Goal: Task Accomplishment & Management: Manage account settings

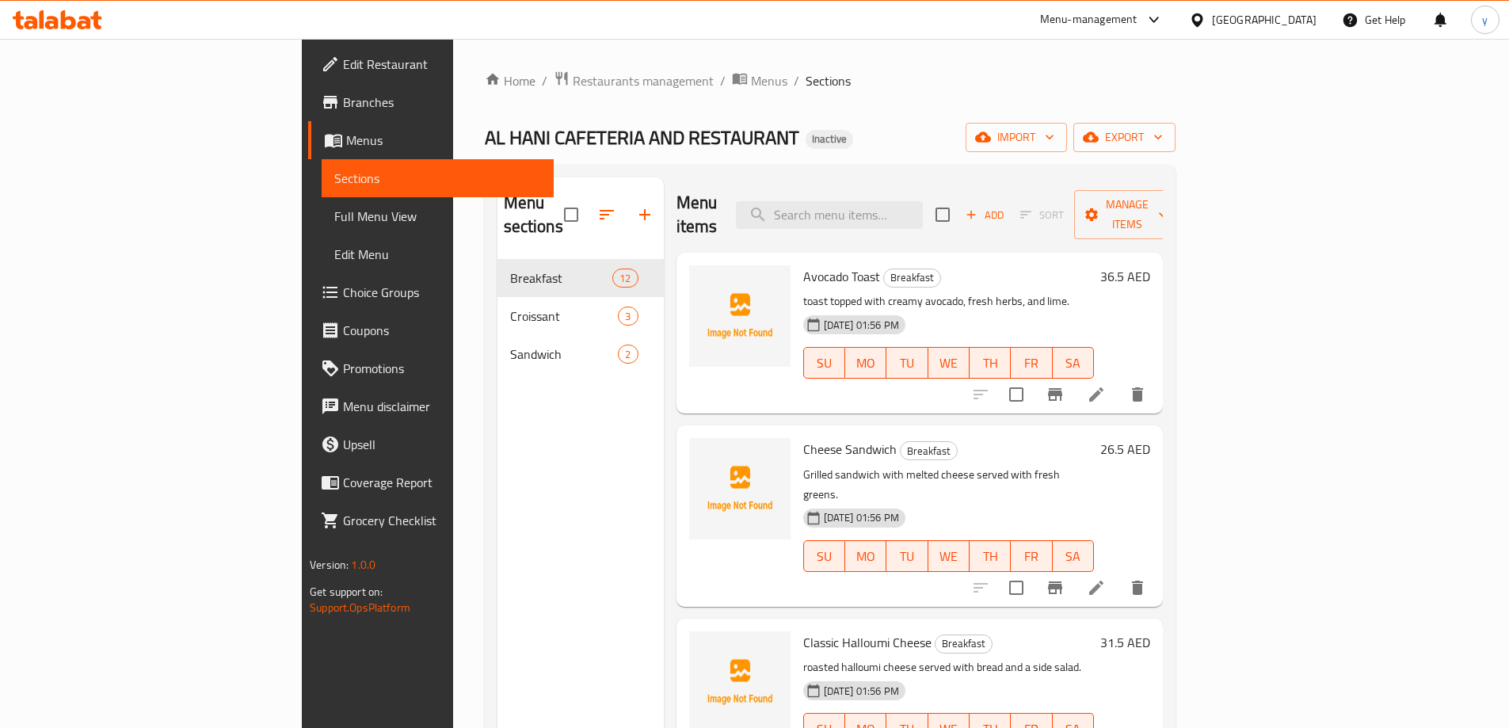
scroll to position [1388, 0]
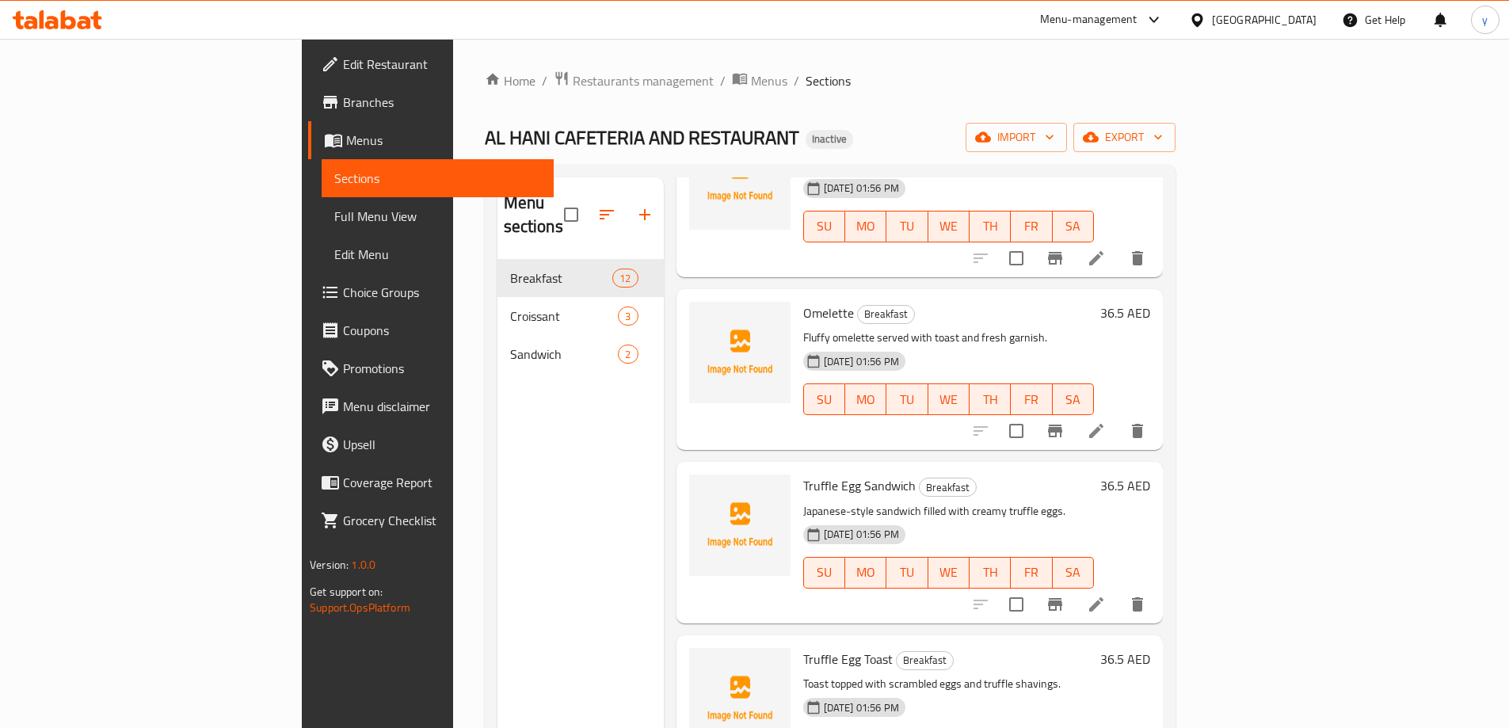
click at [346, 150] on span "Menus" at bounding box center [443, 140] width 195 height 19
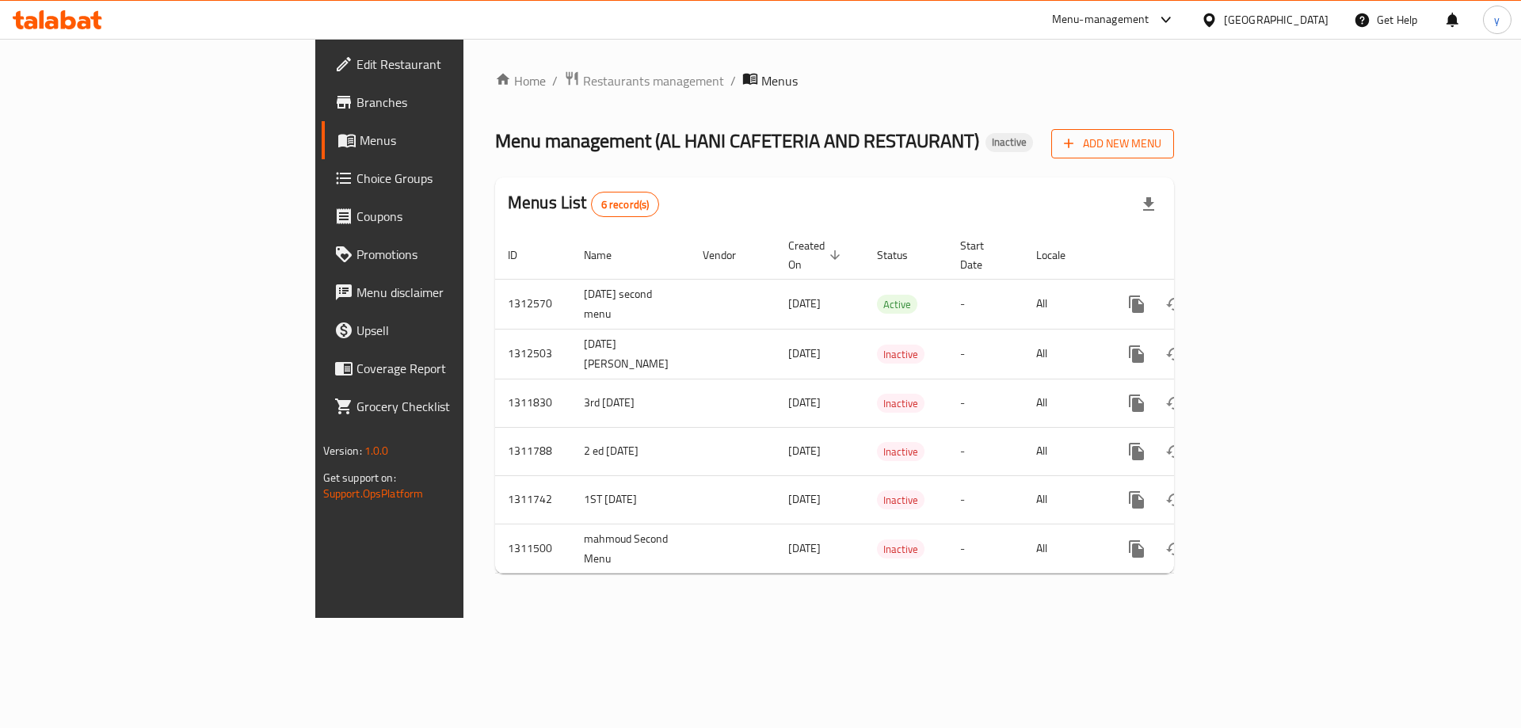
click at [1161, 140] on span "Add New Menu" at bounding box center [1112, 144] width 97 height 20
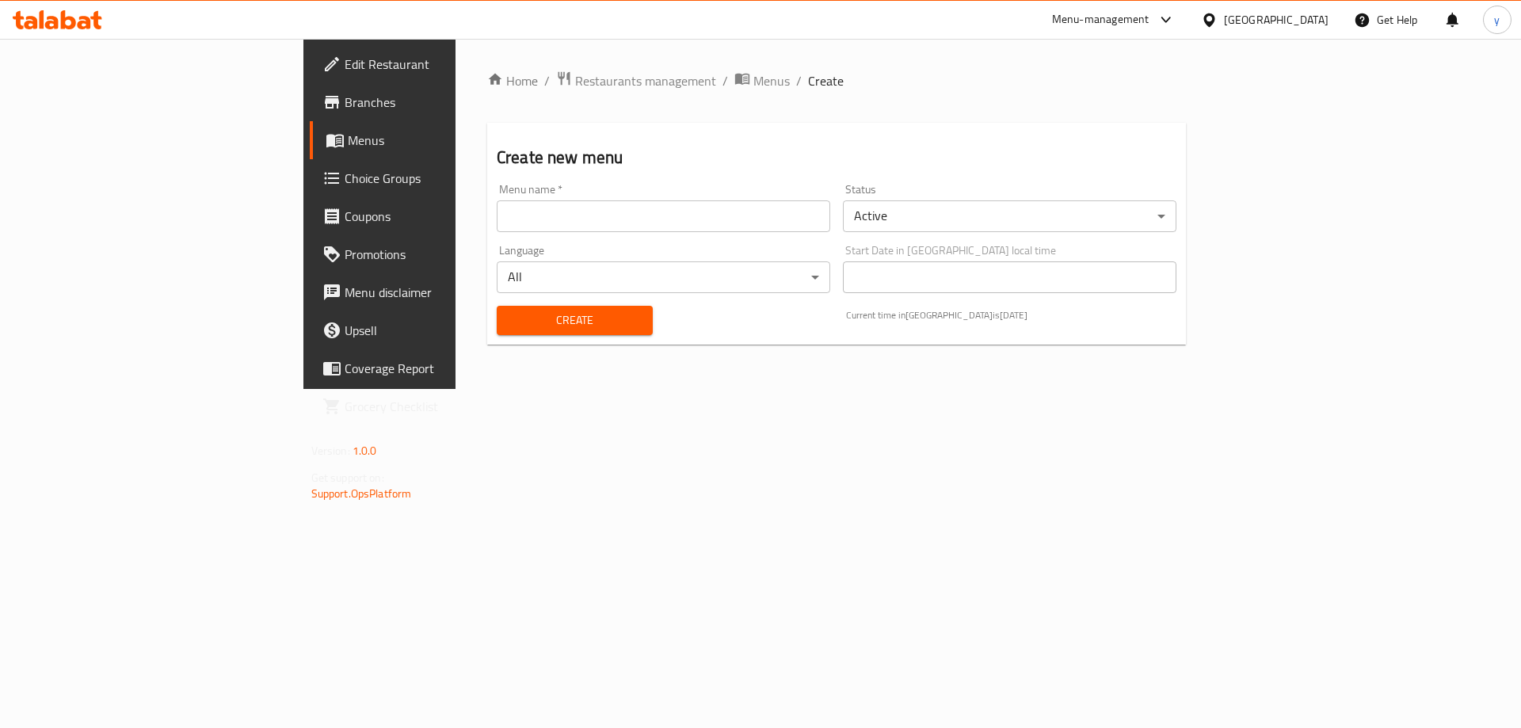
click at [565, 235] on div "Menu name   * Menu name *" at bounding box center [663, 207] width 346 height 61
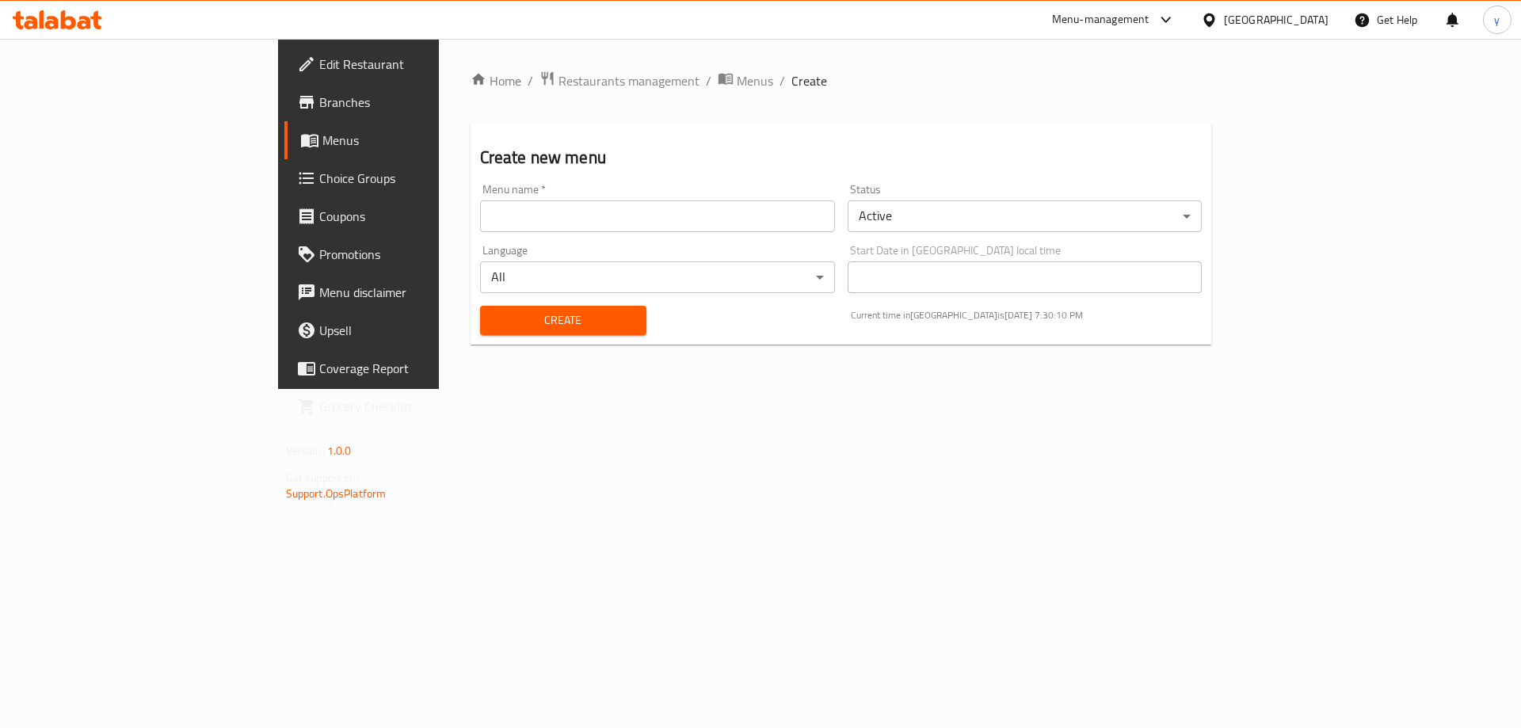
click at [575, 216] on input "text" at bounding box center [657, 216] width 355 height 32
type input "[DATE] third menu"
click at [507, 312] on span "Create" at bounding box center [563, 320] width 141 height 20
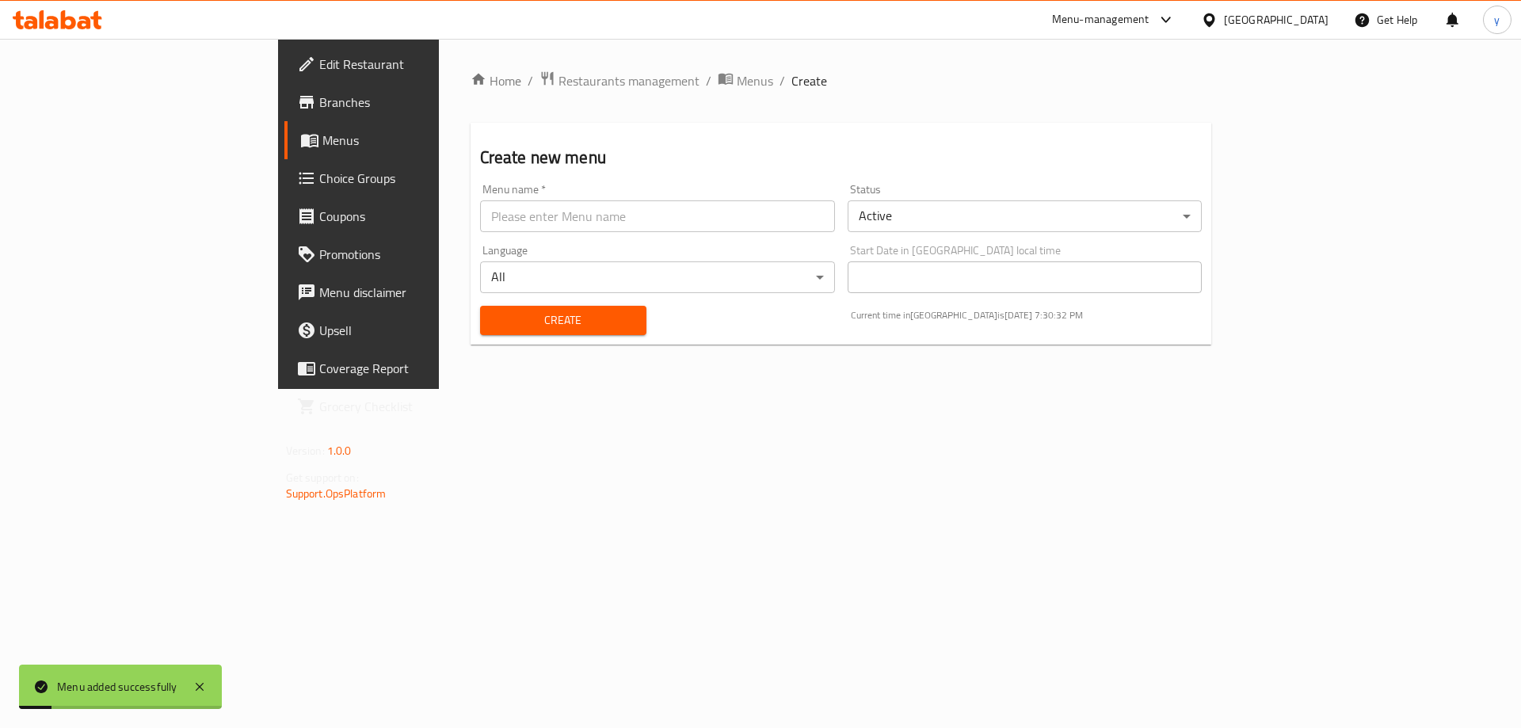
click at [322, 136] on span "Menus" at bounding box center [420, 140] width 197 height 19
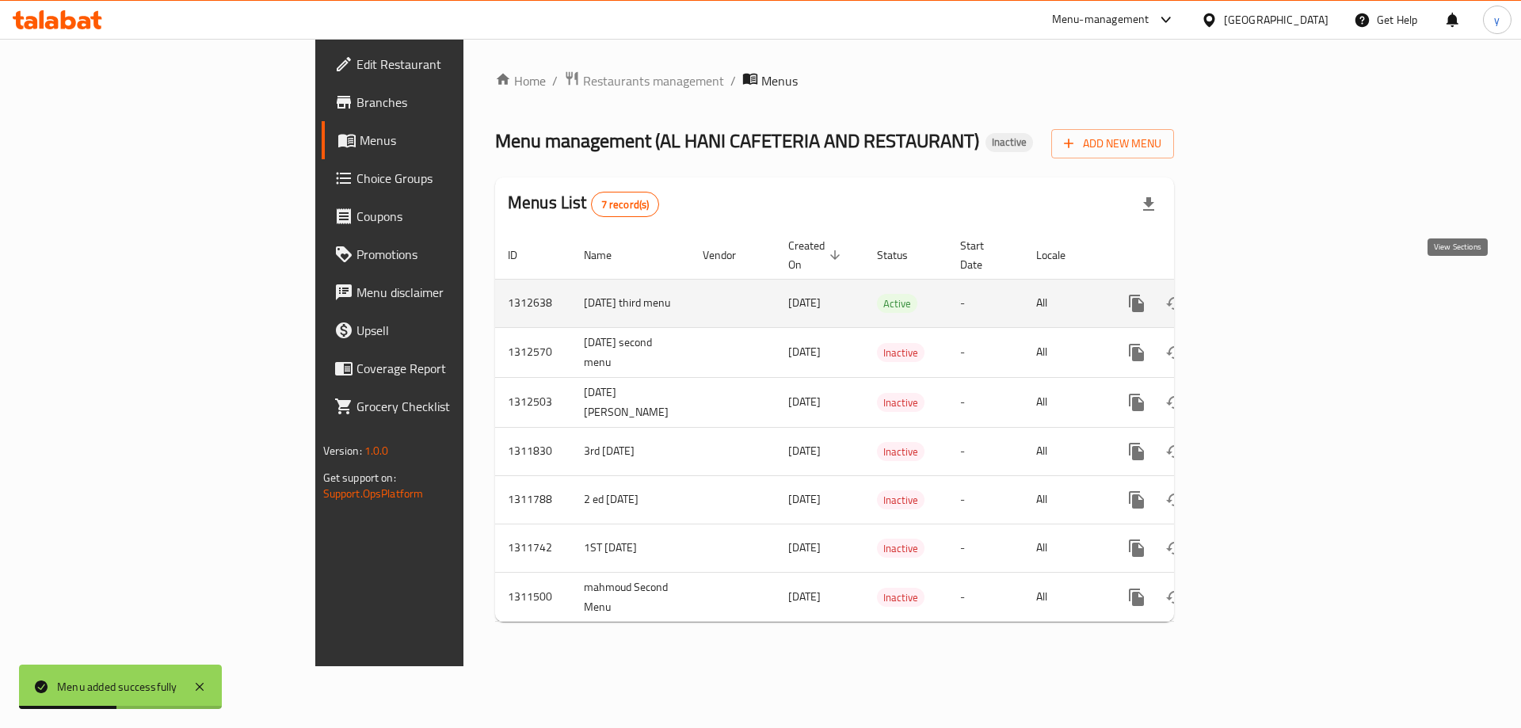
click at [1260, 294] on icon "enhanced table" at bounding box center [1250, 303] width 19 height 19
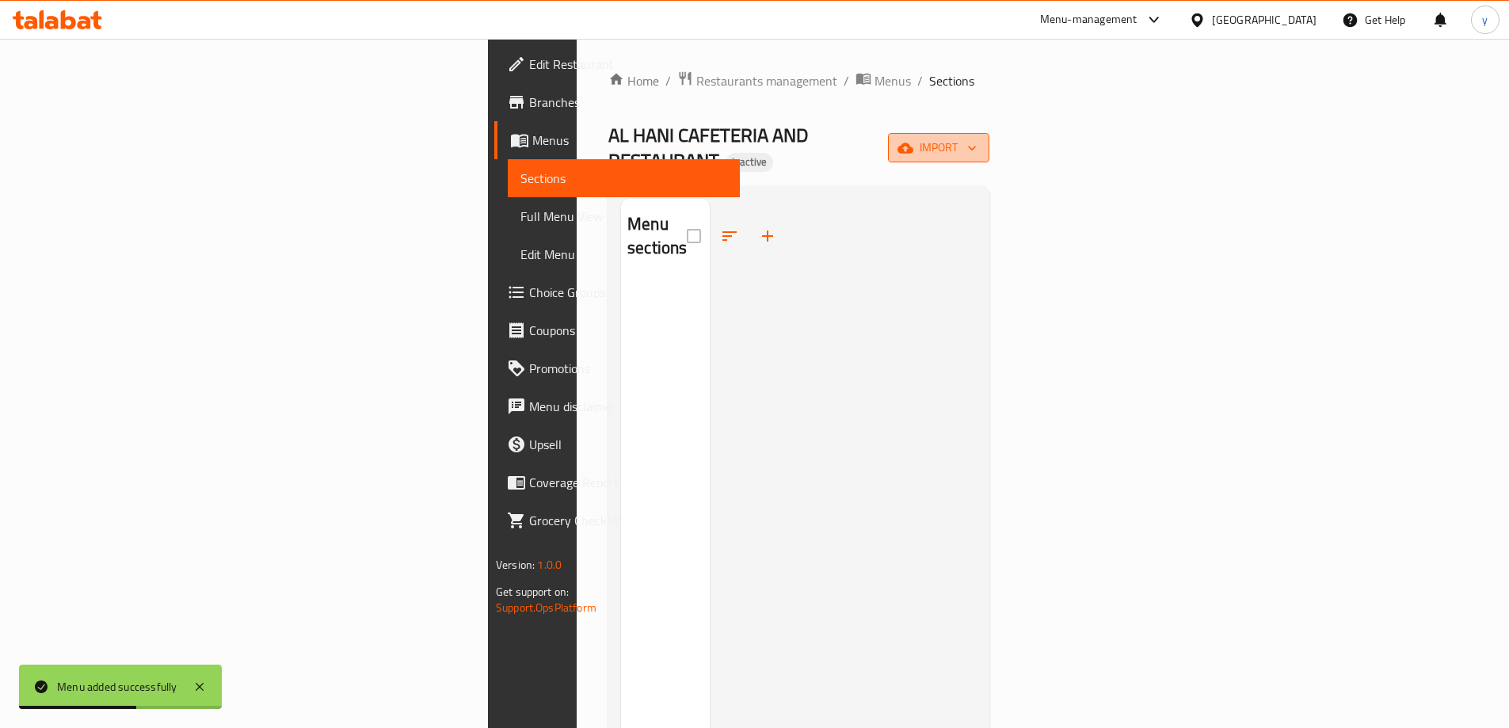
click at [989, 150] on button "import" at bounding box center [938, 147] width 101 height 29
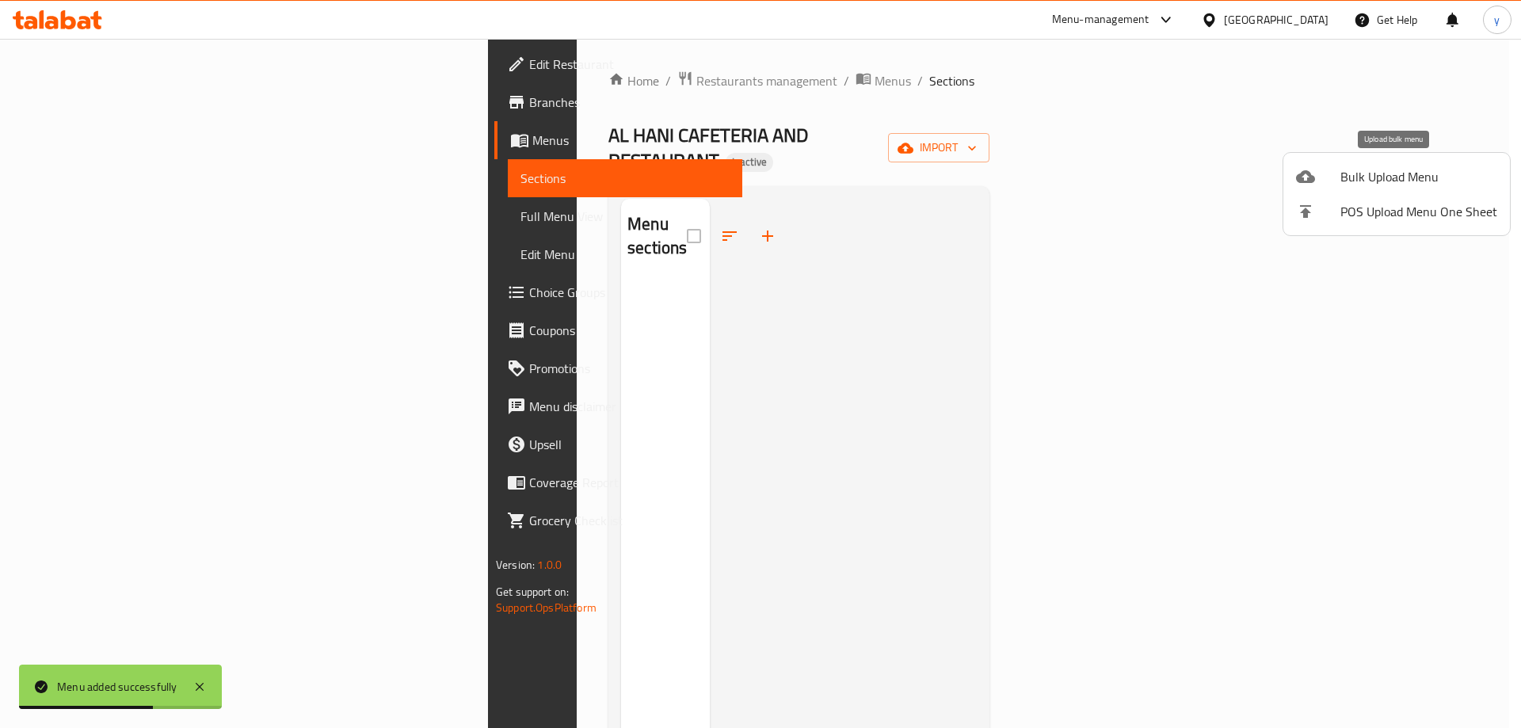
click at [1384, 169] on span "Bulk Upload Menu" at bounding box center [1418, 176] width 157 height 19
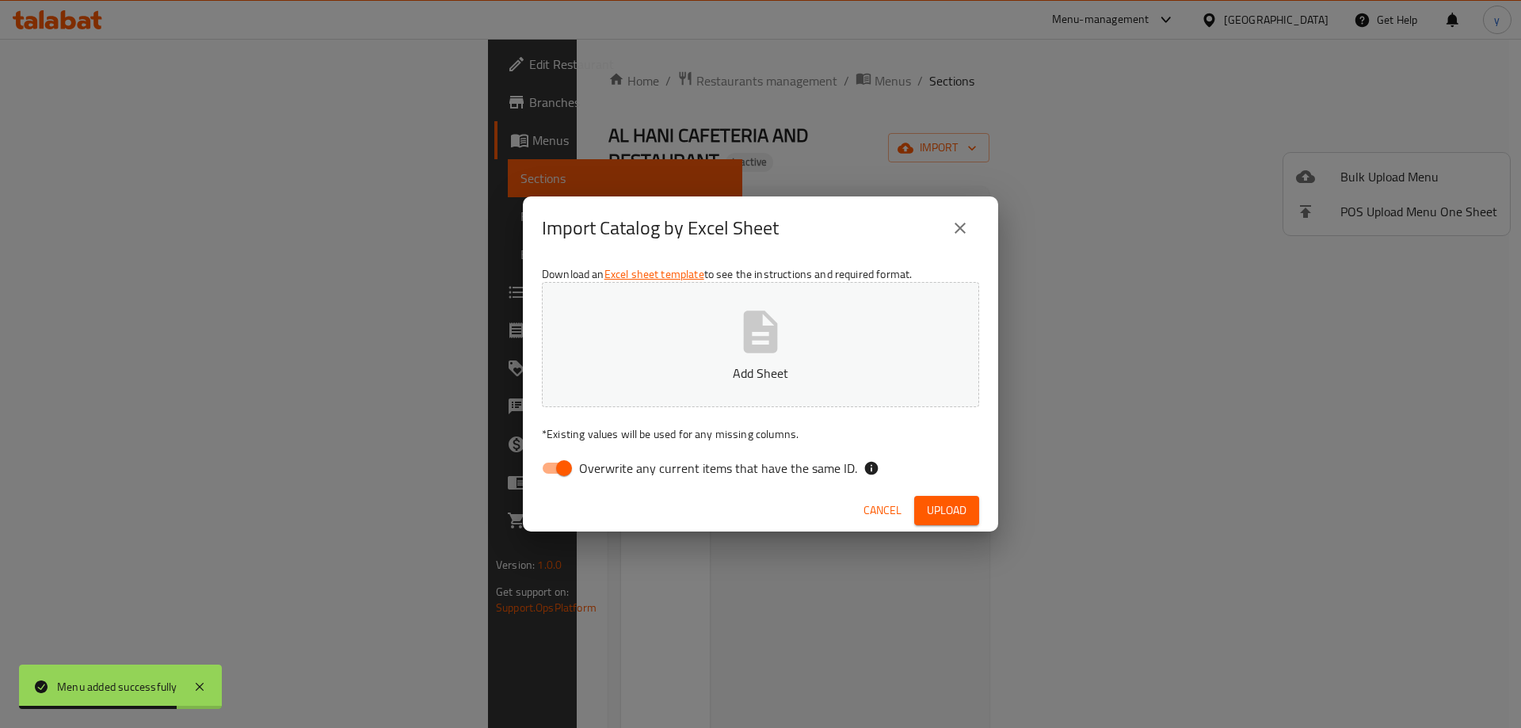
click at [634, 464] on span "Overwrite any current items that have the same ID." at bounding box center [718, 468] width 278 height 19
click at [609, 464] on input "Overwrite any current items that have the same ID." at bounding box center [564, 468] width 90 height 30
checkbox input "false"
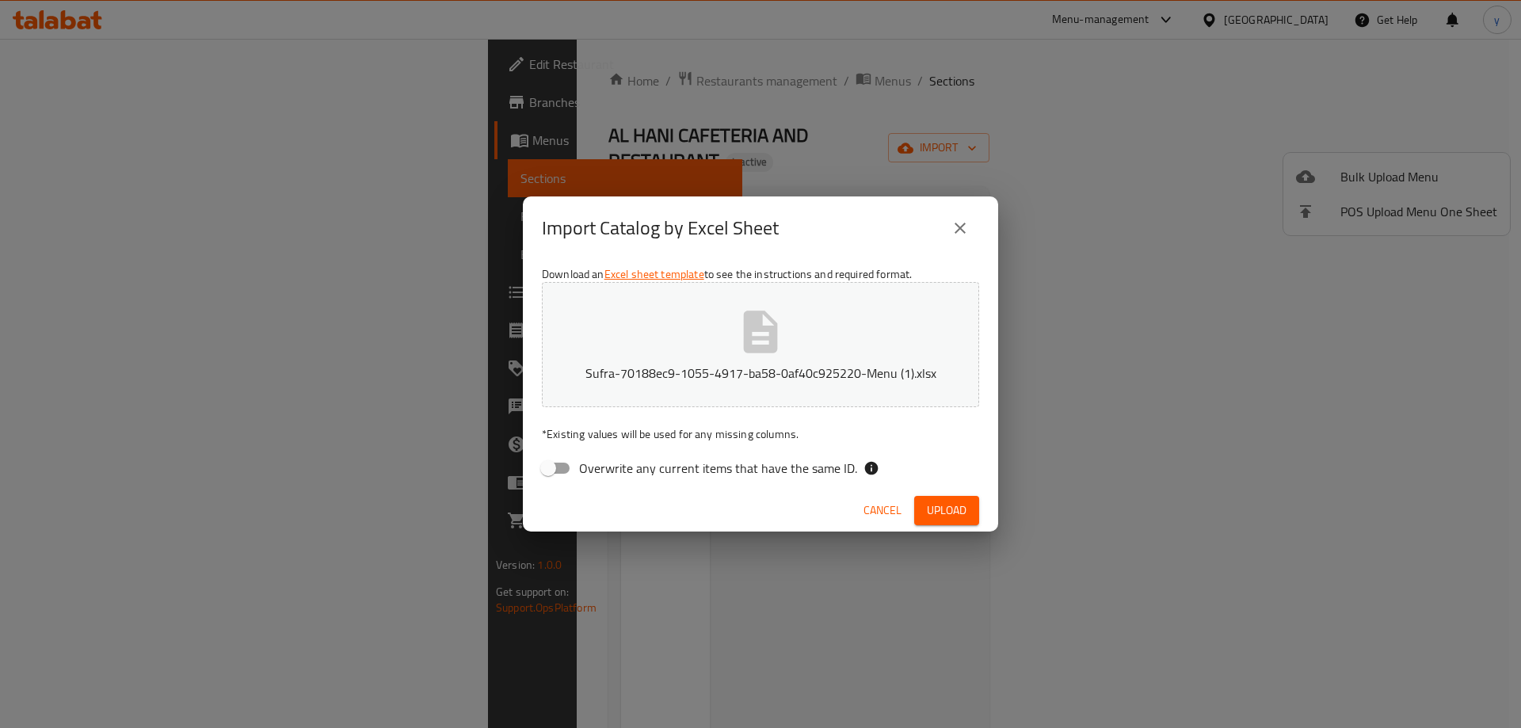
click at [942, 517] on span "Upload" at bounding box center [947, 511] width 40 height 20
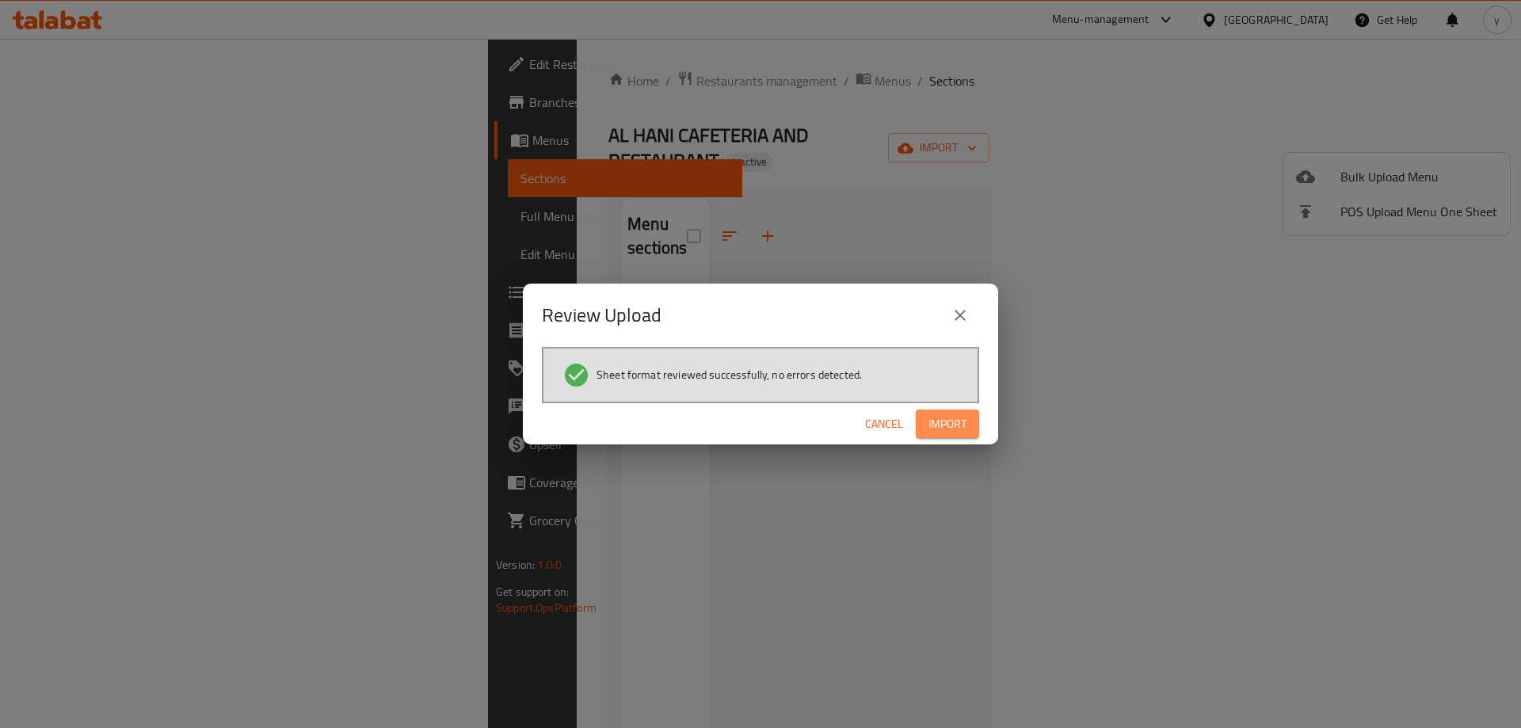
click at [970, 419] on button "Import" at bounding box center [947, 423] width 63 height 29
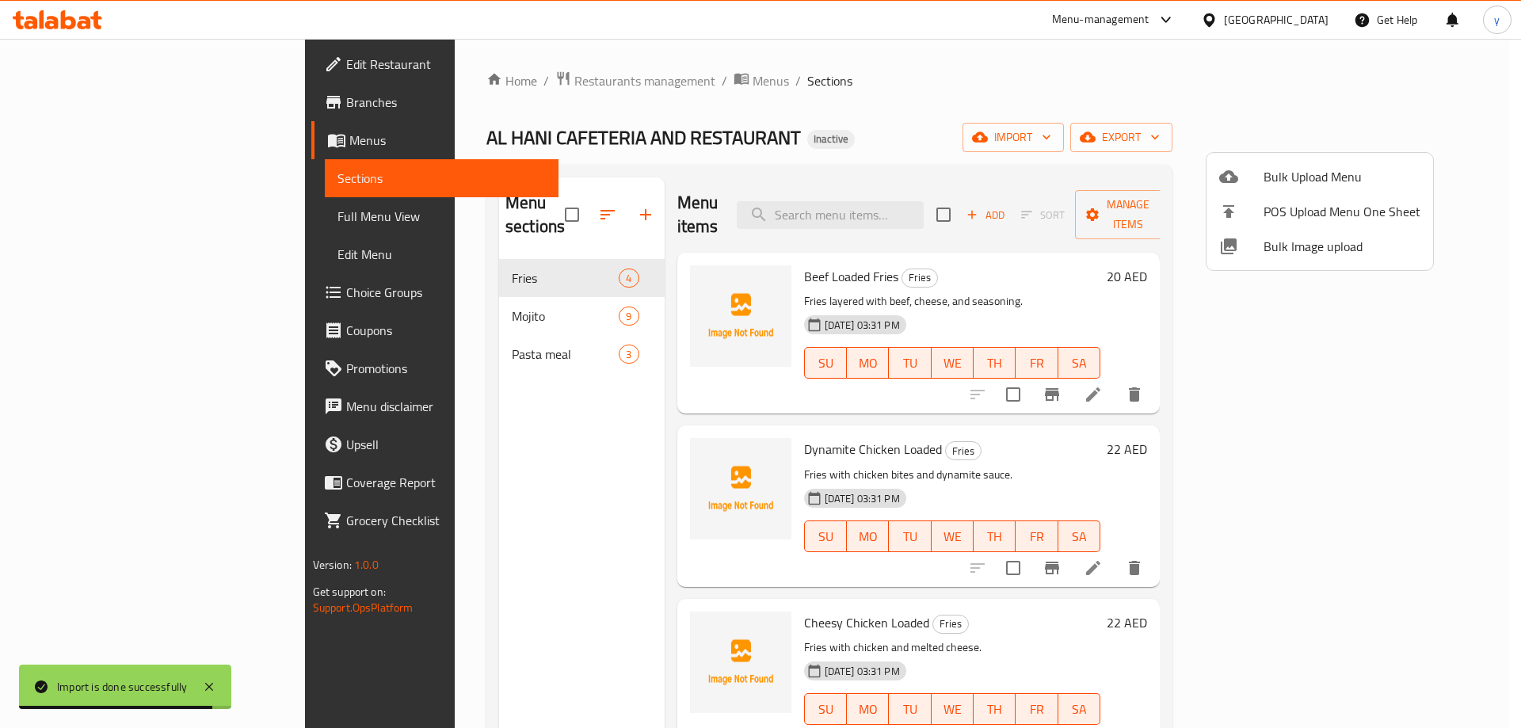
click at [1128, 116] on div at bounding box center [760, 364] width 1521 height 728
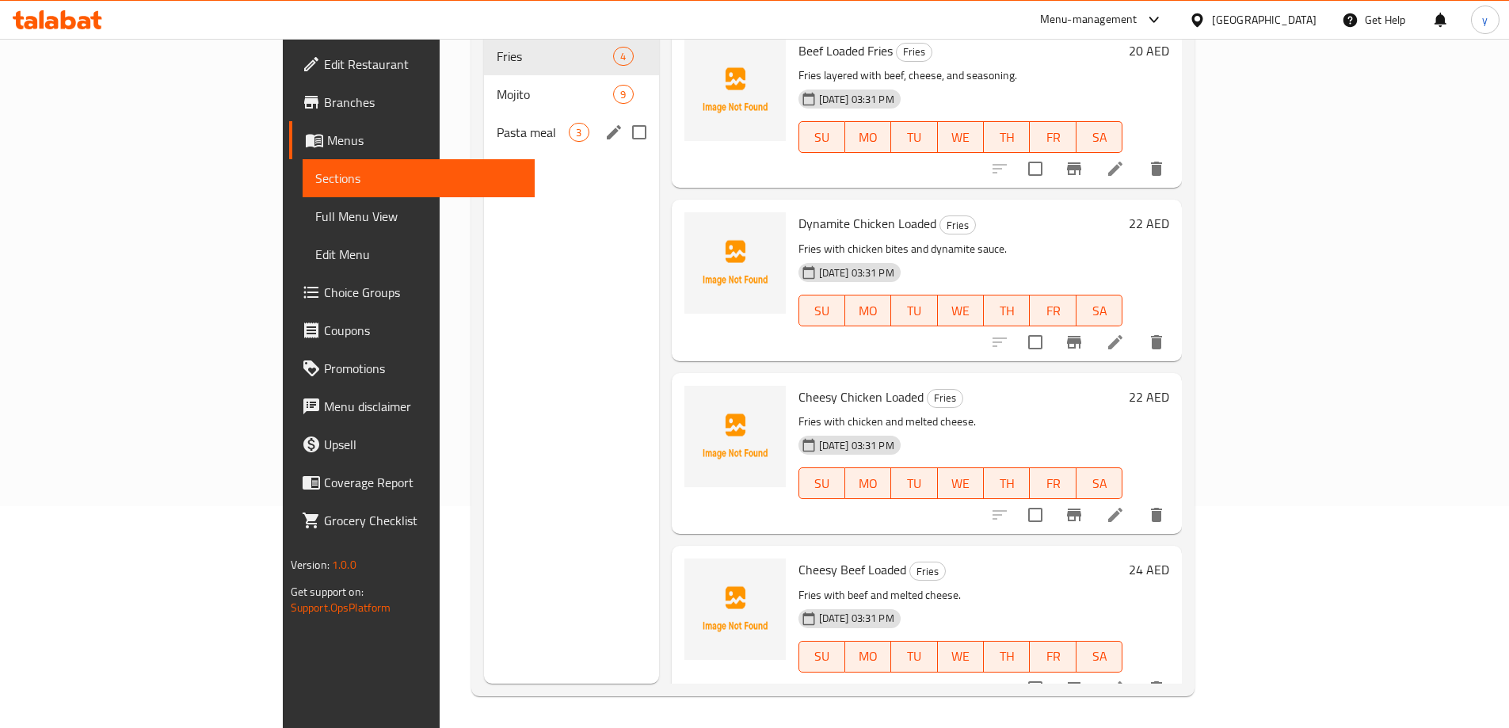
scroll to position [63, 0]
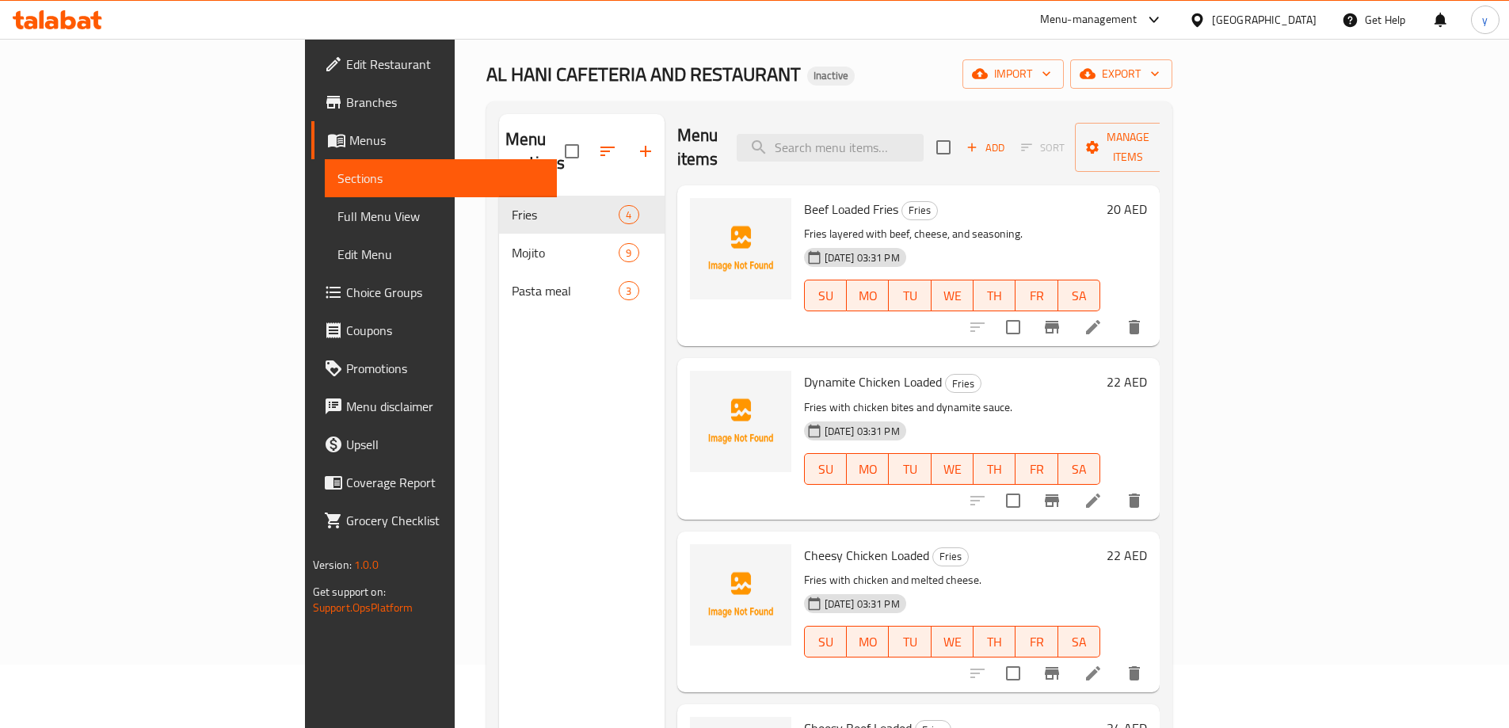
click at [337, 212] on span "Full Menu View" at bounding box center [440, 216] width 207 height 19
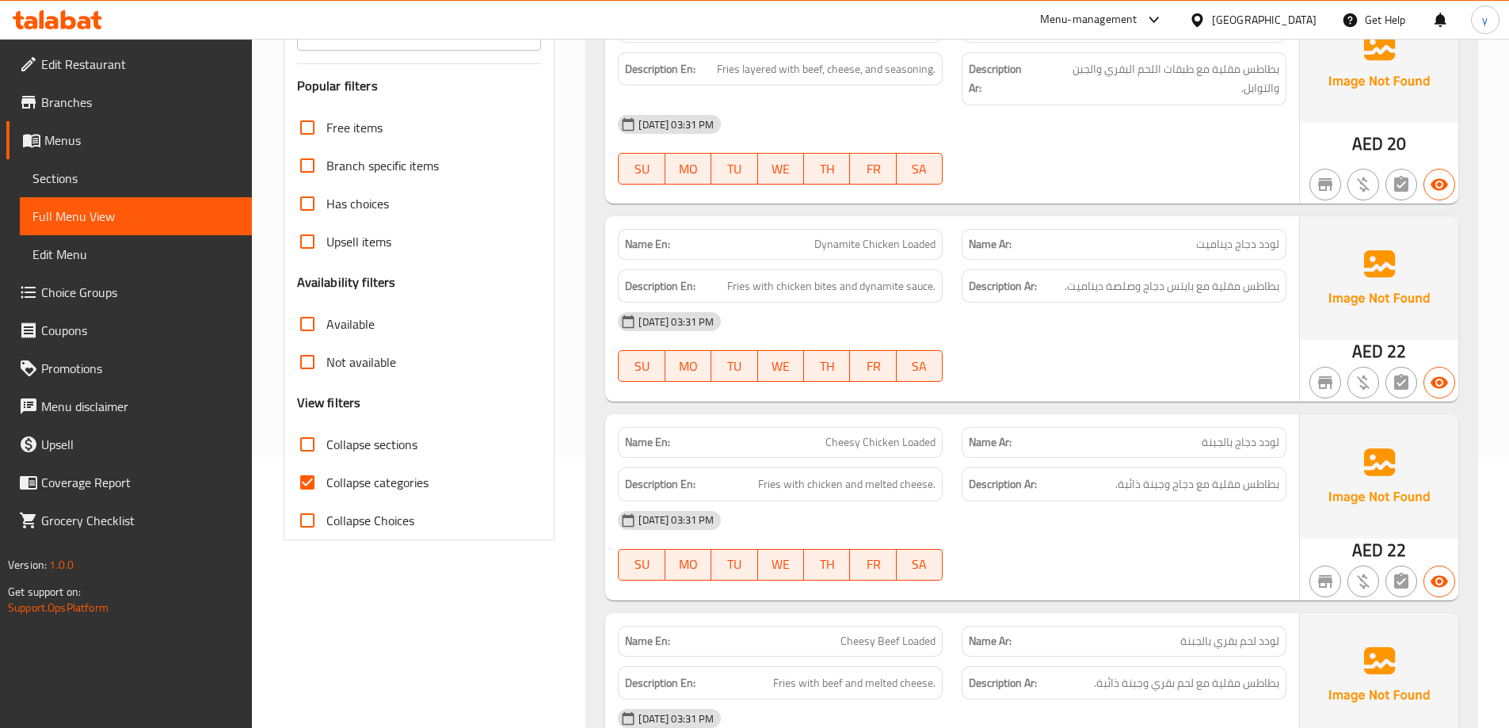
scroll to position [301, 0]
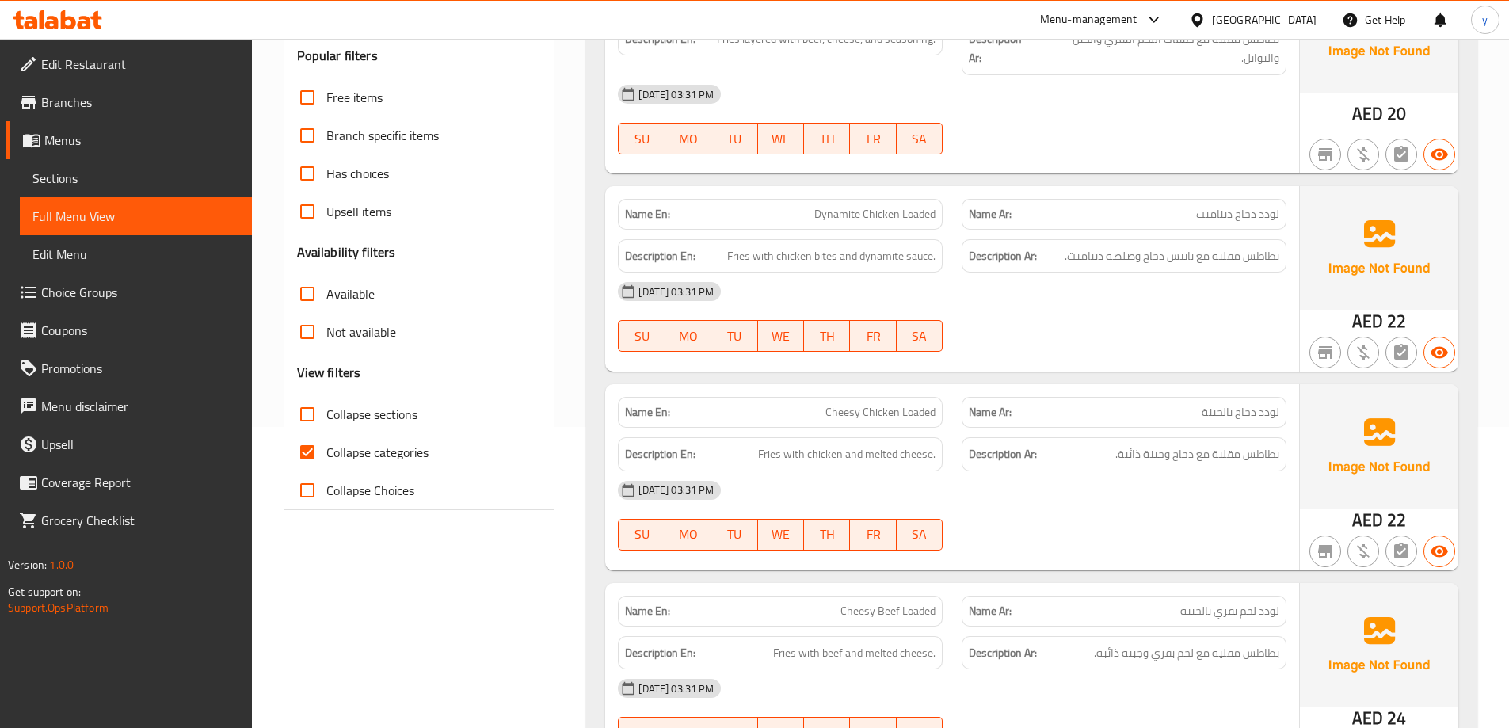
click at [310, 465] on input "Collapse categories" at bounding box center [307, 452] width 38 height 38
checkbox input "false"
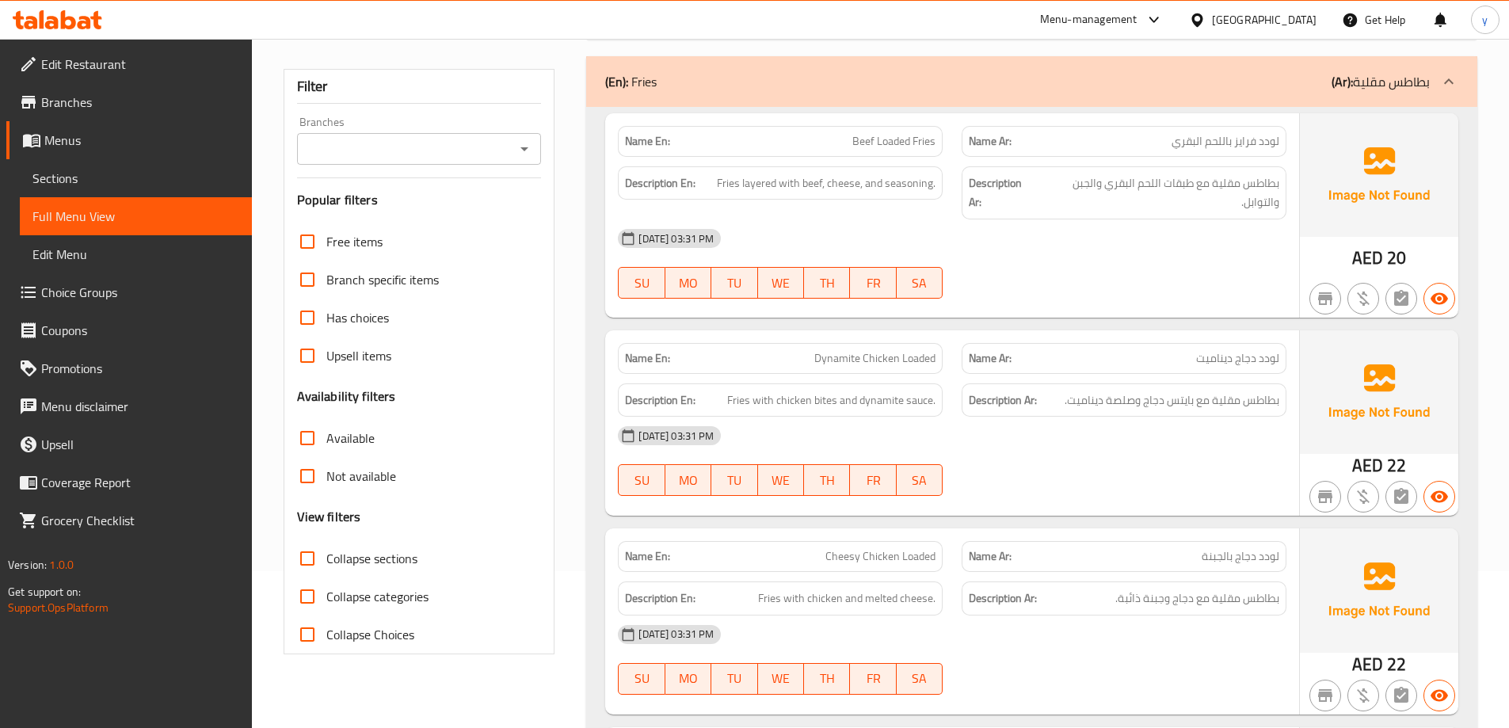
scroll to position [158, 0]
click at [1039, 269] on div "17-09-2025 03:31 PM SU MO TU WE TH FR SA" at bounding box center [951, 262] width 687 height 89
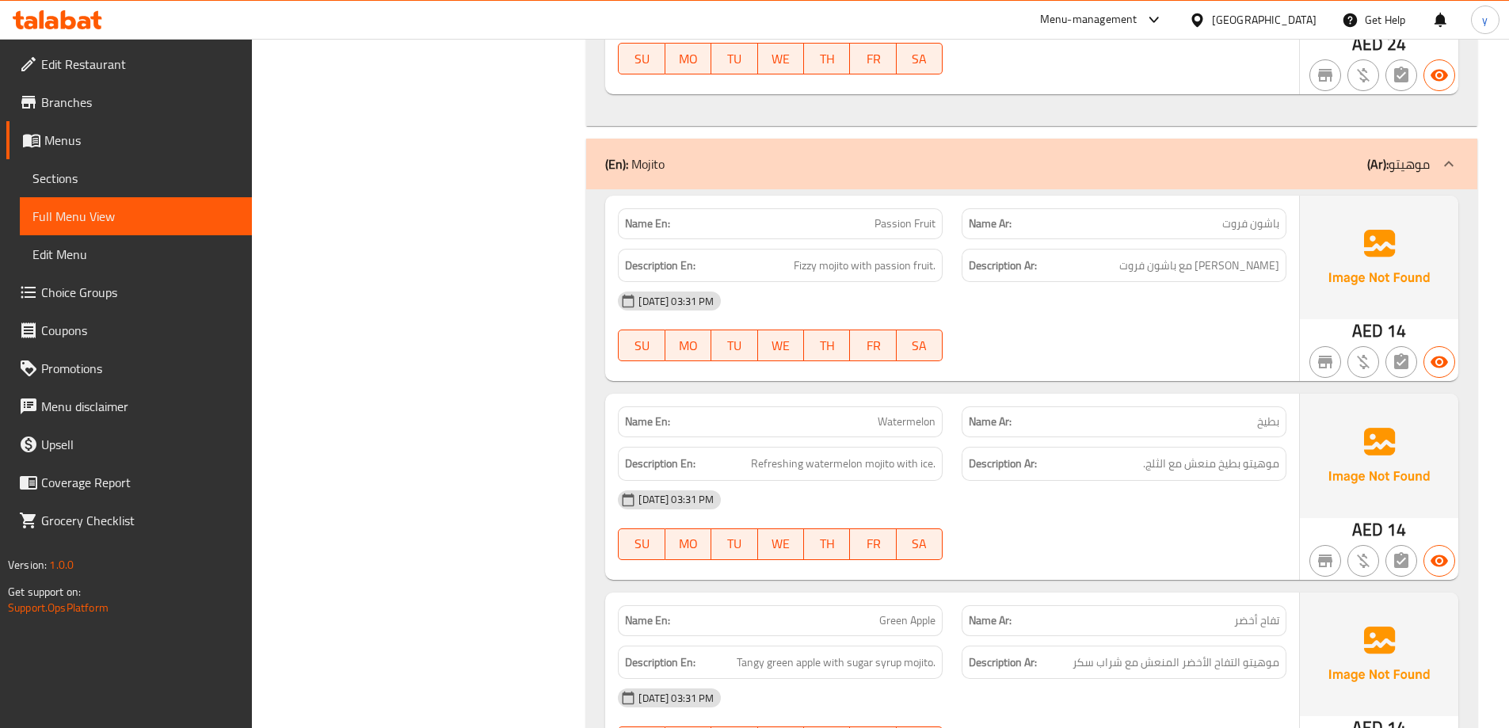
scroll to position [950, 0]
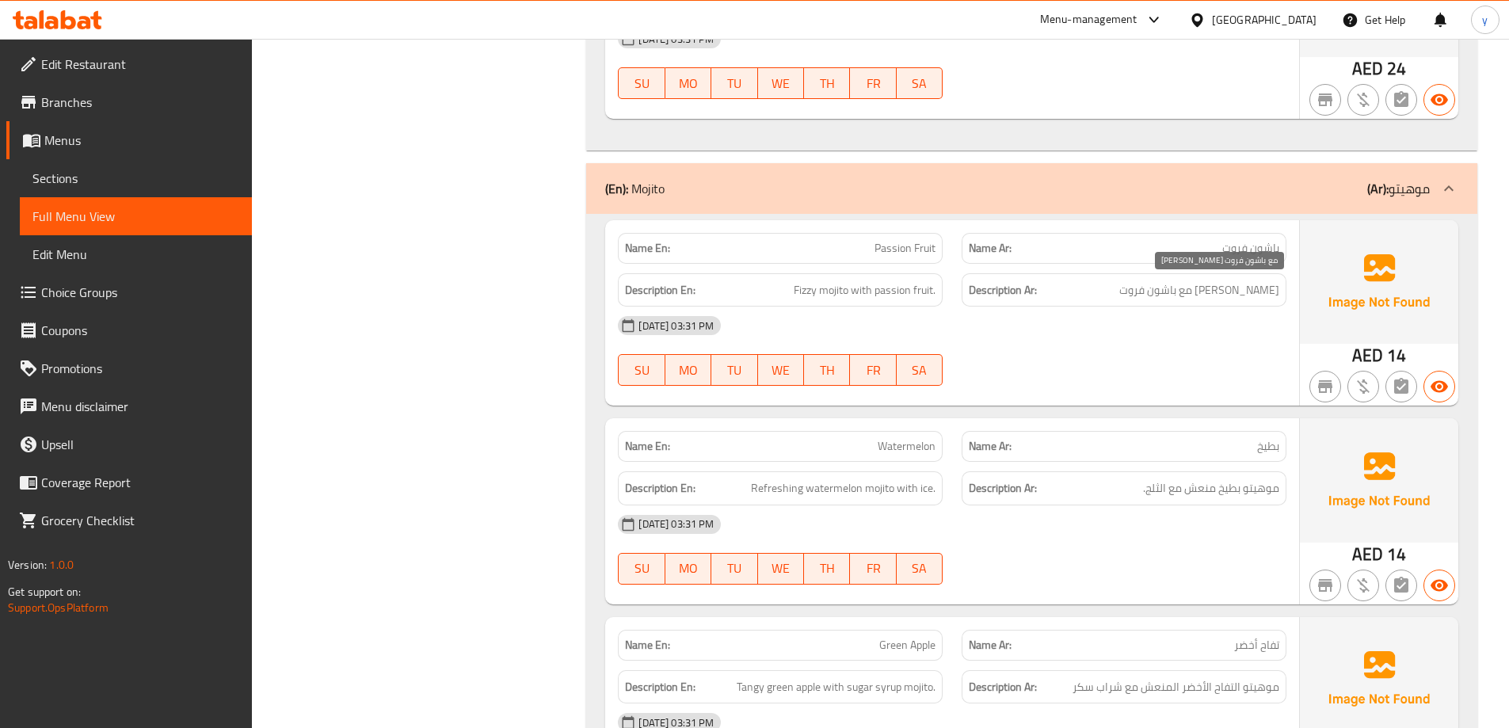
click at [1232, 294] on span "[PERSON_NAME] مع باشون فروت" at bounding box center [1199, 290] width 160 height 20
click at [1232, 341] on div "[DATE] 03:31 PM" at bounding box center [951, 326] width 687 height 38
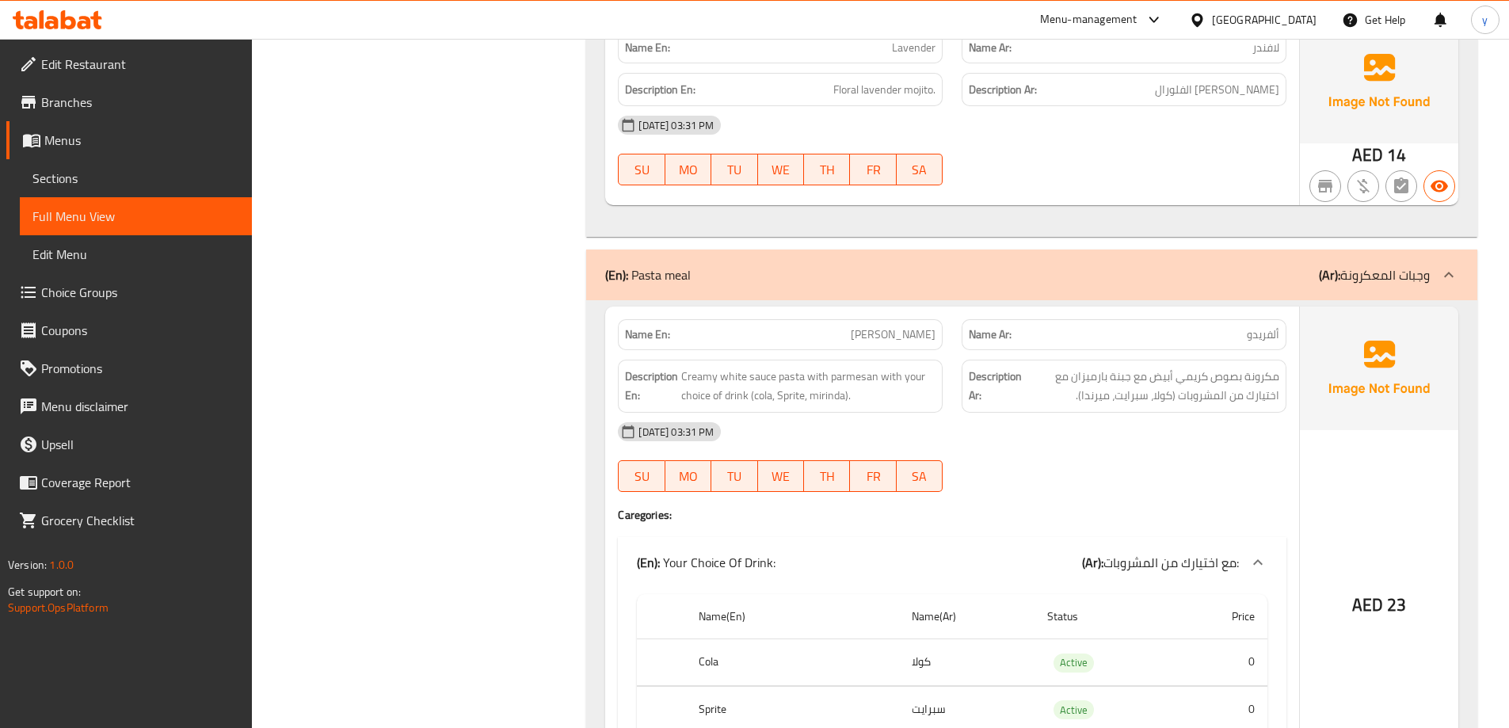
scroll to position [2851, 0]
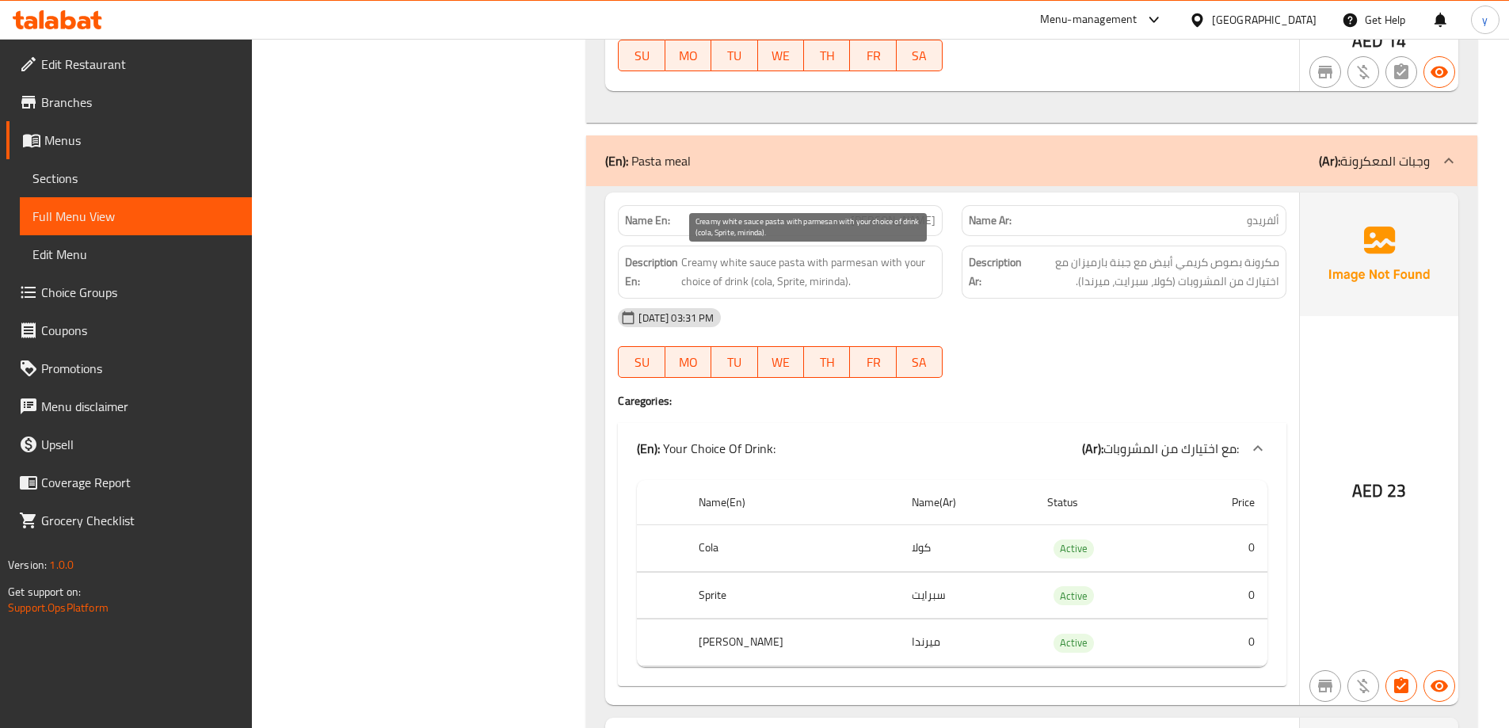
click at [845, 265] on span "Creamy white sauce pasta with parmesan with your choice of drink (cola, Sprite,…" at bounding box center [808, 272] width 254 height 39
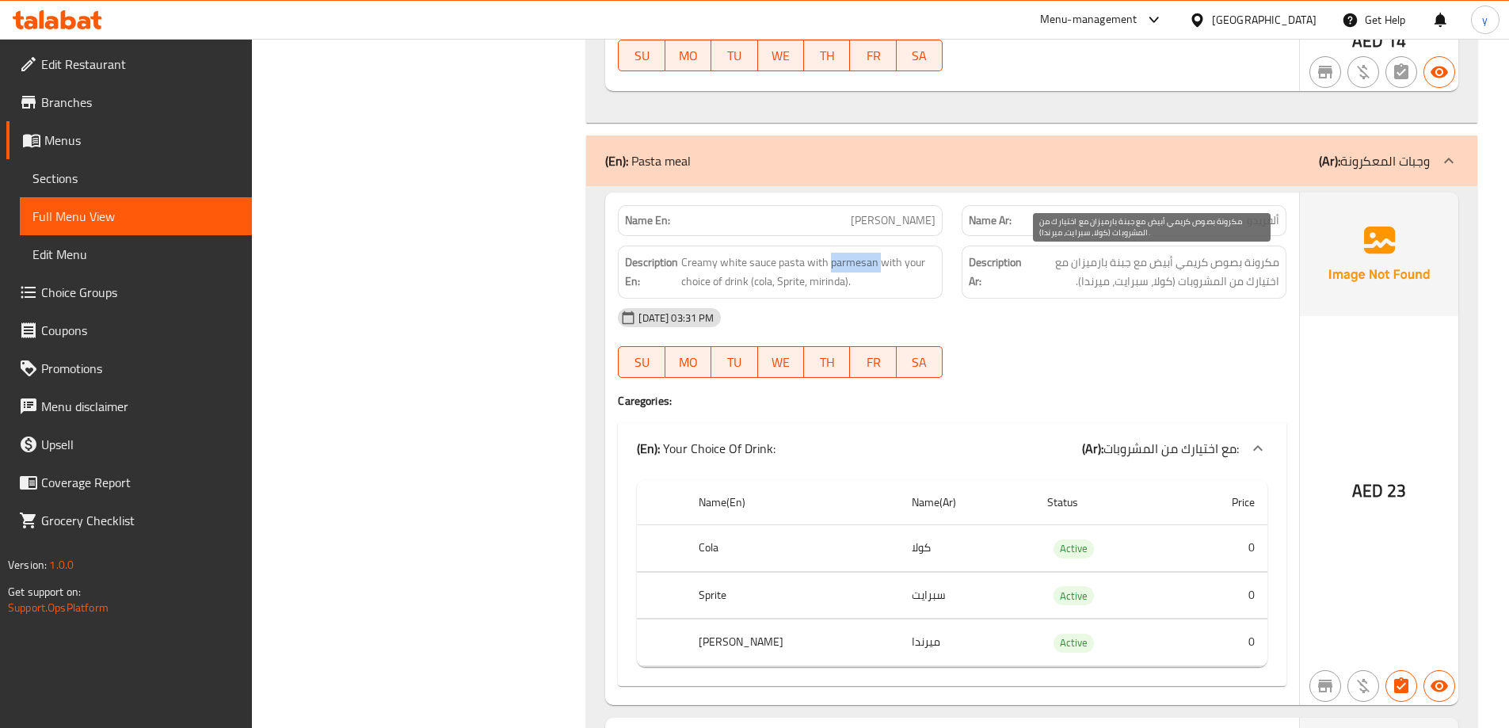
copy span "parmesan"
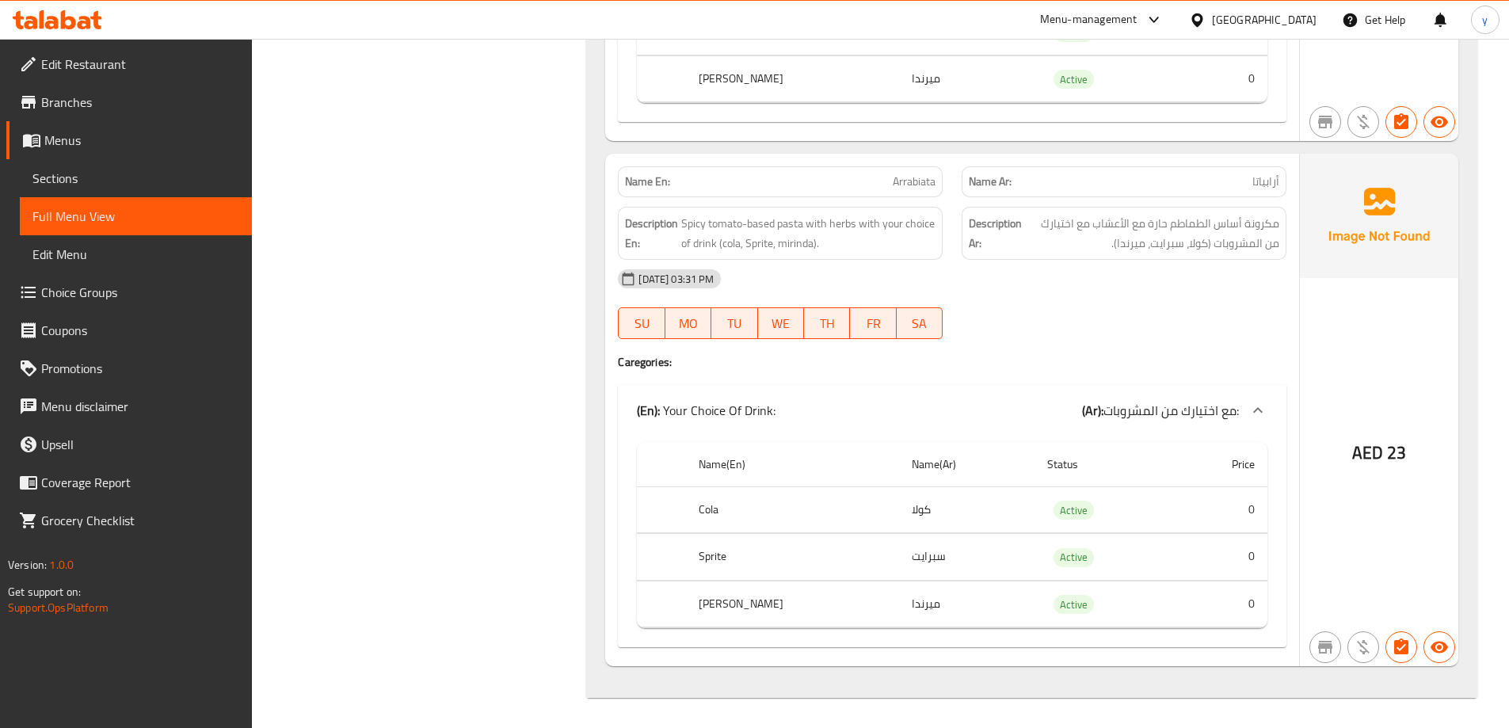
scroll to position [3941, 0]
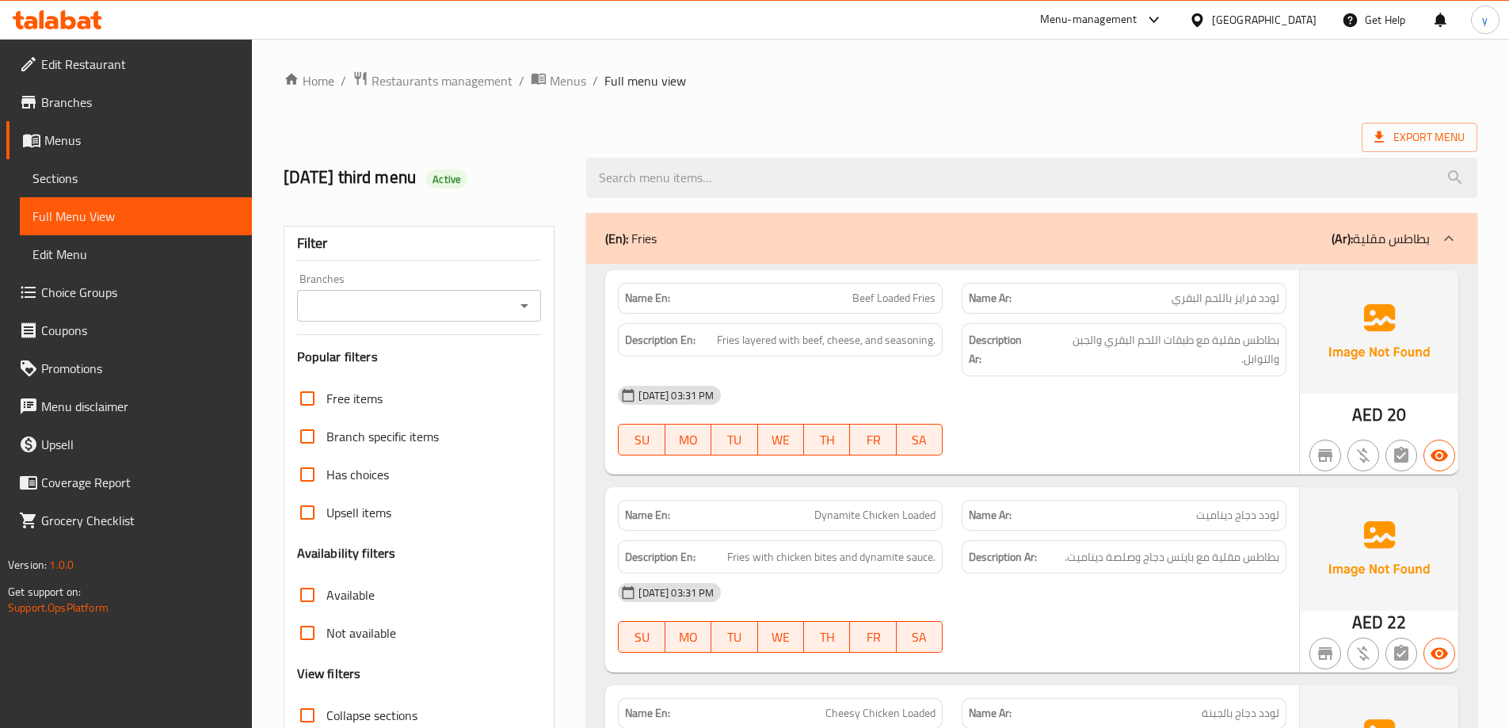
click at [61, 177] on span "Sections" at bounding box center [135, 178] width 207 height 19
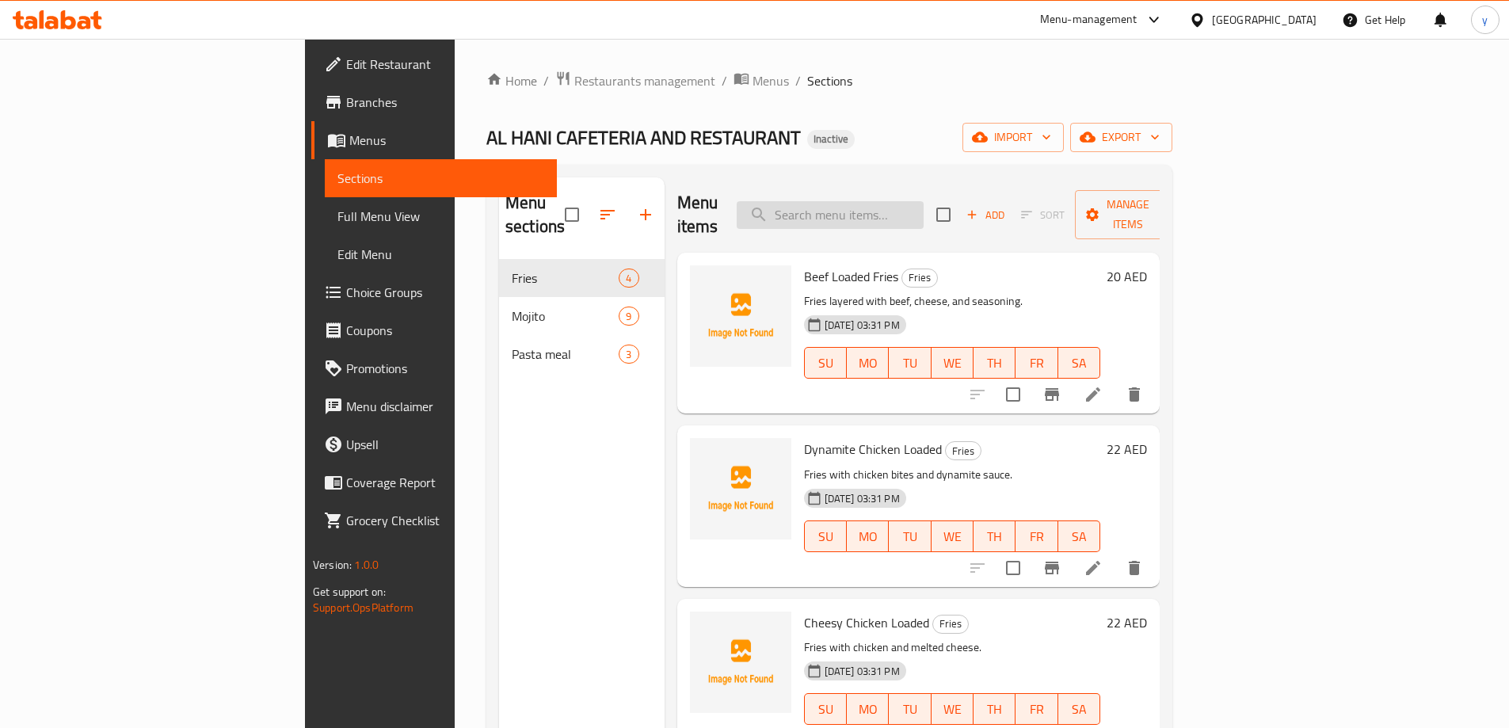
click at [924, 201] on input "search" at bounding box center [830, 215] width 187 height 28
paste input "White Sauce"
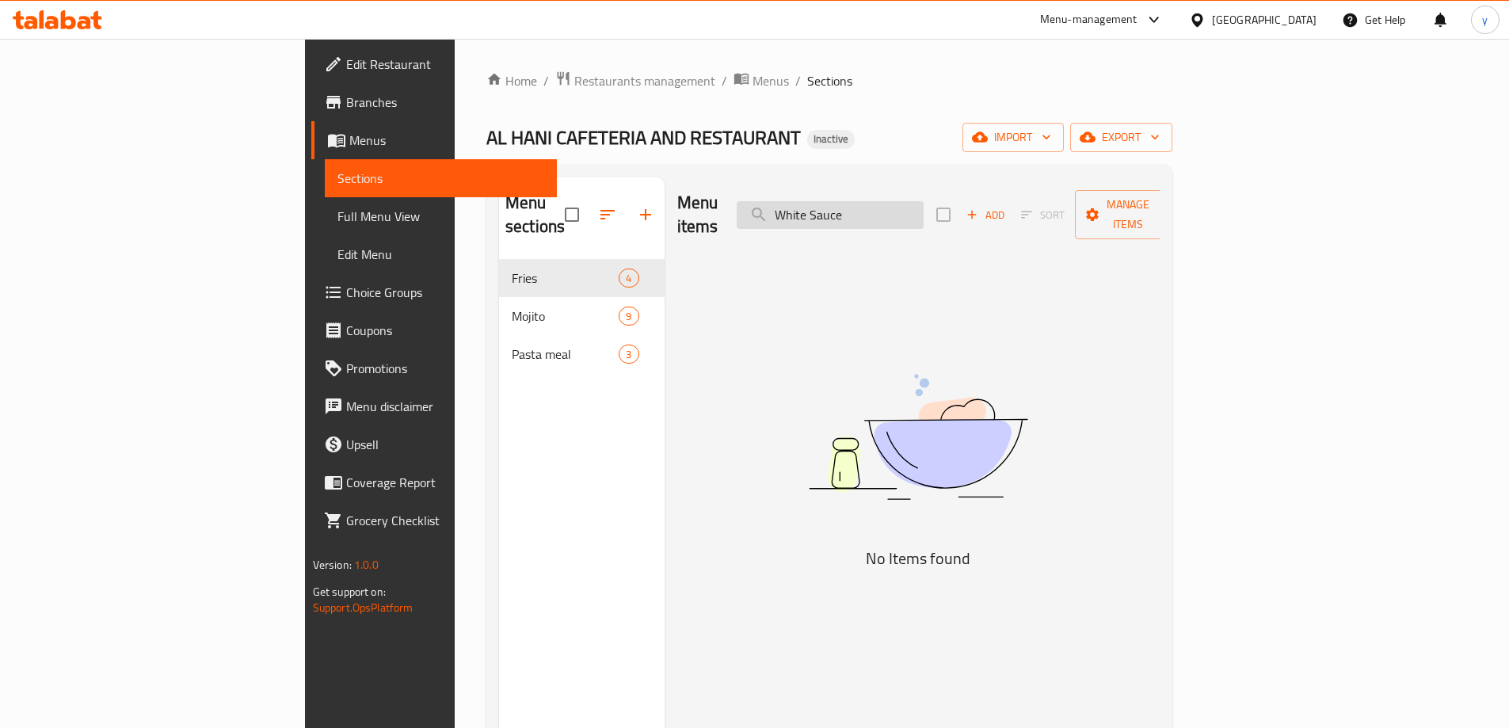
click at [918, 208] on input "White Sauce" at bounding box center [830, 215] width 187 height 28
paste input "Chicken Loaded Fries"
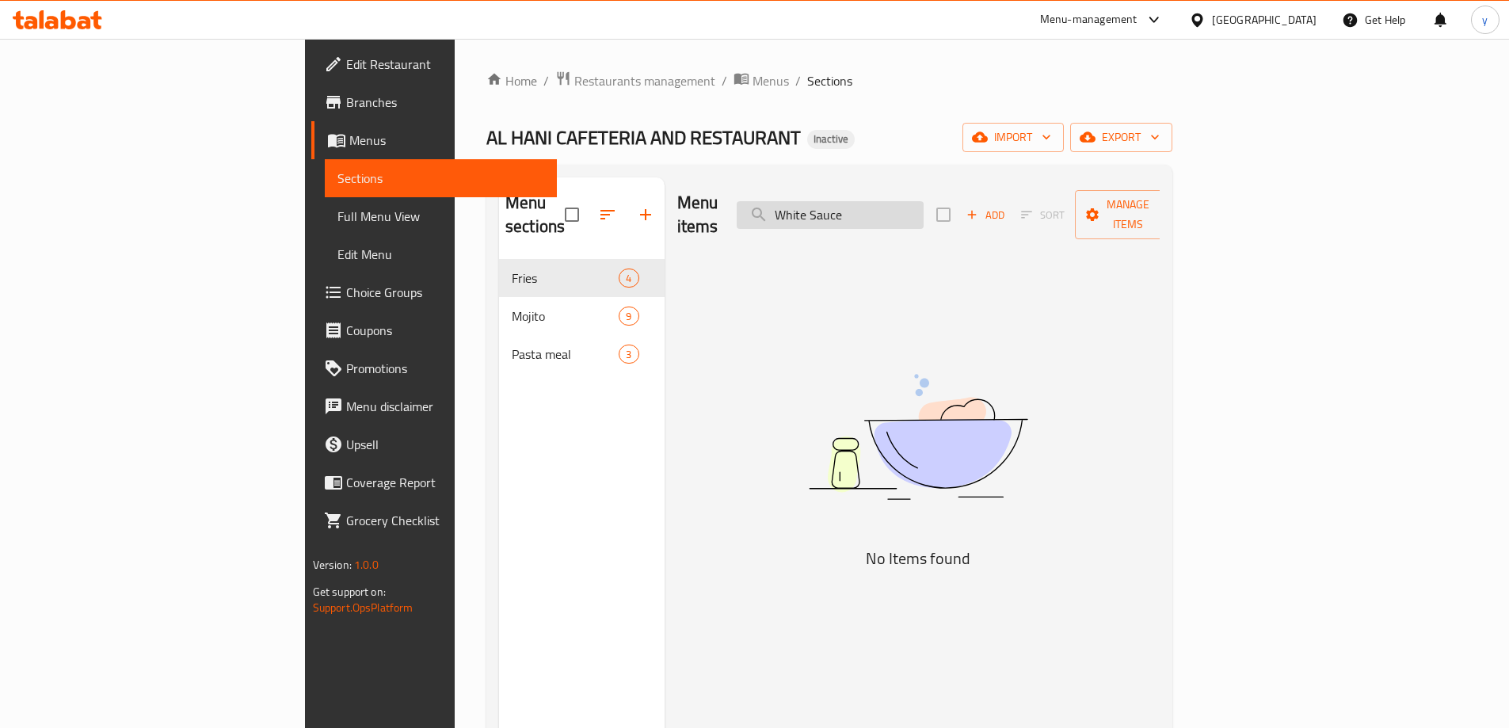
click at [909, 201] on input "White Sauce" at bounding box center [830, 215] width 187 height 28
type input "White Sauce"
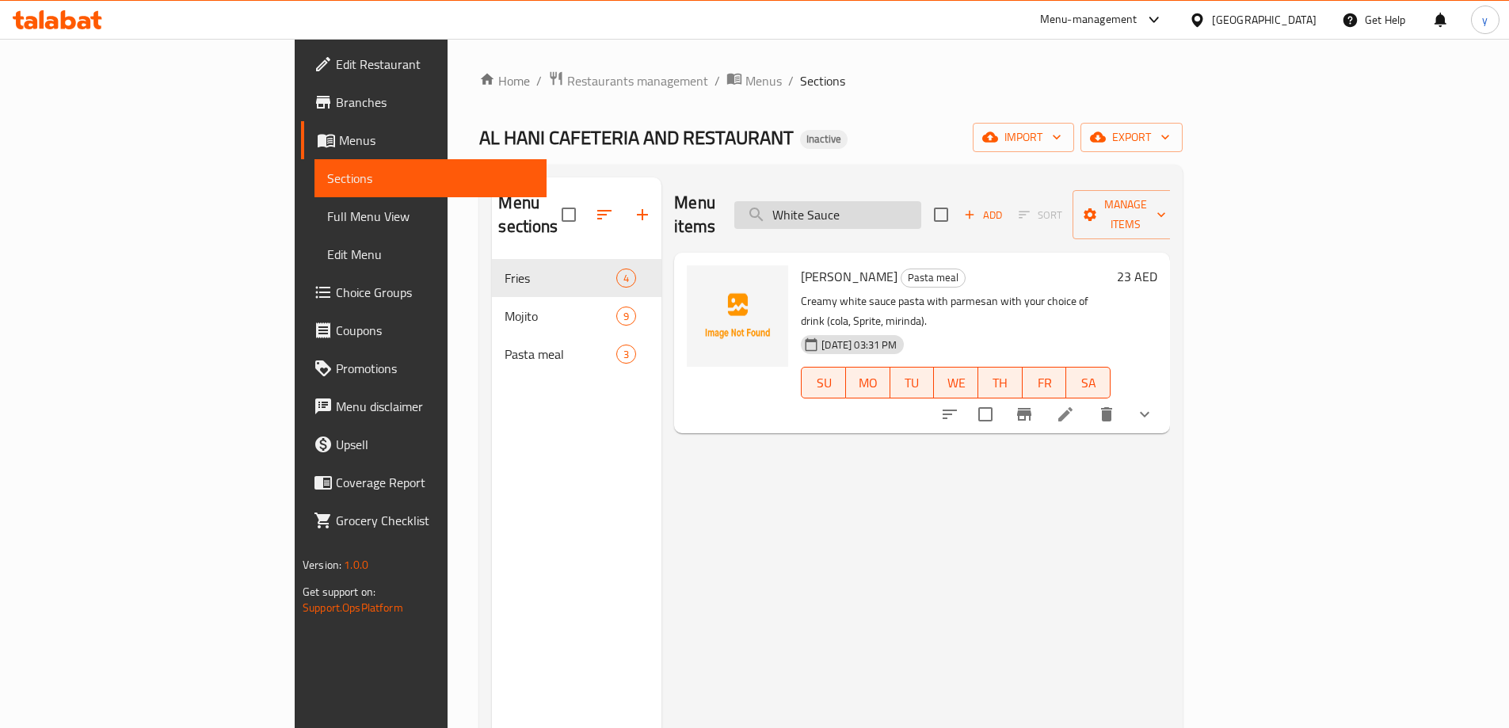
click at [921, 201] on input "White Sauce" at bounding box center [827, 215] width 187 height 28
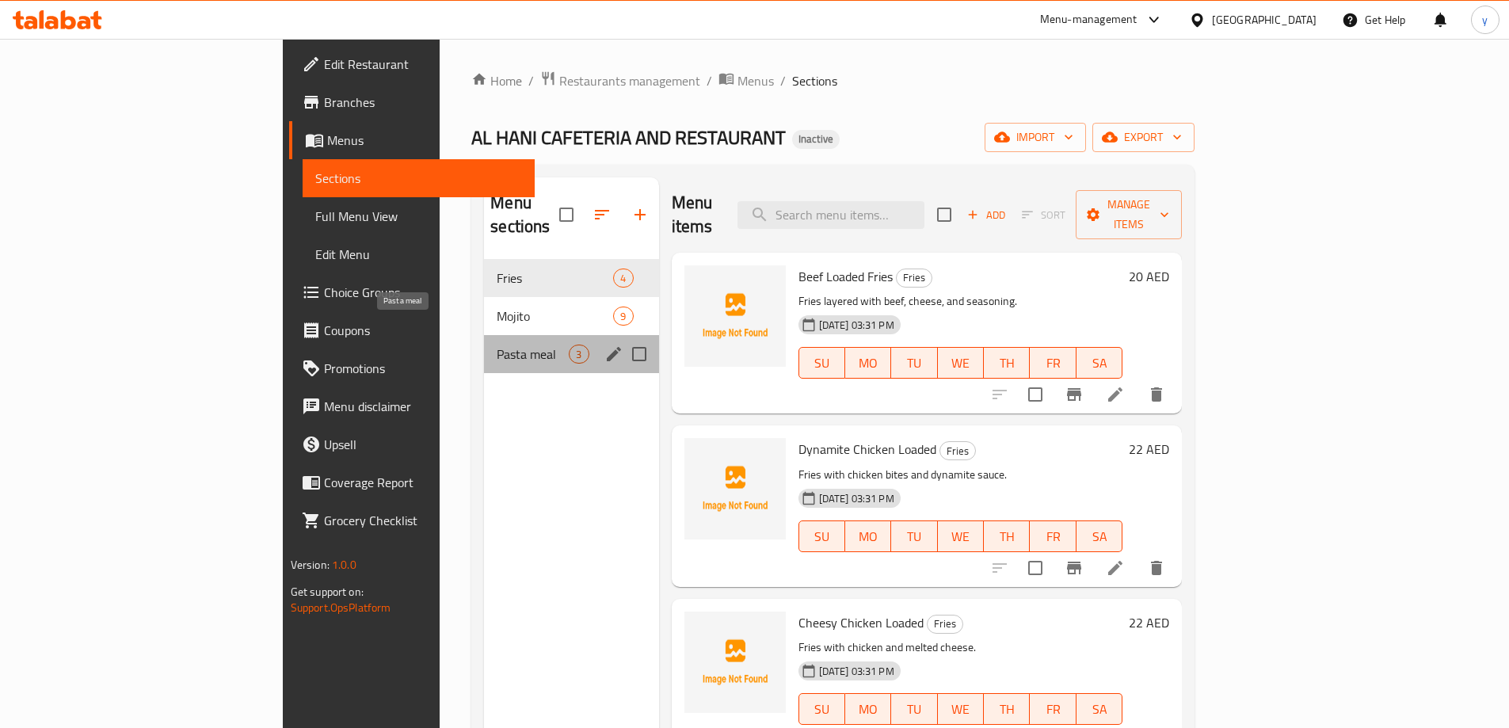
click at [497, 345] on span "Pasta meal" at bounding box center [533, 354] width 72 height 19
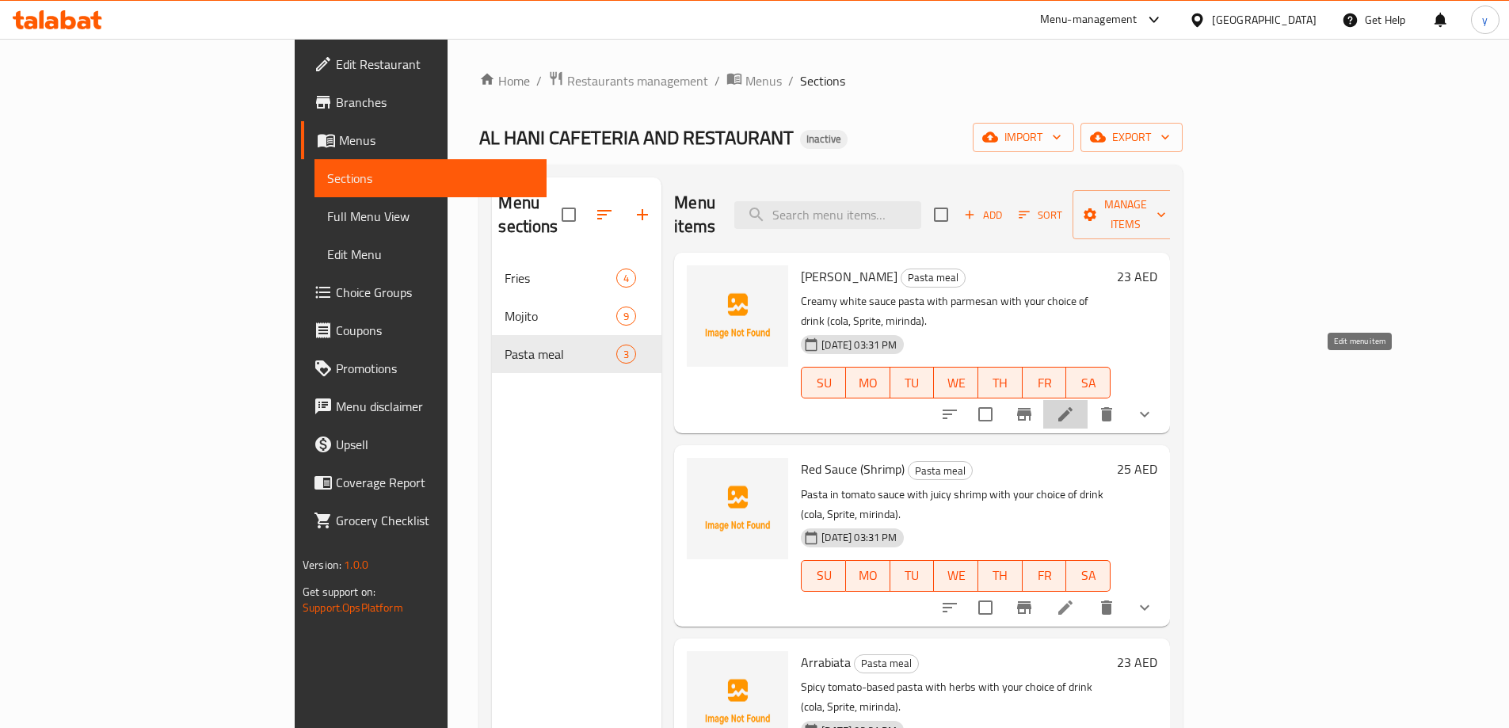
click at [1075, 405] on icon at bounding box center [1065, 414] width 19 height 19
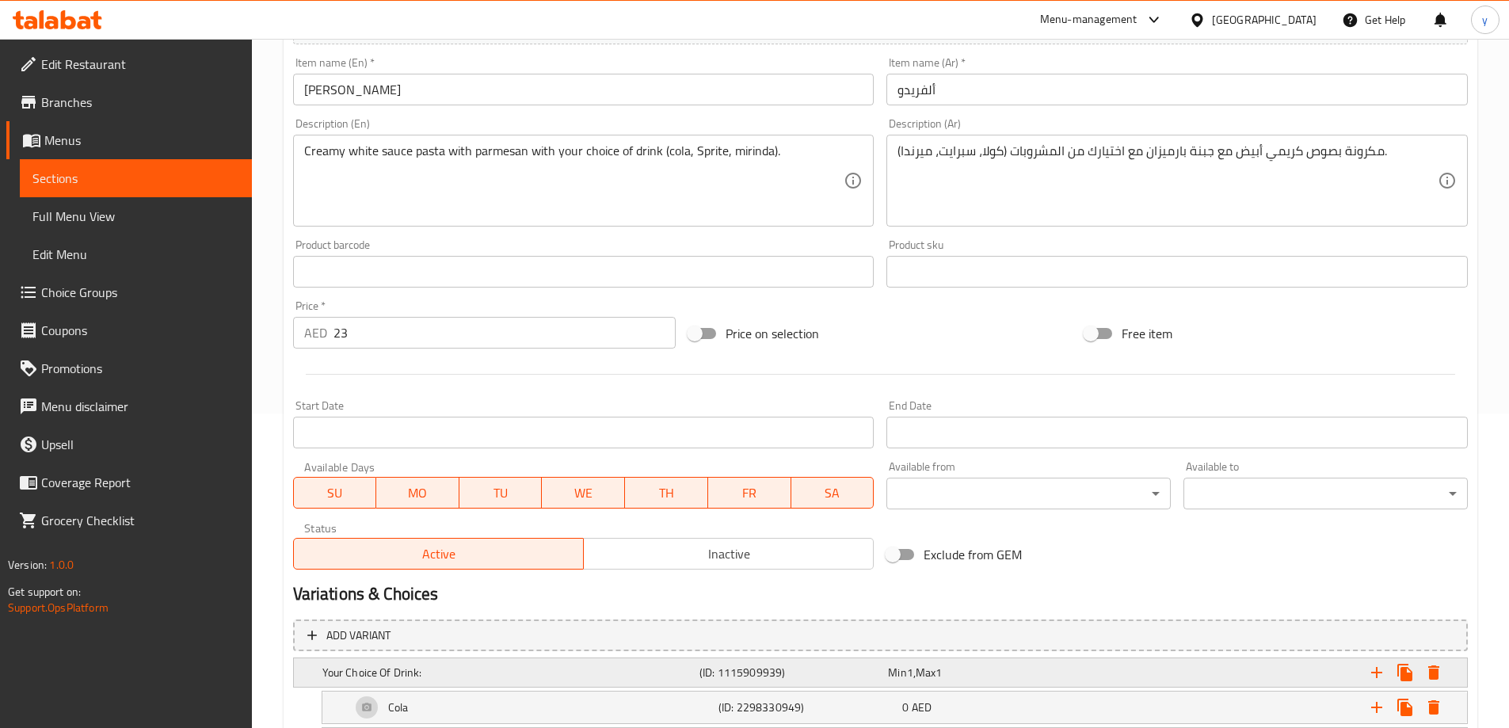
scroll to position [482, 0]
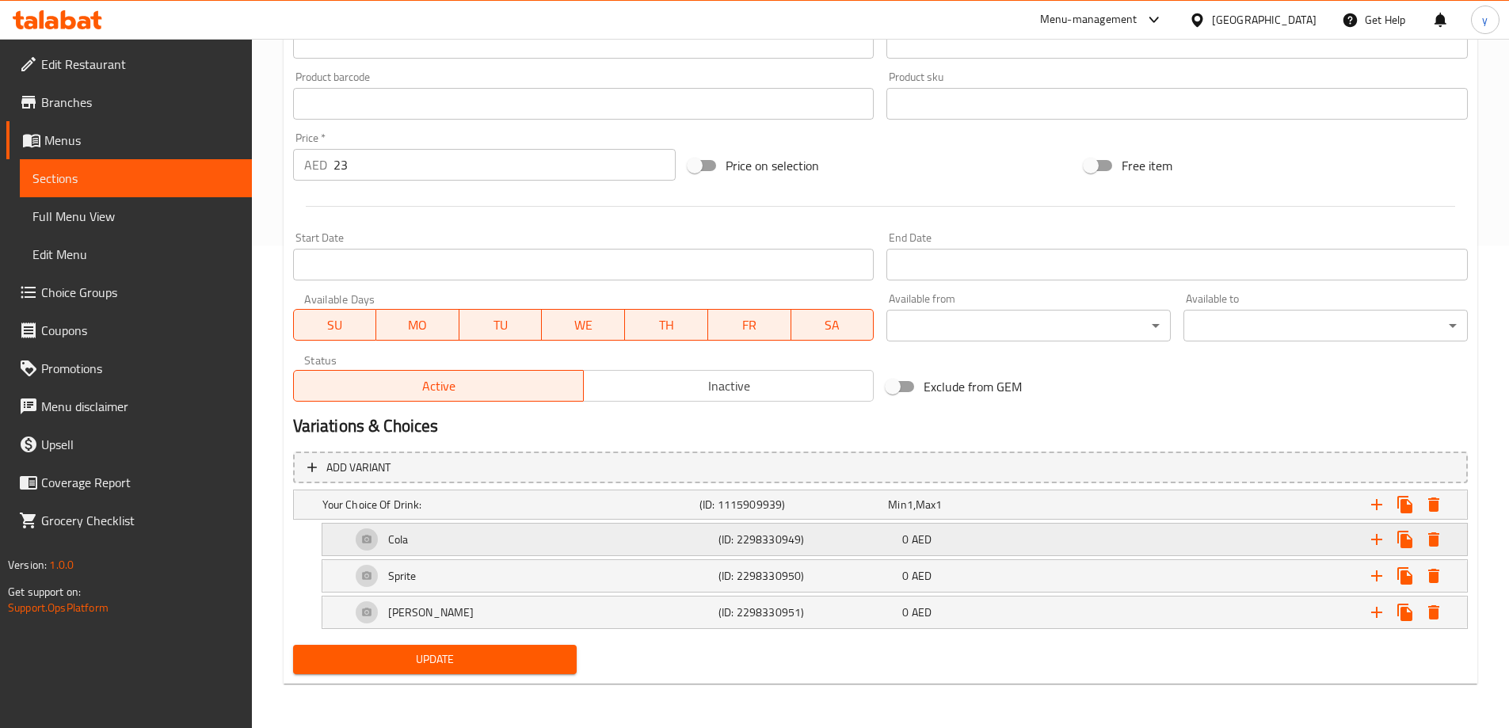
click at [329, 539] on div "Cola (ID: 2298330949) 0 AED" at bounding box center [894, 540] width 1145 height 32
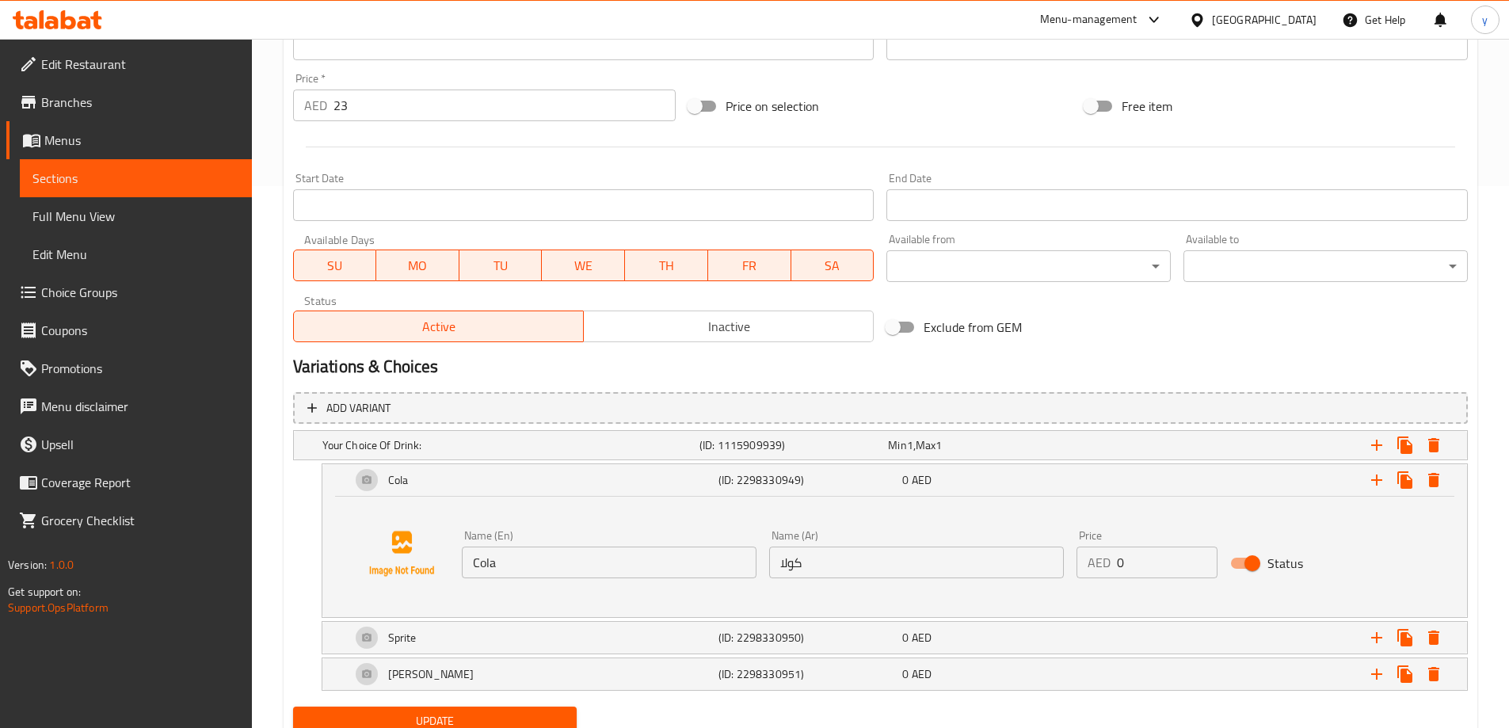
scroll to position [604, 0]
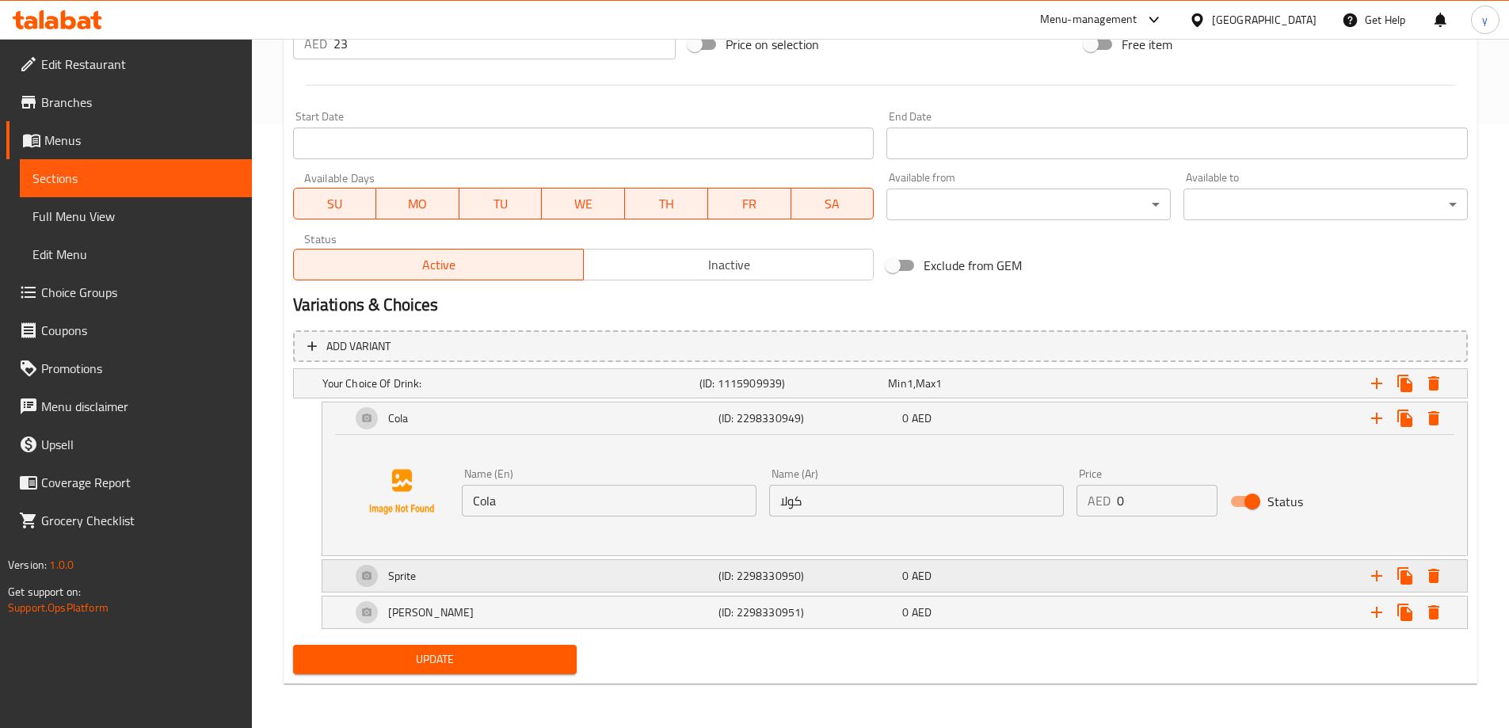
click at [409, 574] on h5 "Sprite" at bounding box center [402, 576] width 29 height 16
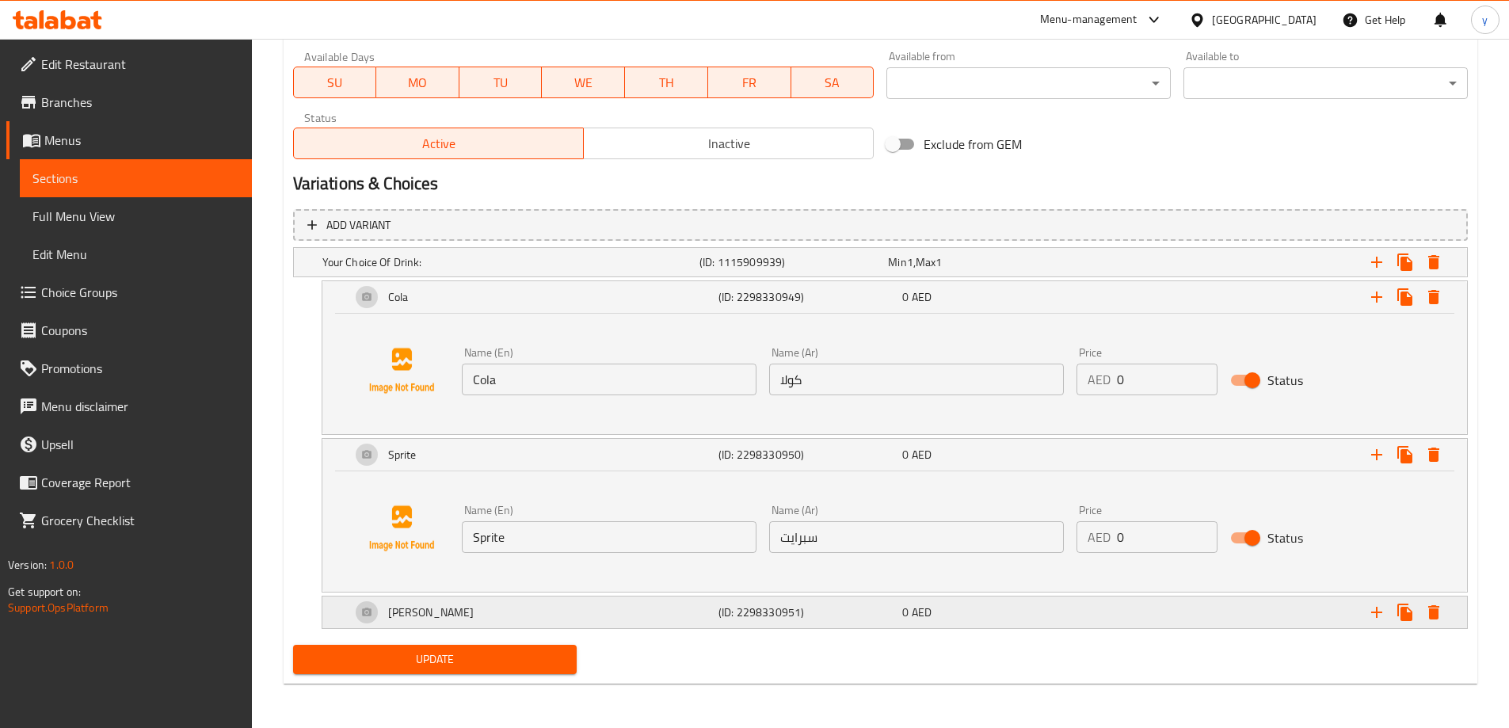
click at [516, 620] on div "[PERSON_NAME]" at bounding box center [532, 612] width 368 height 38
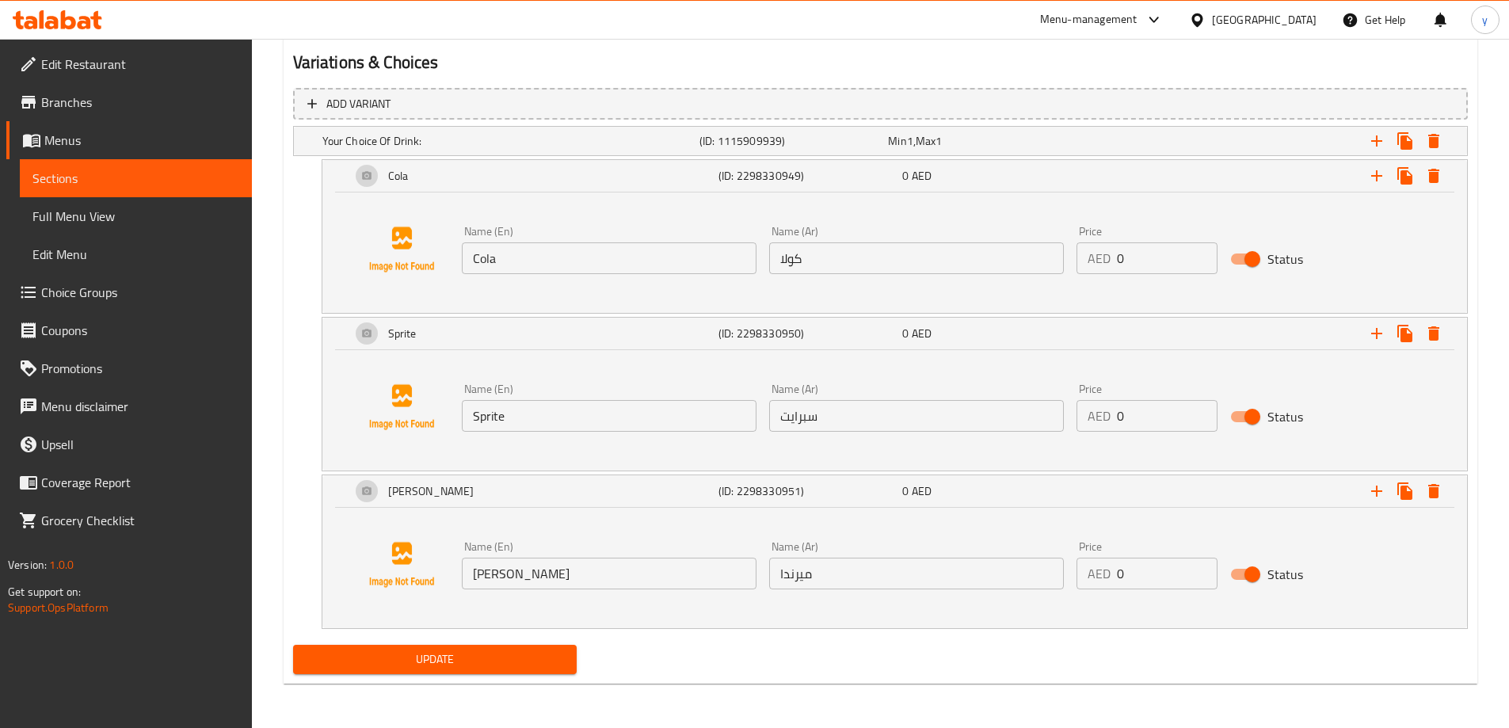
scroll to position [608, 0]
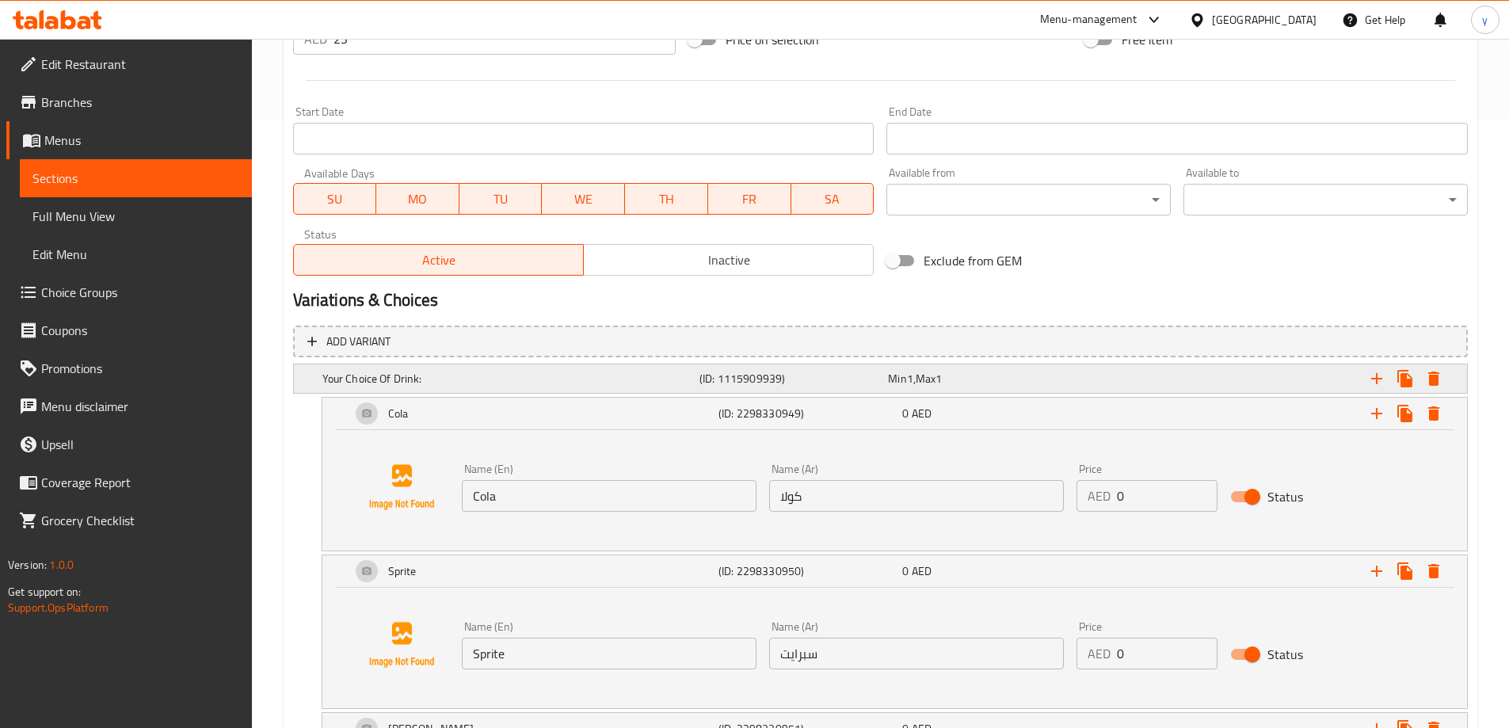
click at [371, 367] on div "Your Choice Of Drink: (ID: 1115909939) Min 1 , Max 1" at bounding box center [885, 378] width 1132 height 35
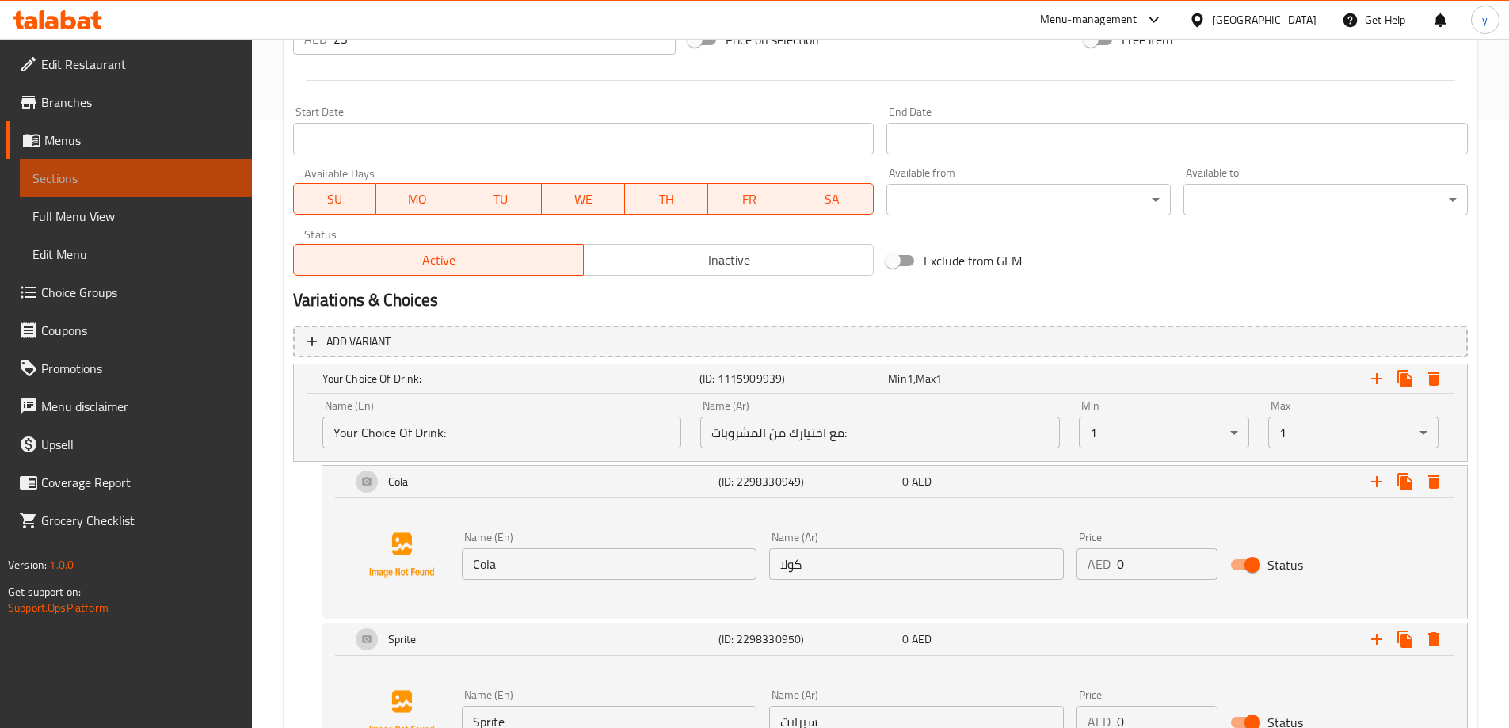
click at [86, 176] on span "Sections" at bounding box center [135, 178] width 207 height 19
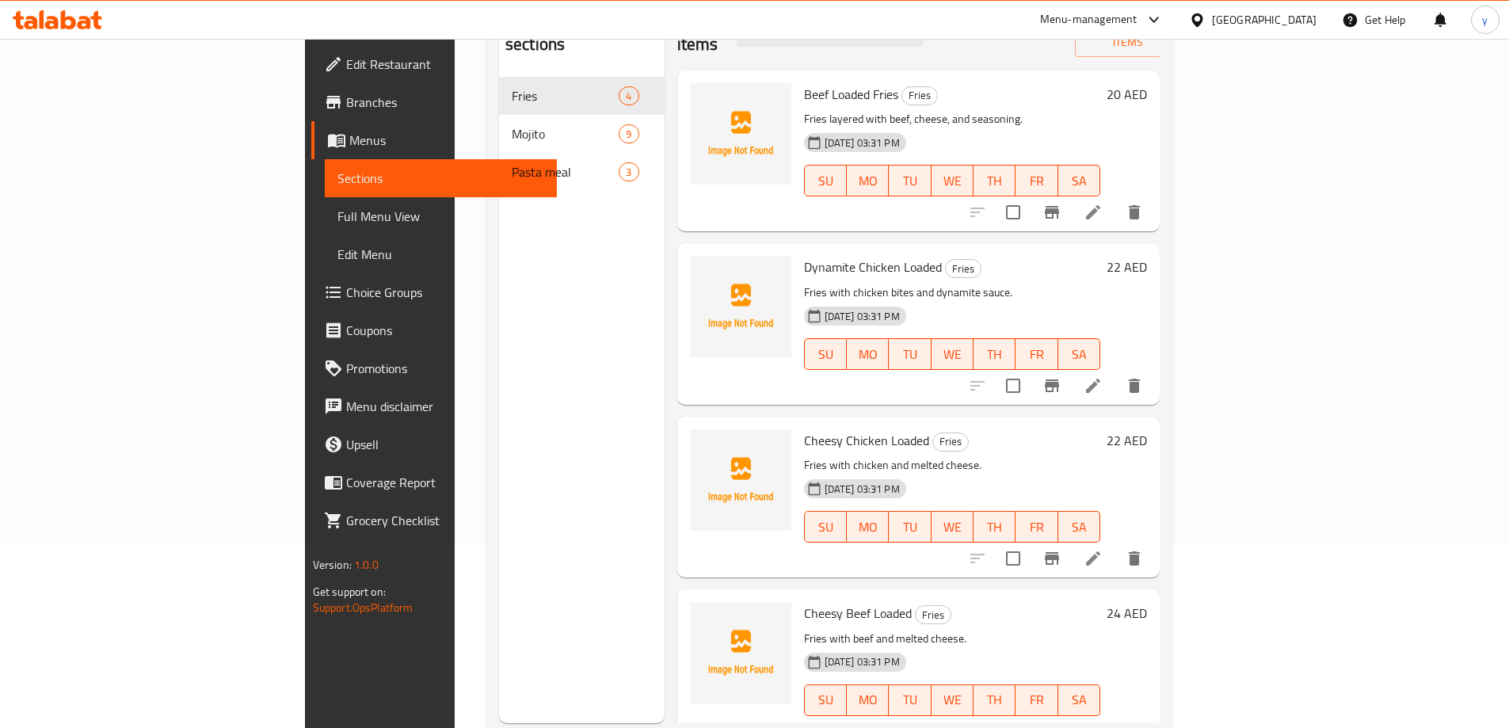
scroll to position [143, 0]
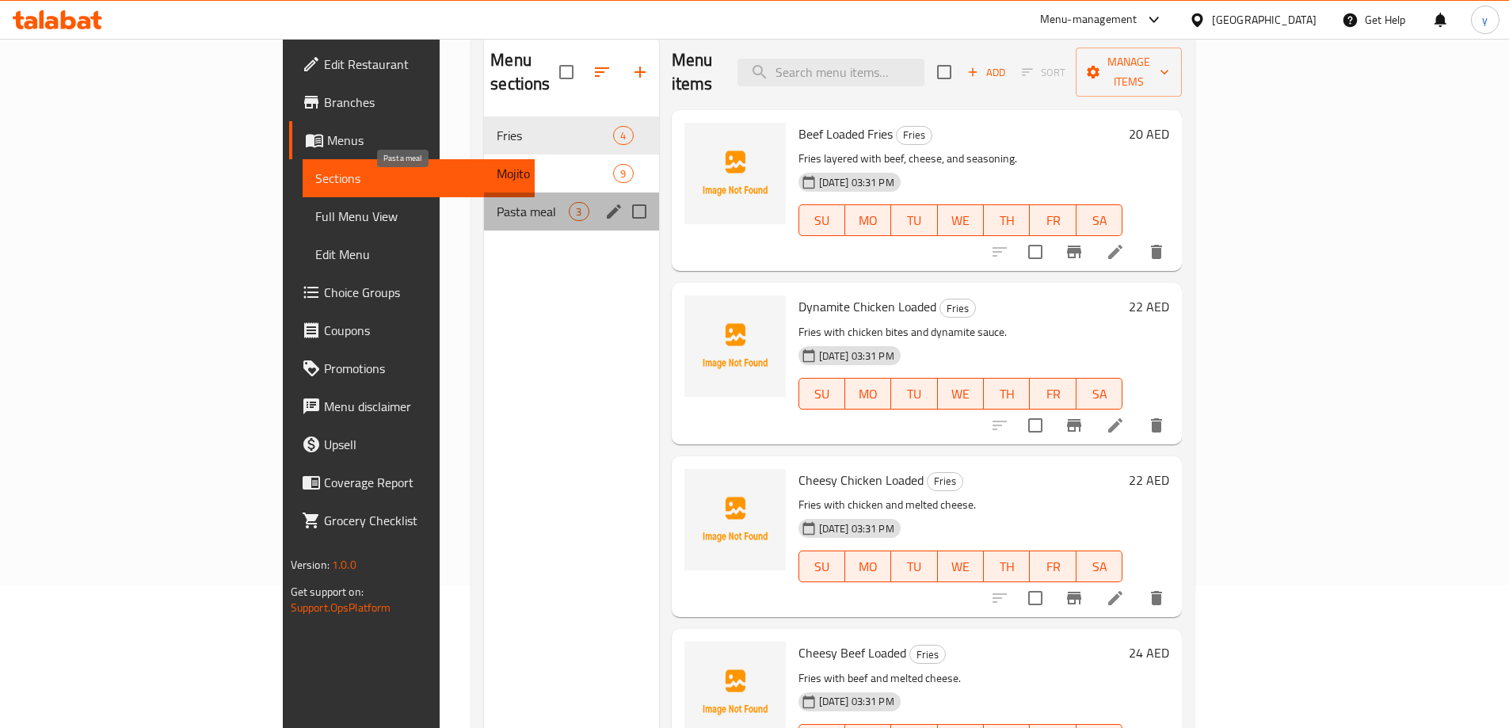
click at [497, 202] on span "Pasta meal" at bounding box center [533, 211] width 72 height 19
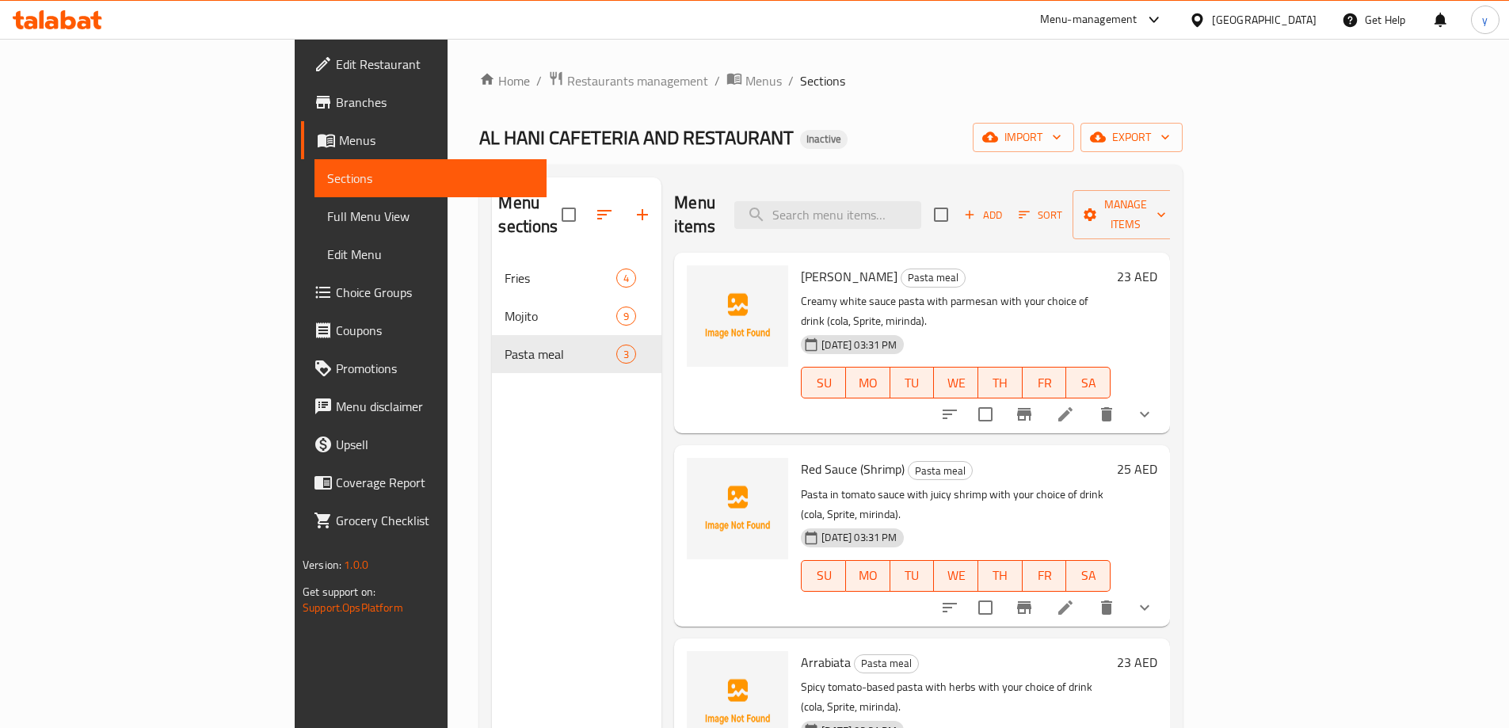
click at [1075, 598] on icon at bounding box center [1065, 607] width 19 height 19
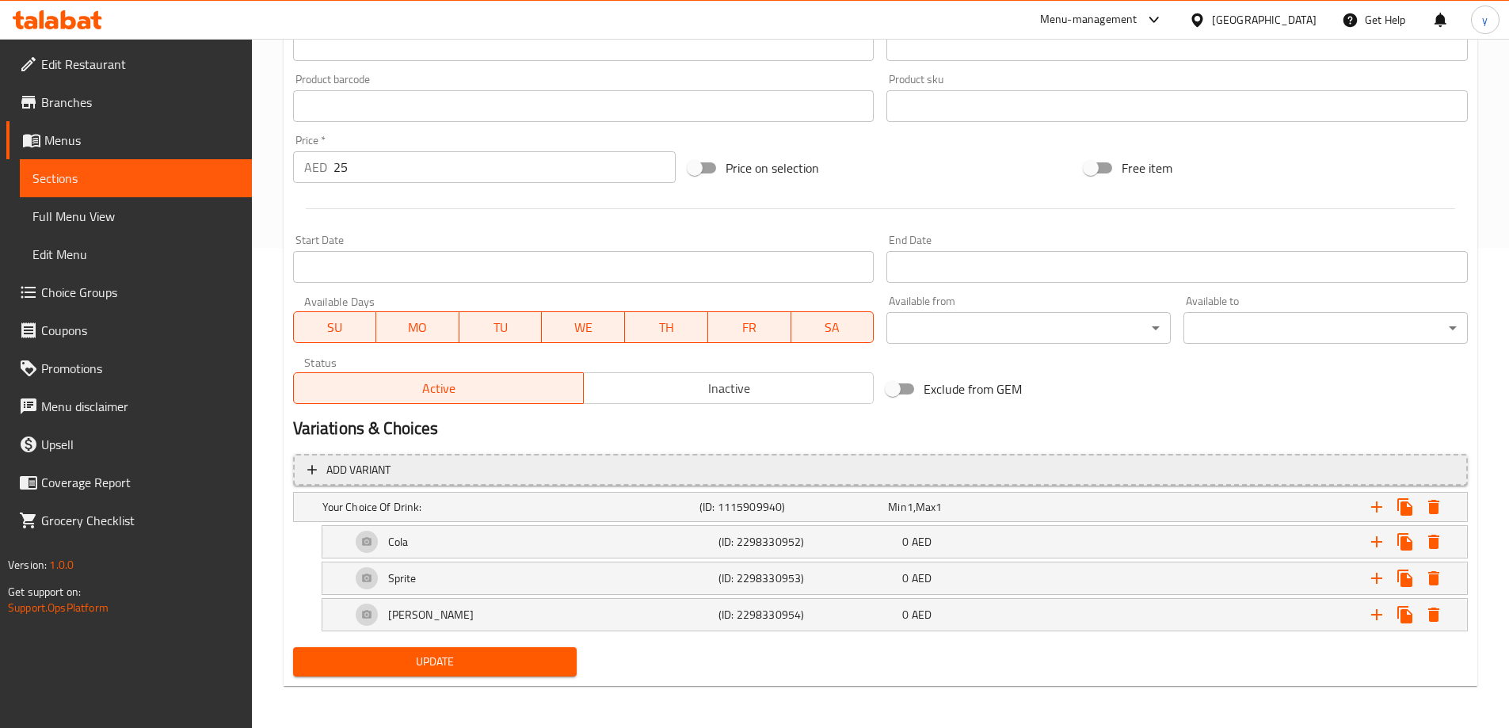
scroll to position [482, 0]
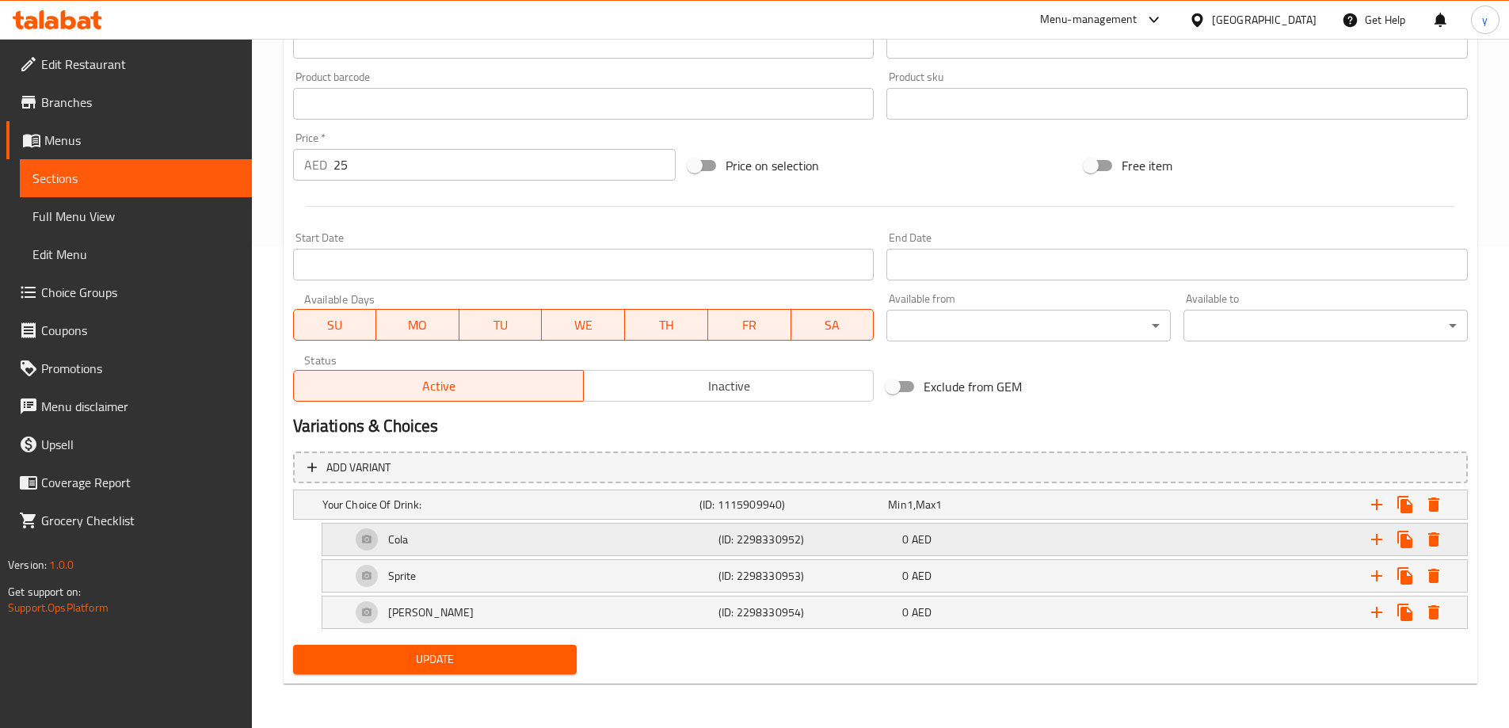
click at [375, 531] on div "Cola" at bounding box center [532, 539] width 368 height 38
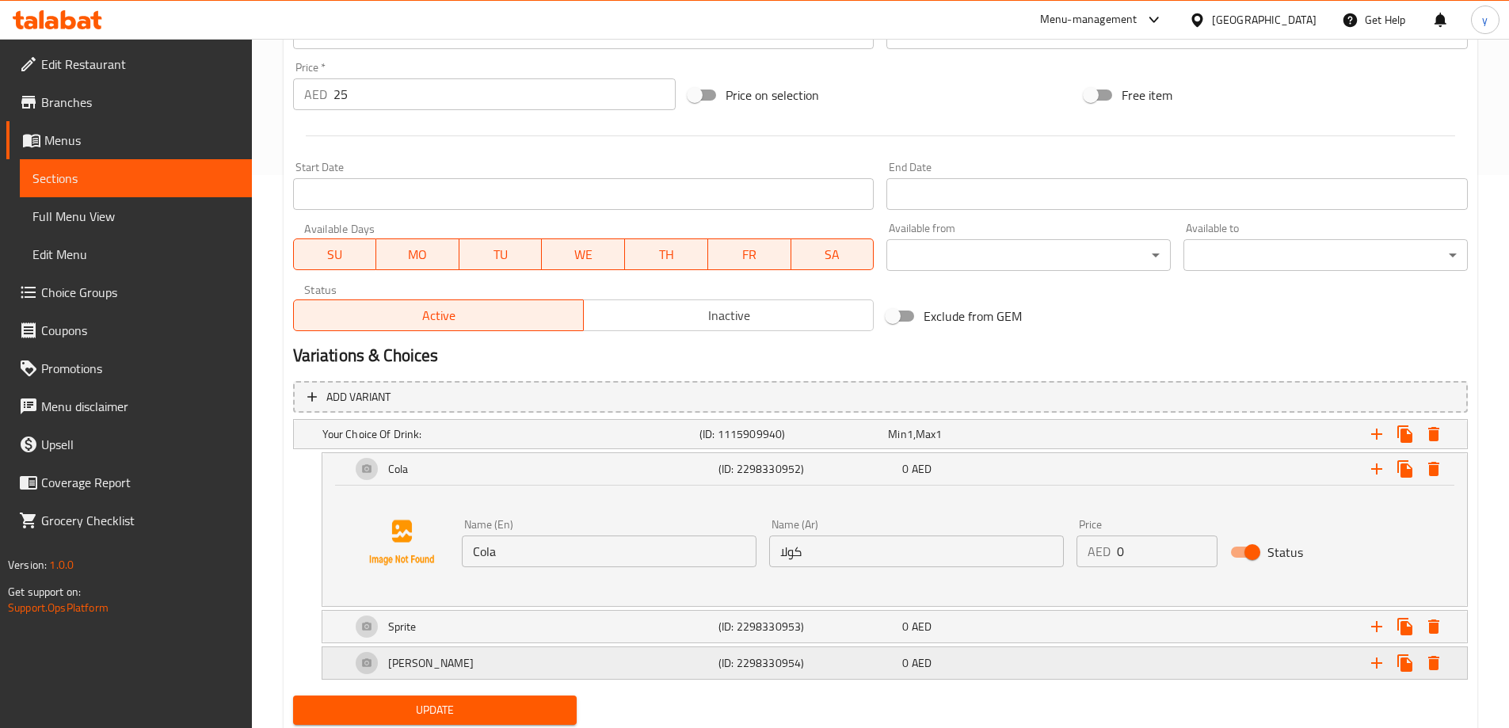
scroll to position [604, 0]
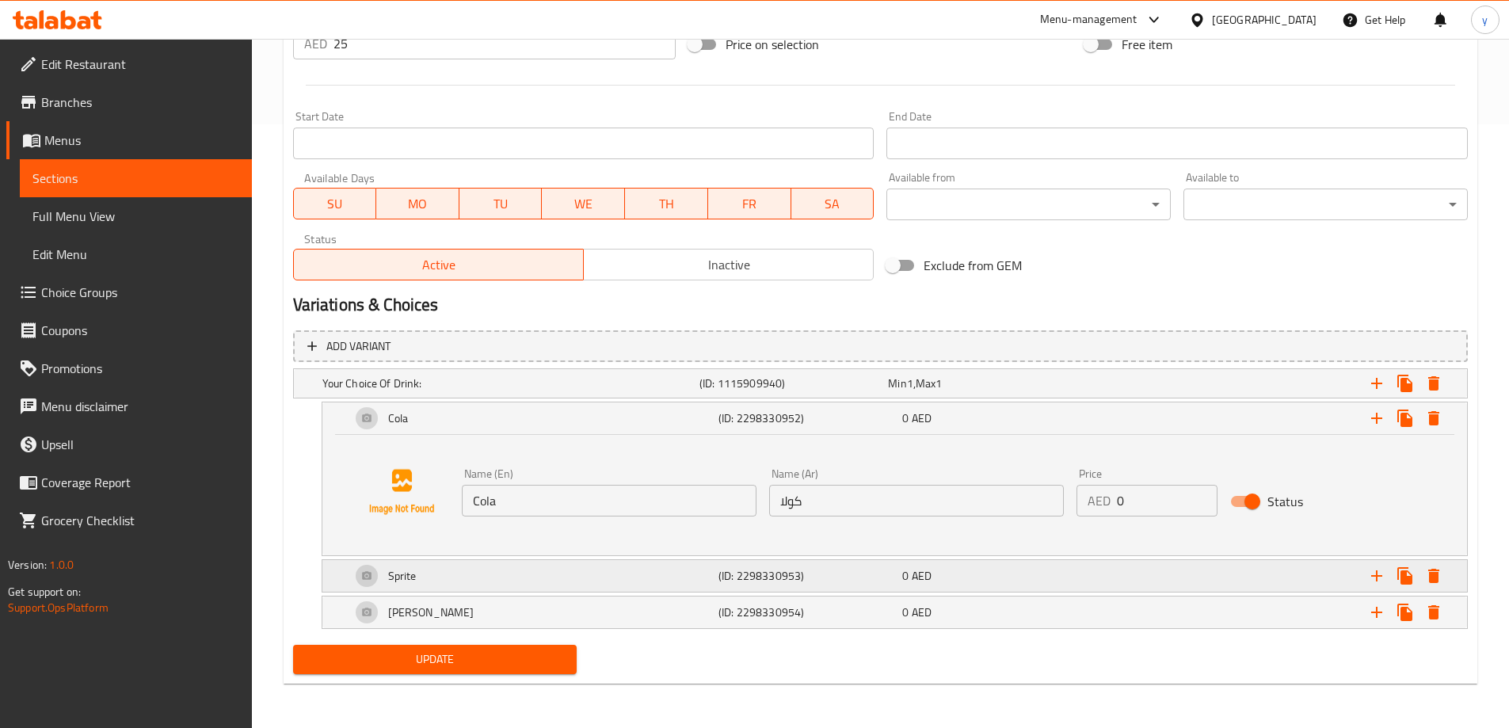
click at [384, 585] on div "Sprite" at bounding box center [532, 576] width 368 height 38
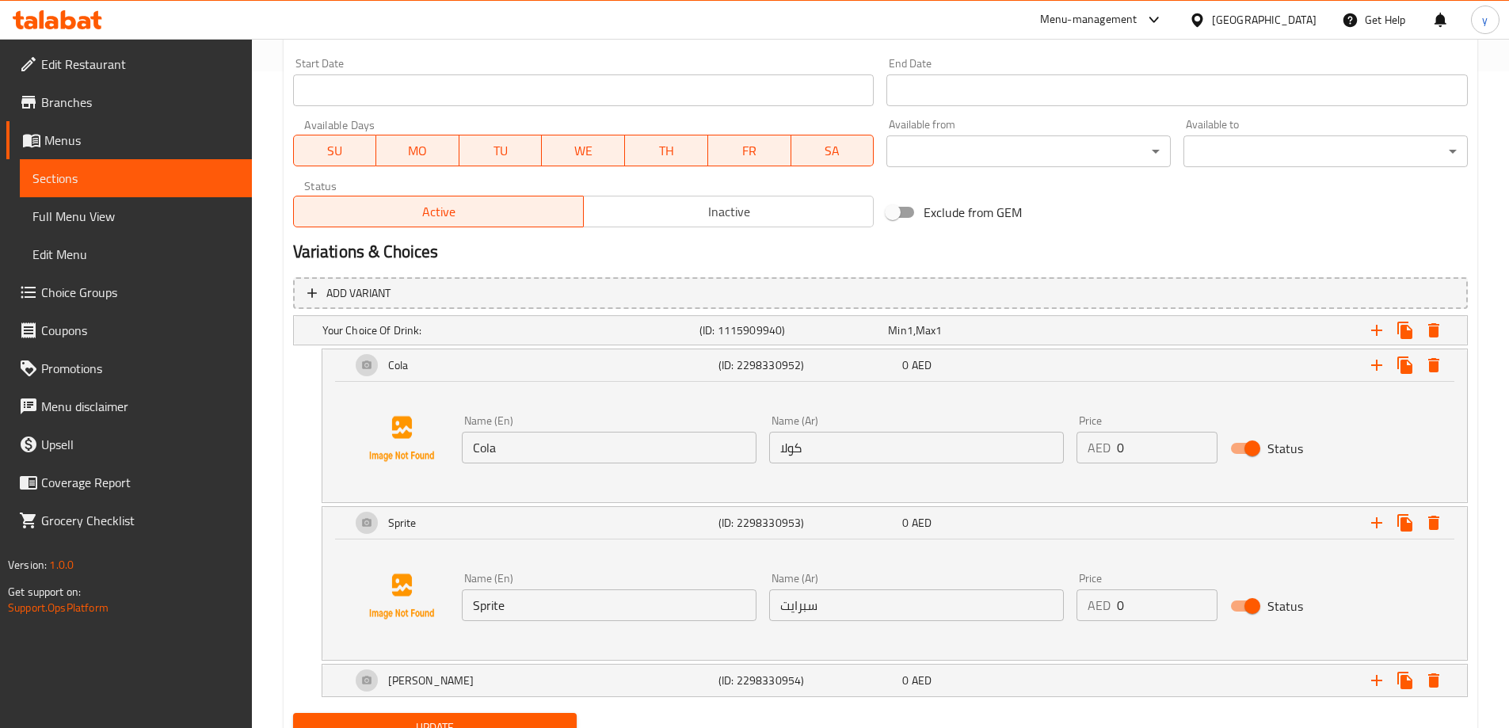
scroll to position [725, 0]
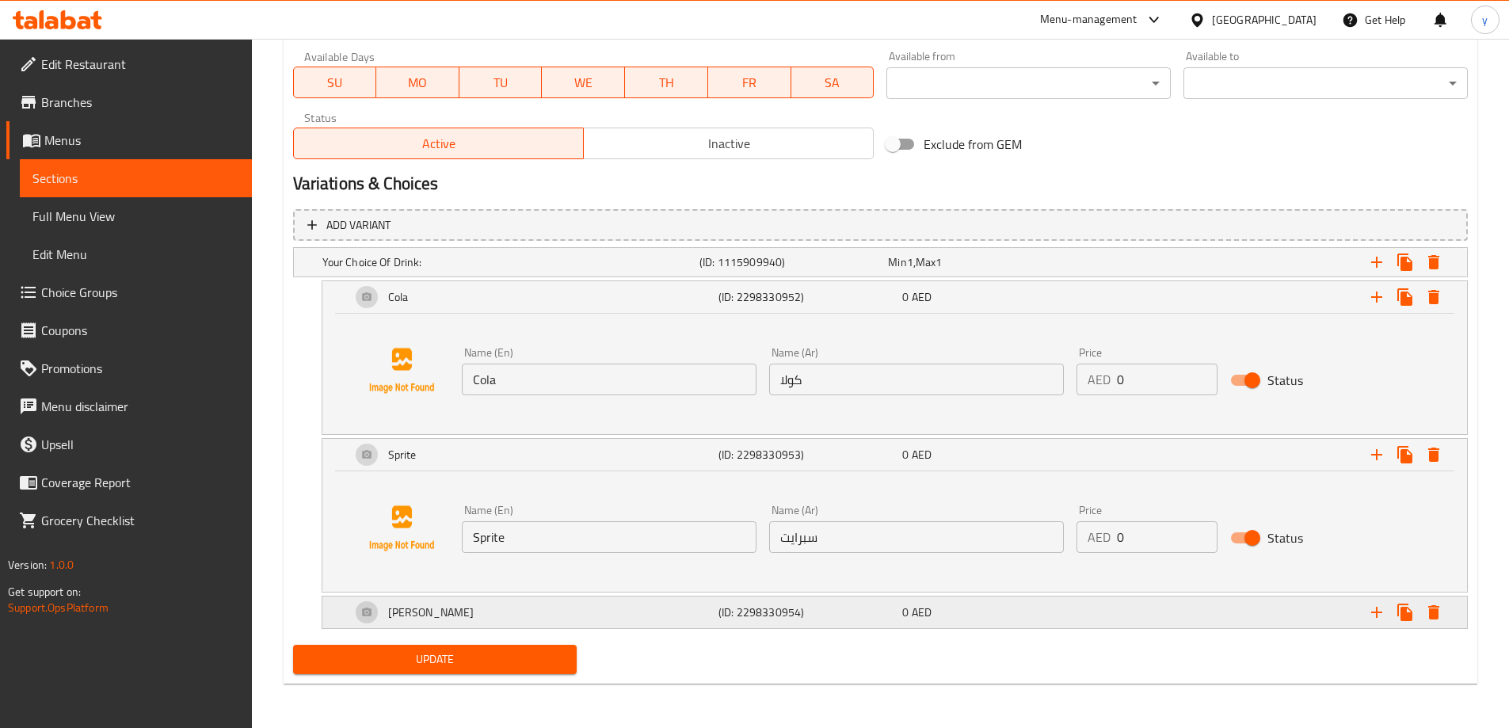
click at [355, 617] on div "[PERSON_NAME]" at bounding box center [532, 612] width 368 height 38
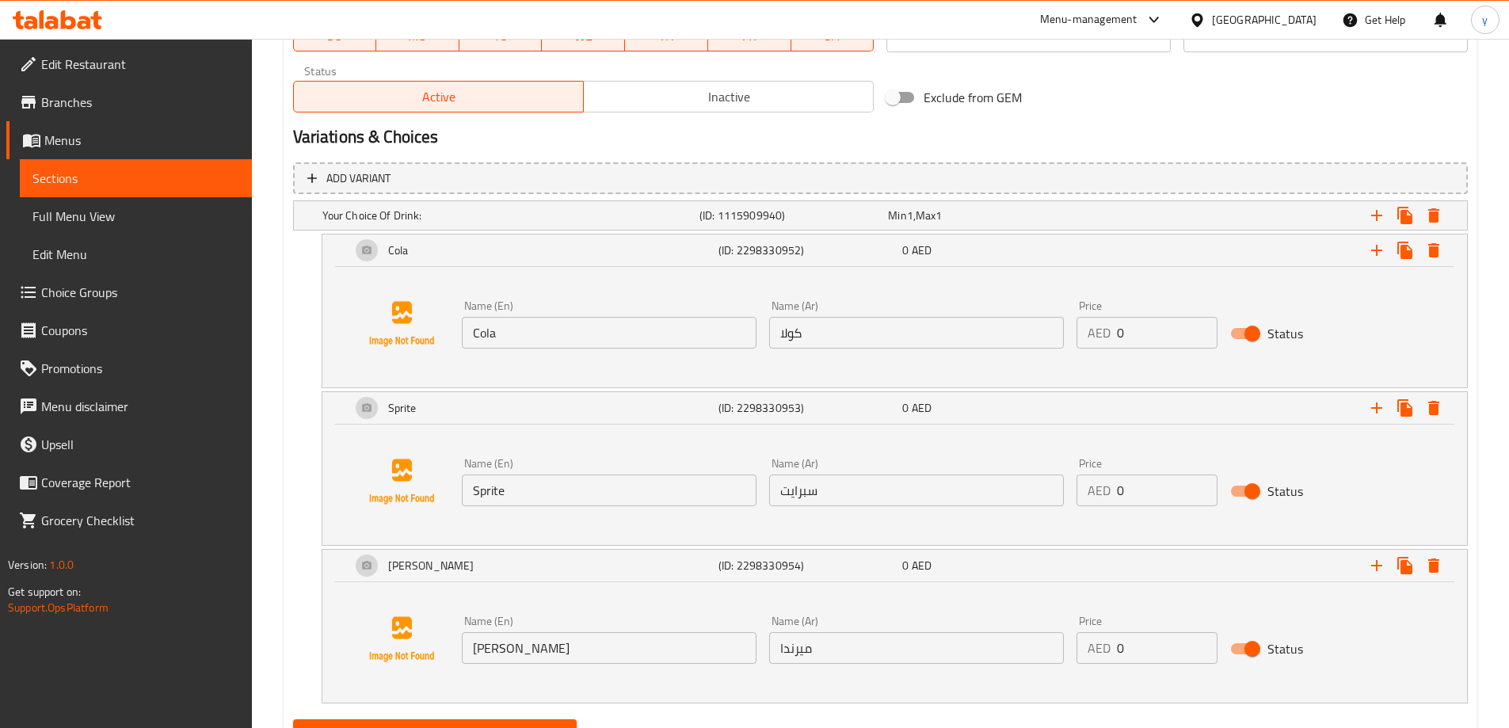
scroll to position [846, 0]
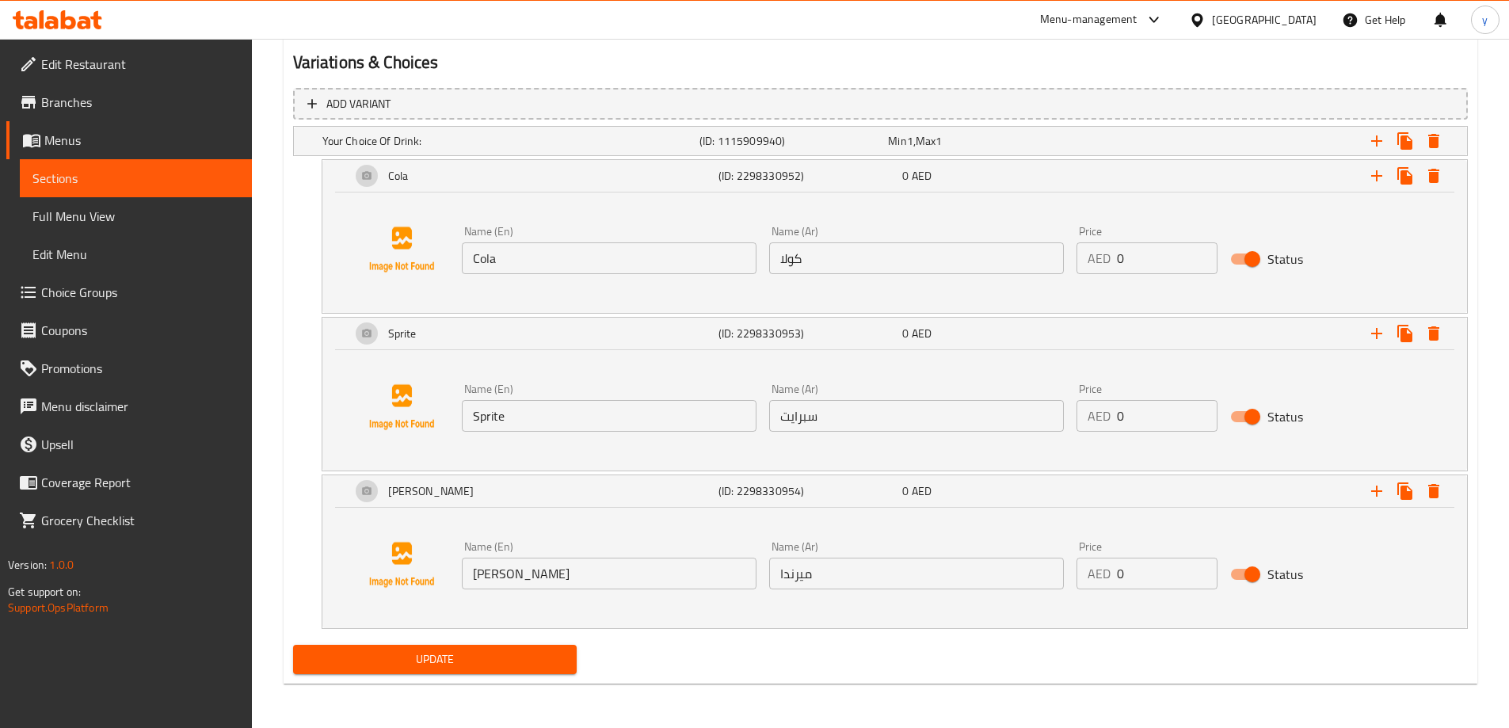
click at [84, 160] on link "Sections" at bounding box center [136, 178] width 232 height 38
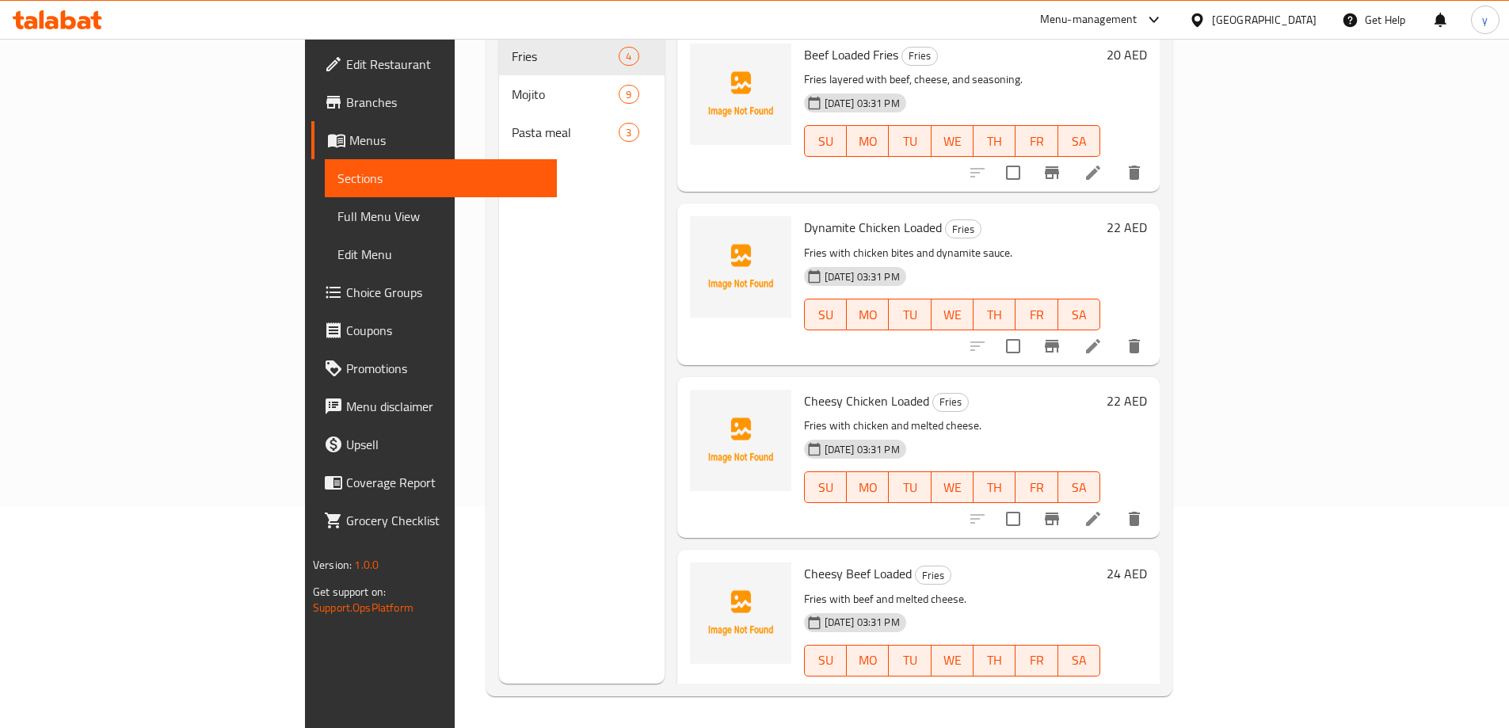
scroll to position [222, 0]
click at [311, 305] on link "Choice Groups" at bounding box center [434, 292] width 246 height 38
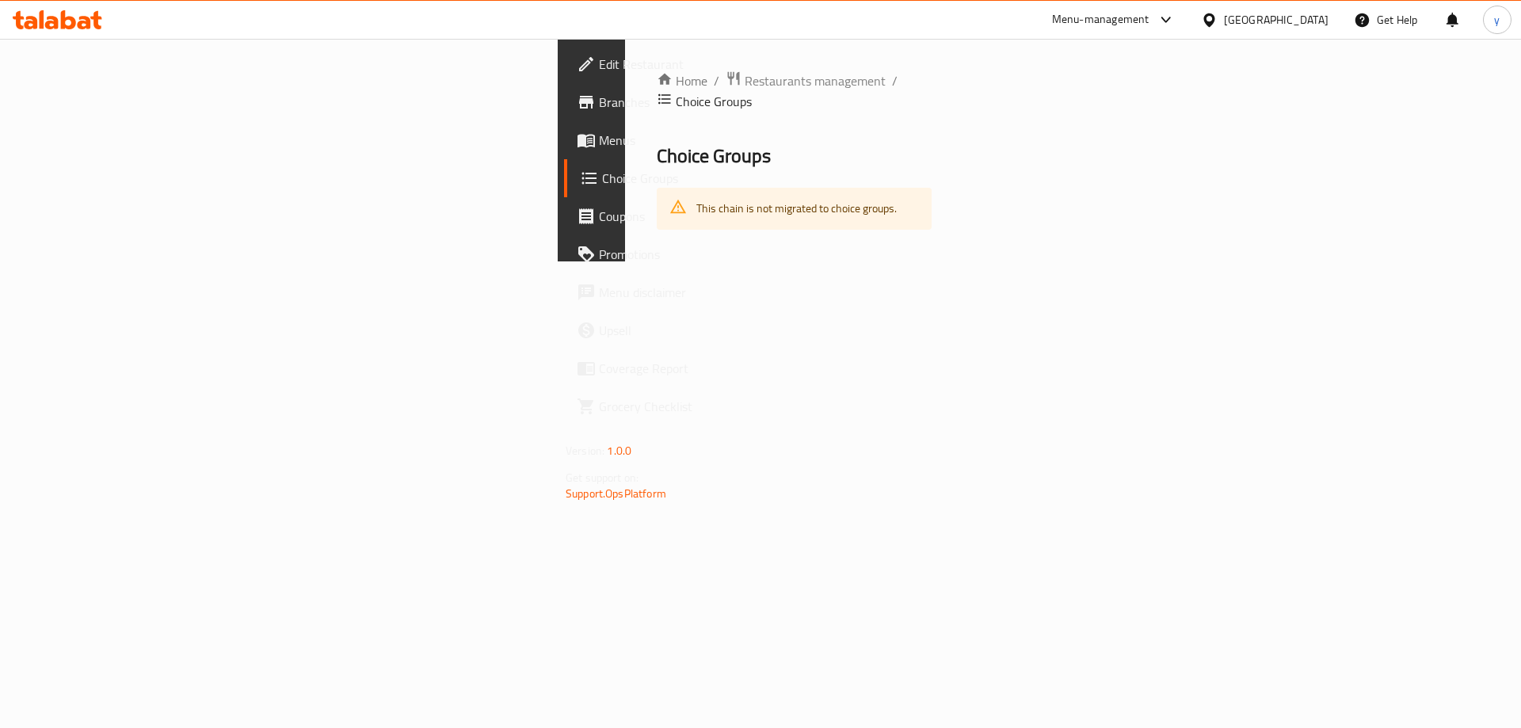
click at [599, 136] on span "Menus" at bounding box center [699, 140] width 200 height 19
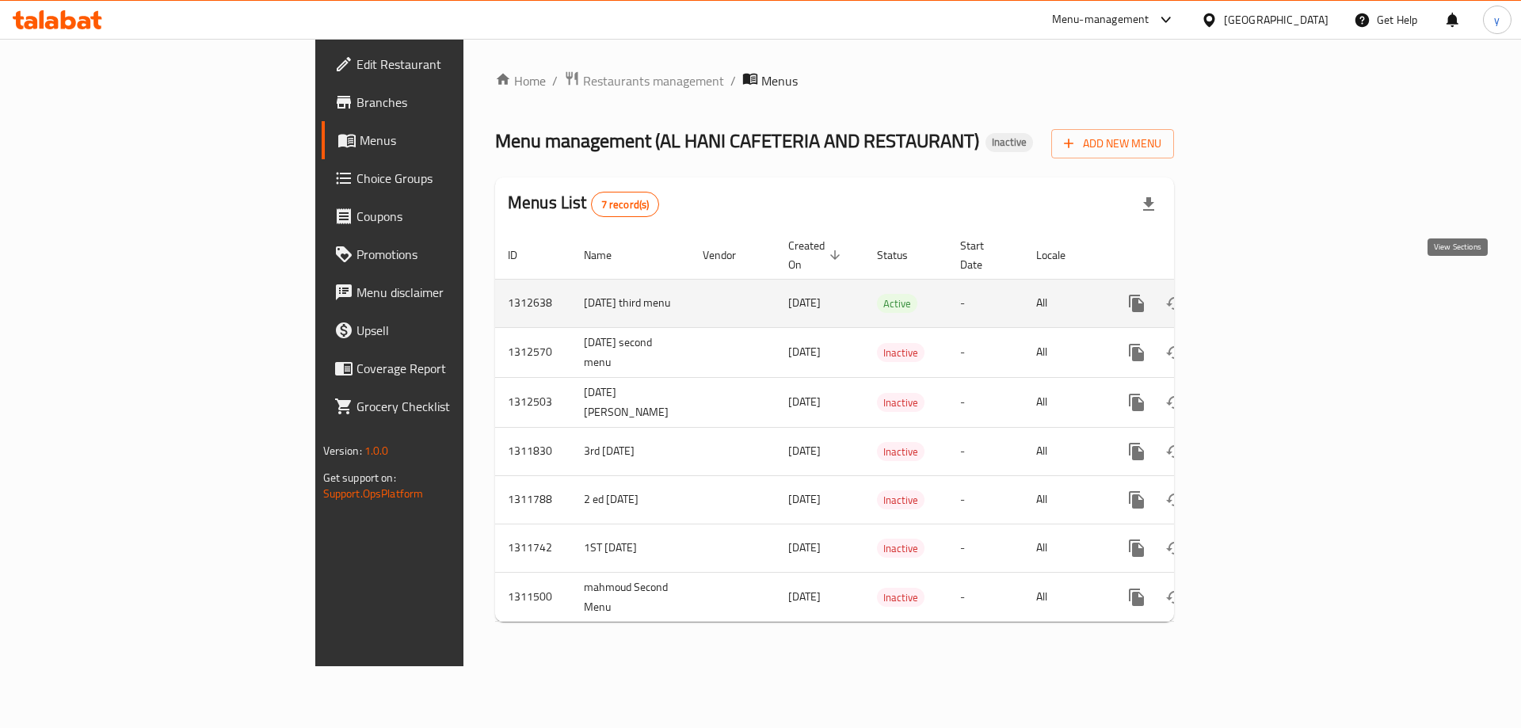
click at [1260, 294] on icon "enhanced table" at bounding box center [1250, 303] width 19 height 19
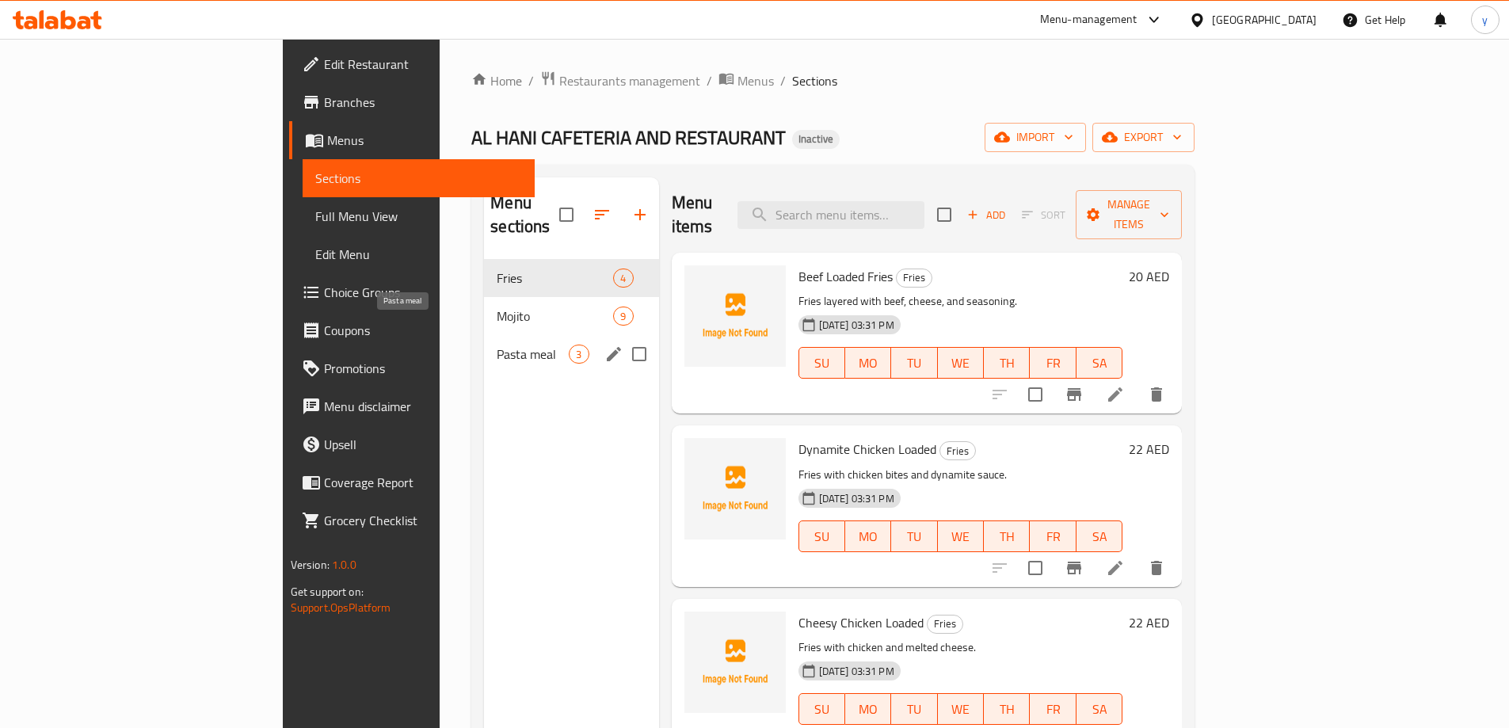
click at [497, 345] on span "Pasta meal" at bounding box center [533, 354] width 72 height 19
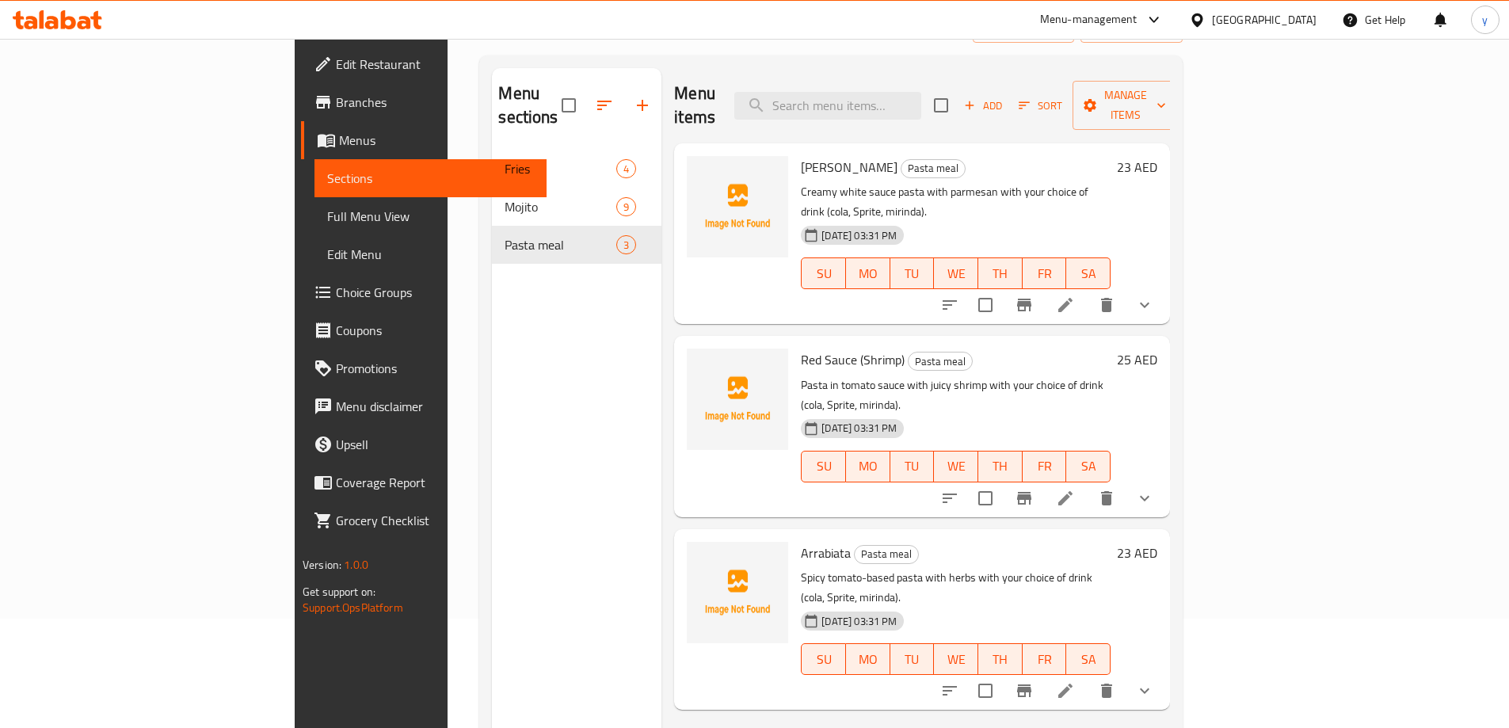
scroll to position [222, 0]
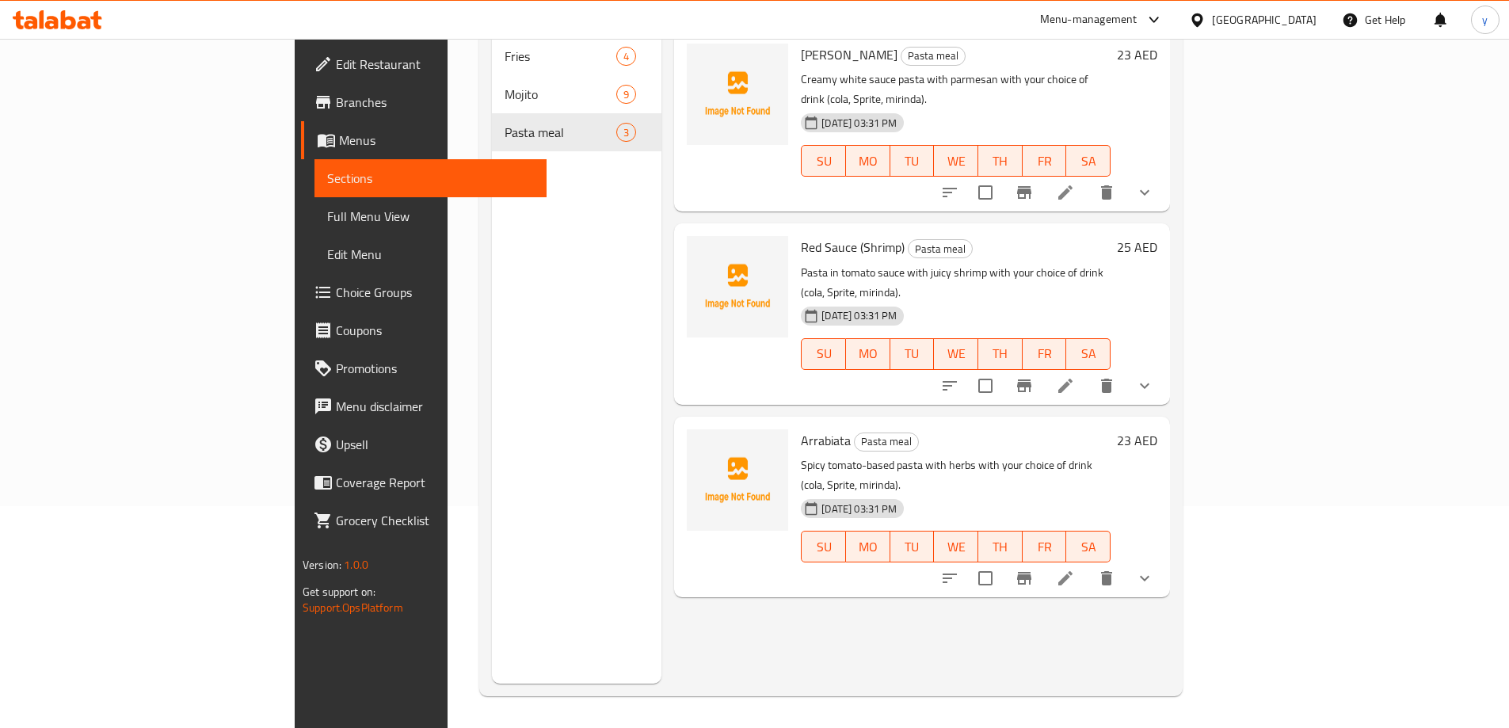
click at [1075, 569] on icon at bounding box center [1065, 578] width 19 height 19
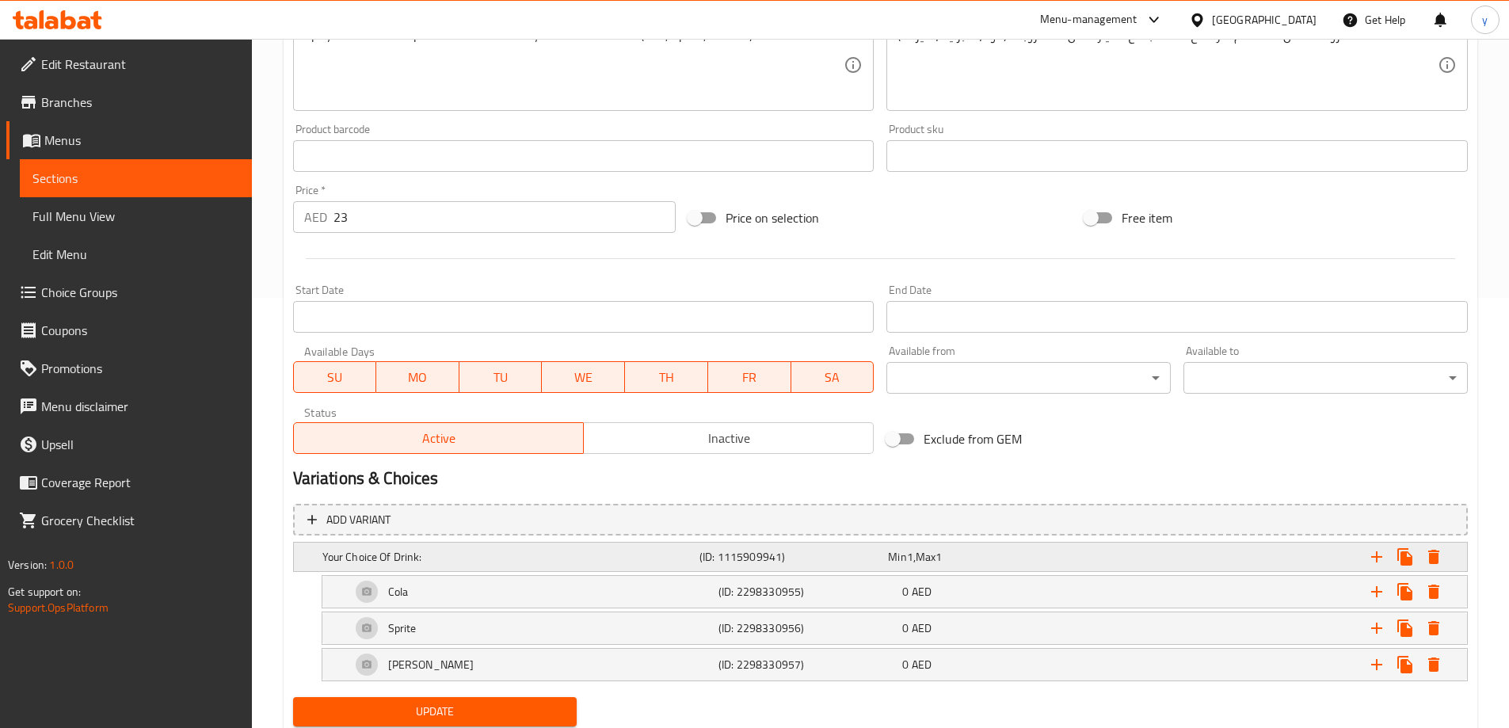
scroll to position [482, 0]
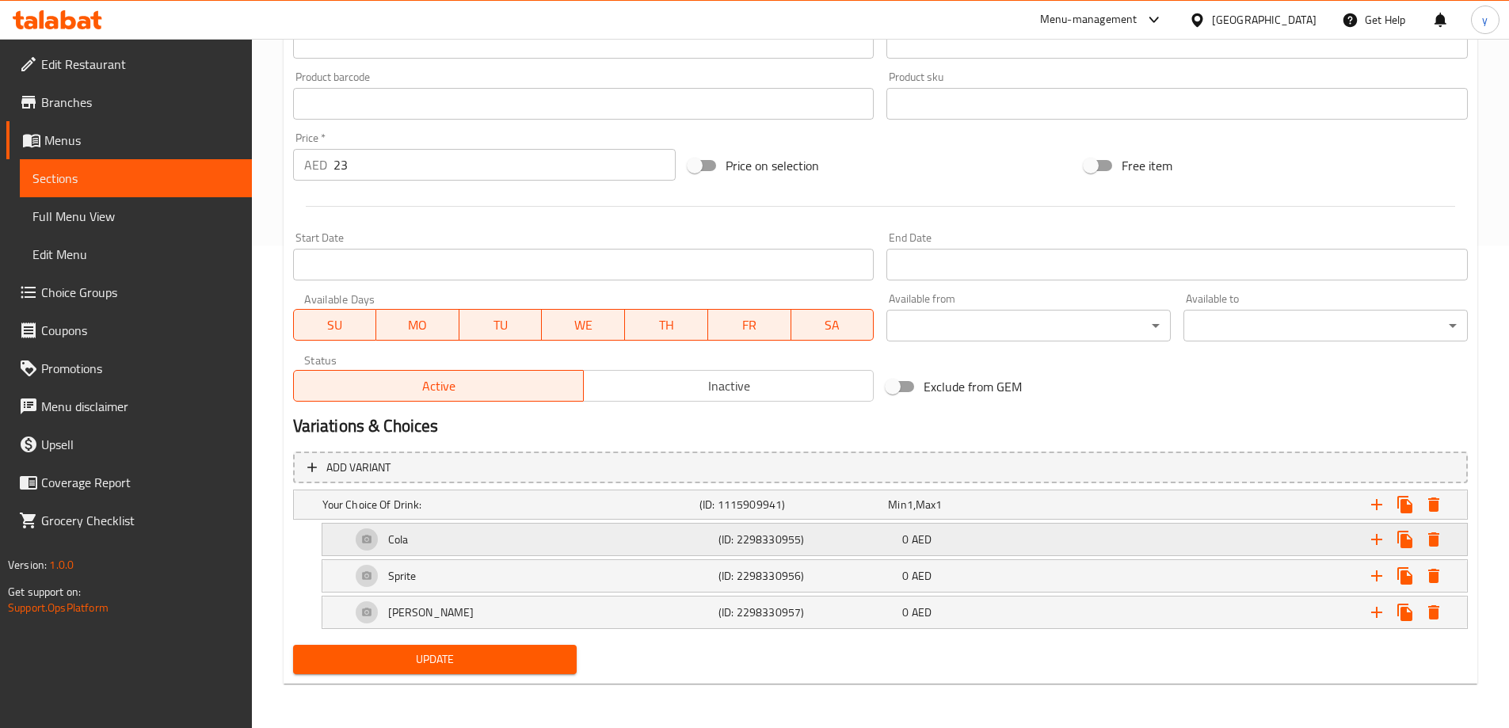
click at [352, 538] on div "Cola" at bounding box center [532, 539] width 368 height 38
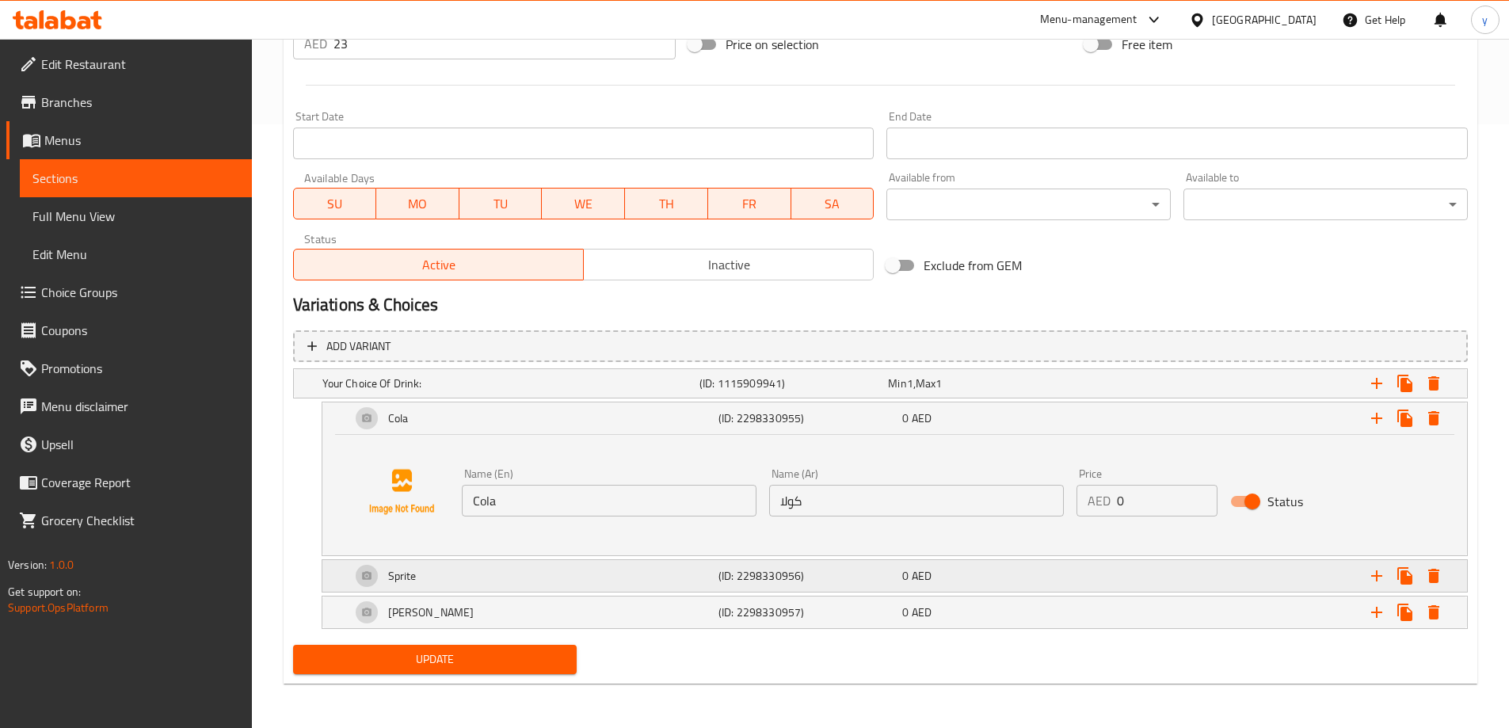
click at [381, 578] on div "Sprite" at bounding box center [532, 576] width 368 height 38
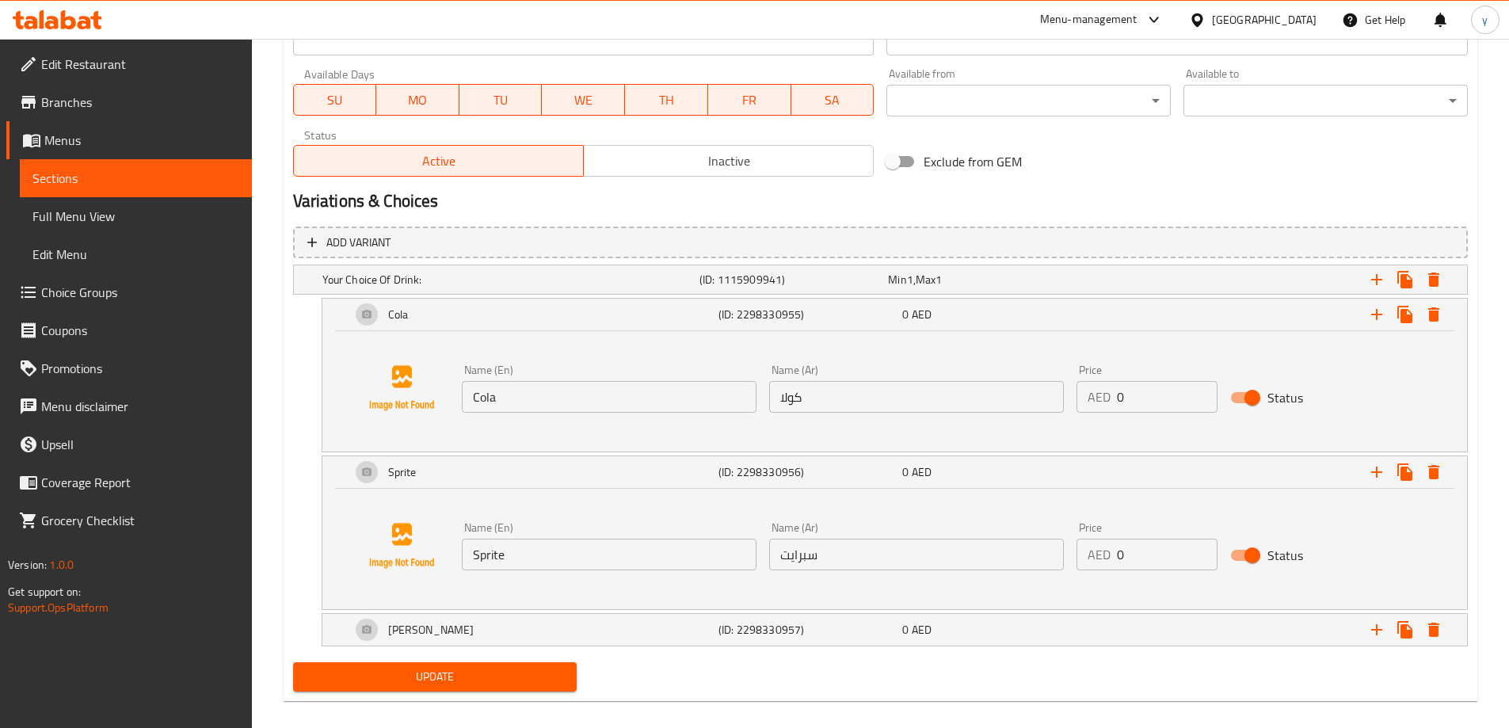
scroll to position [721, 0]
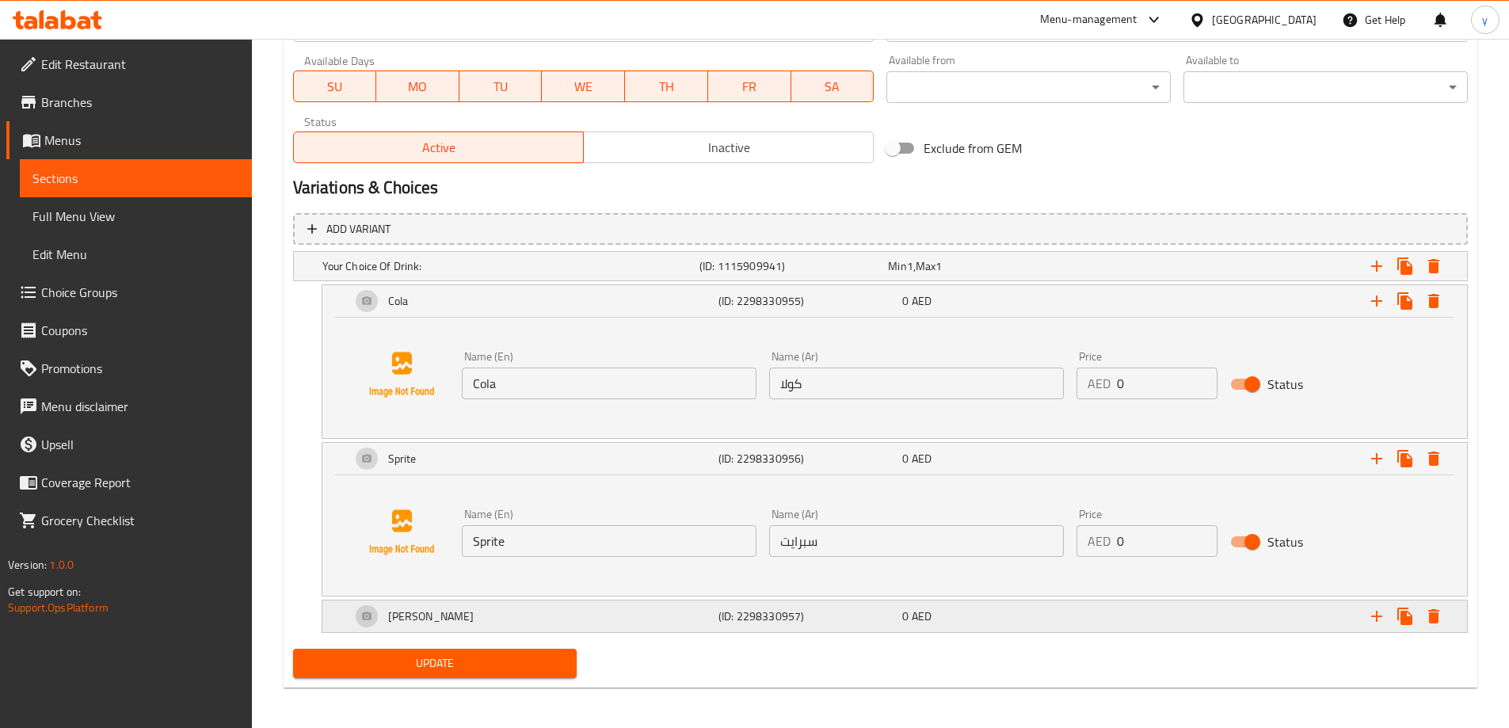
click at [377, 610] on div "[PERSON_NAME]" at bounding box center [532, 616] width 368 height 38
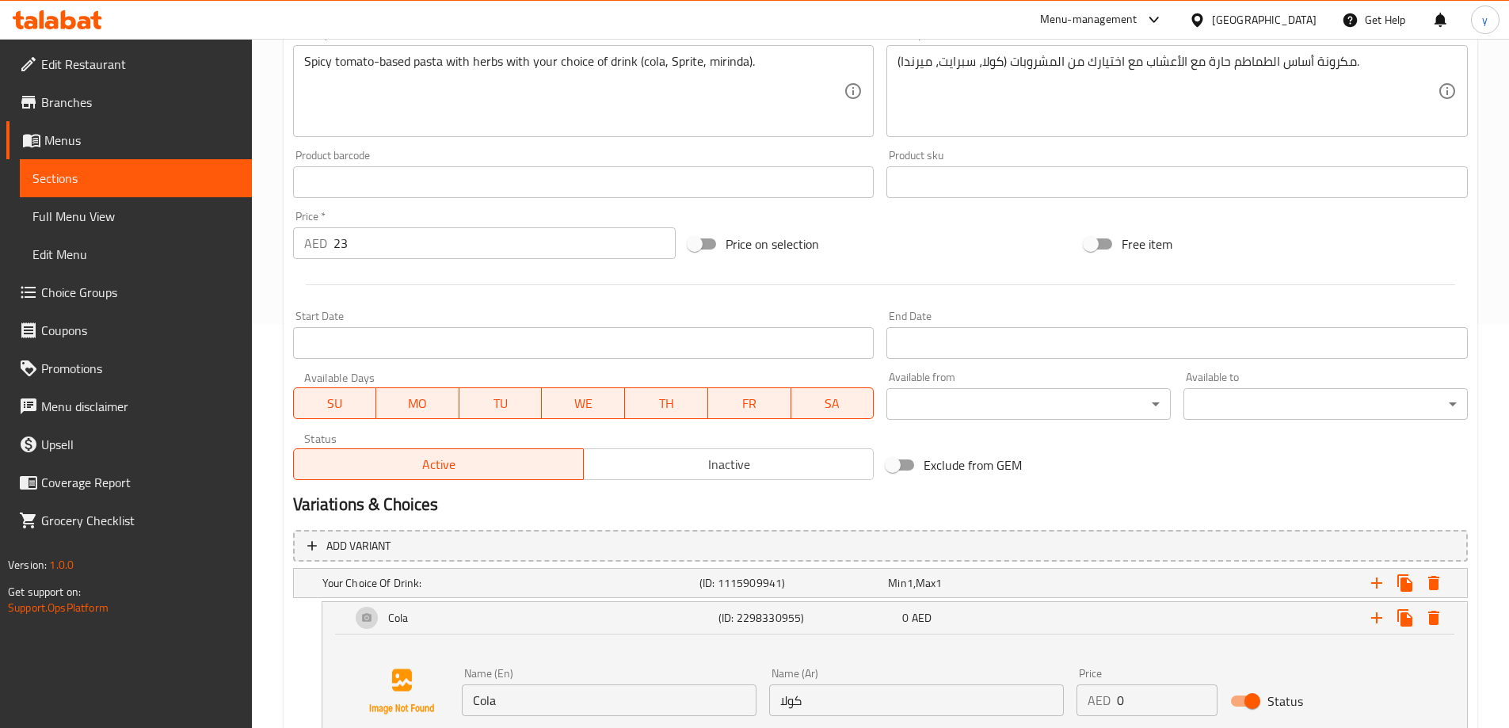
click at [62, 176] on span "Sections" at bounding box center [135, 178] width 207 height 19
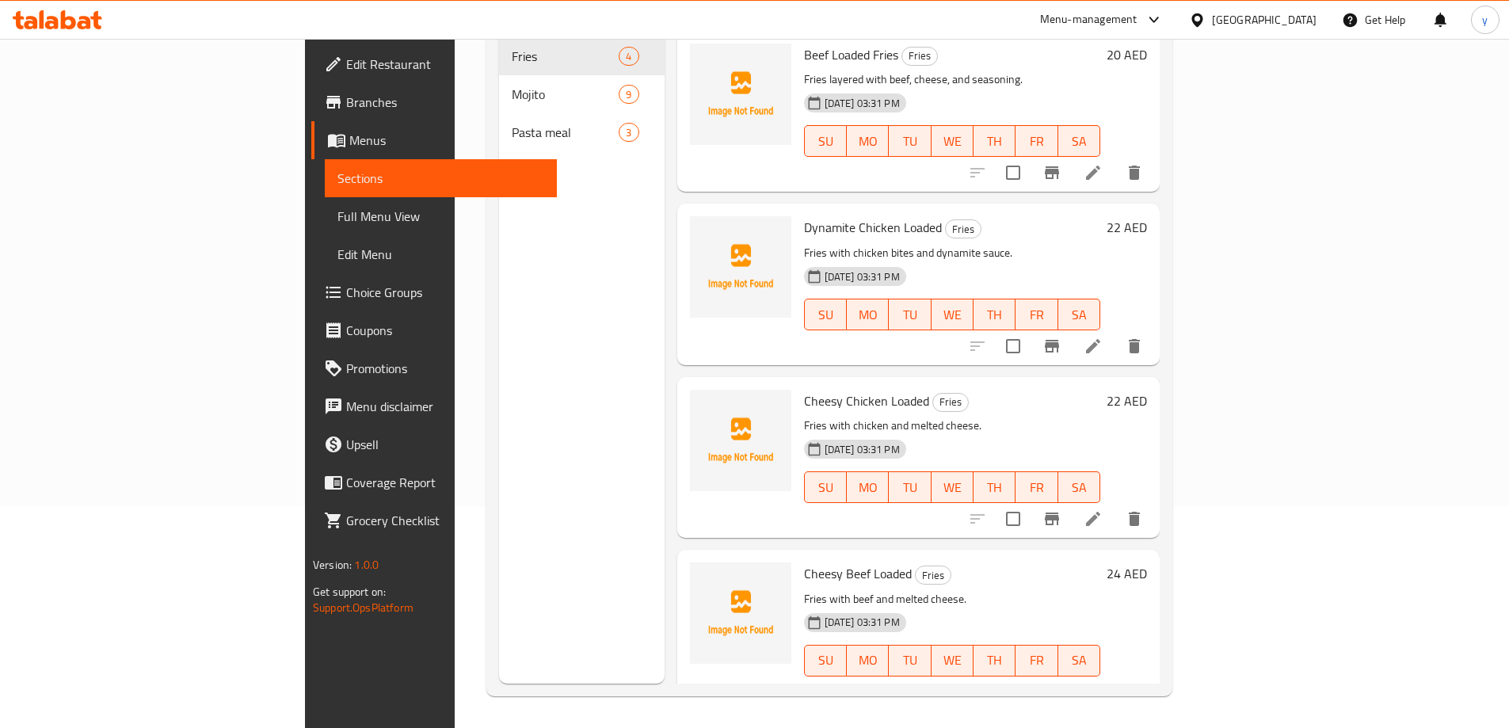
scroll to position [222, 0]
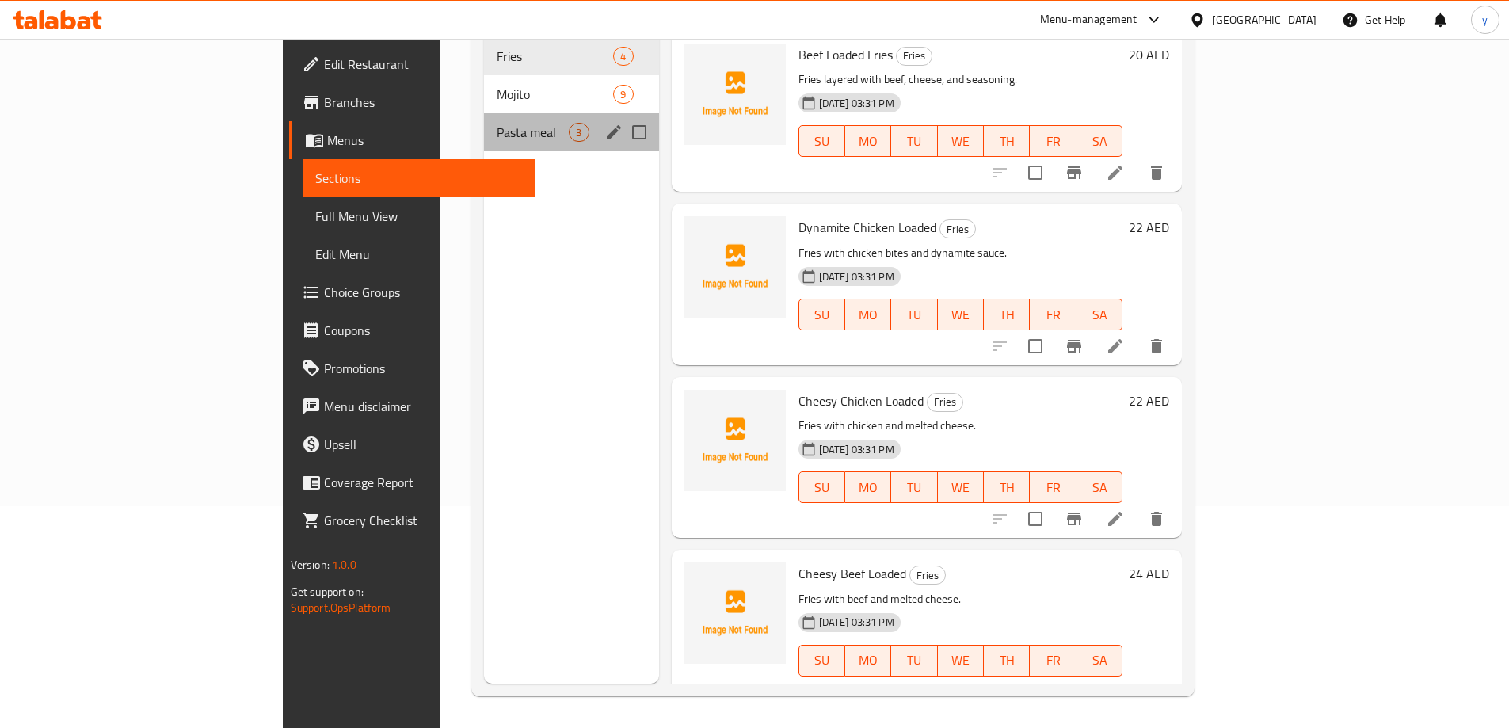
click at [484, 126] on div "Pasta meal 3" at bounding box center [571, 132] width 174 height 38
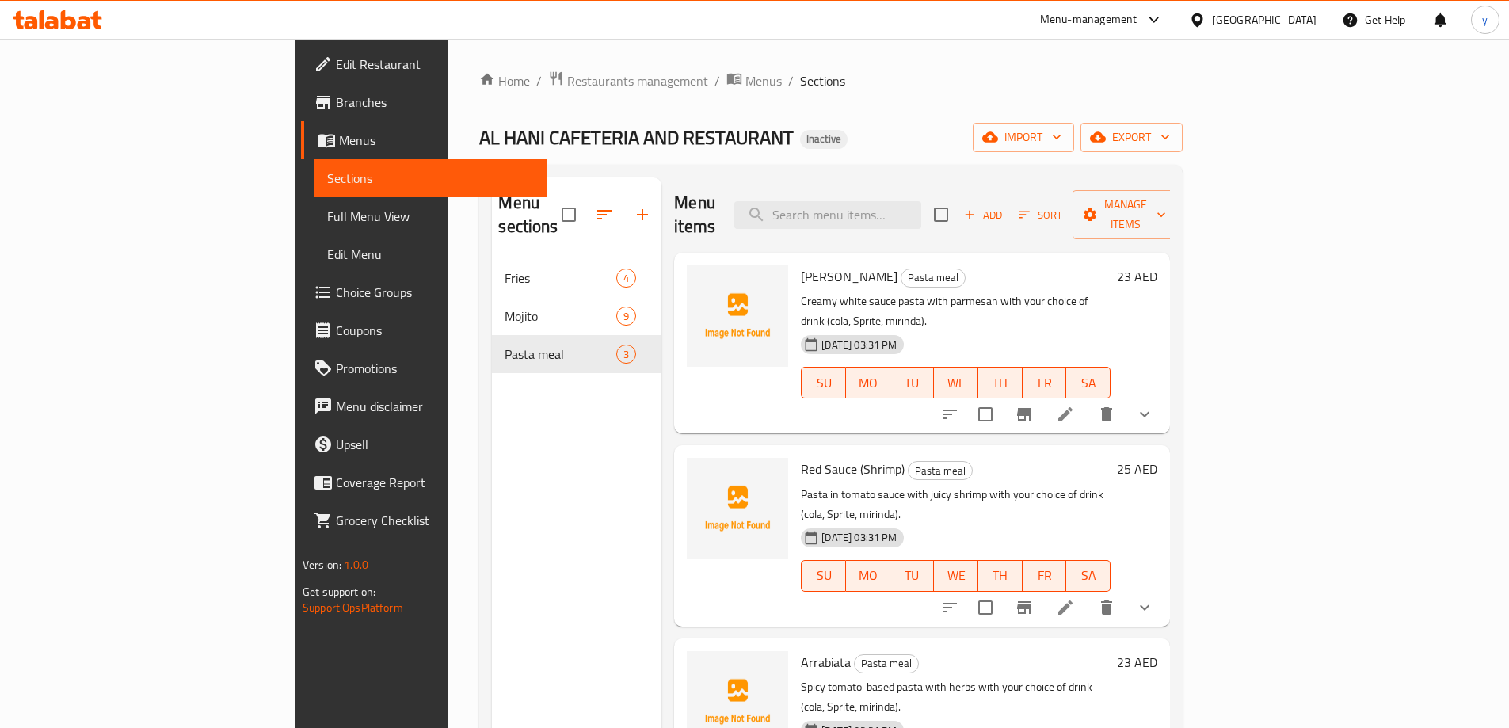
click at [1075, 405] on icon at bounding box center [1065, 414] width 19 height 19
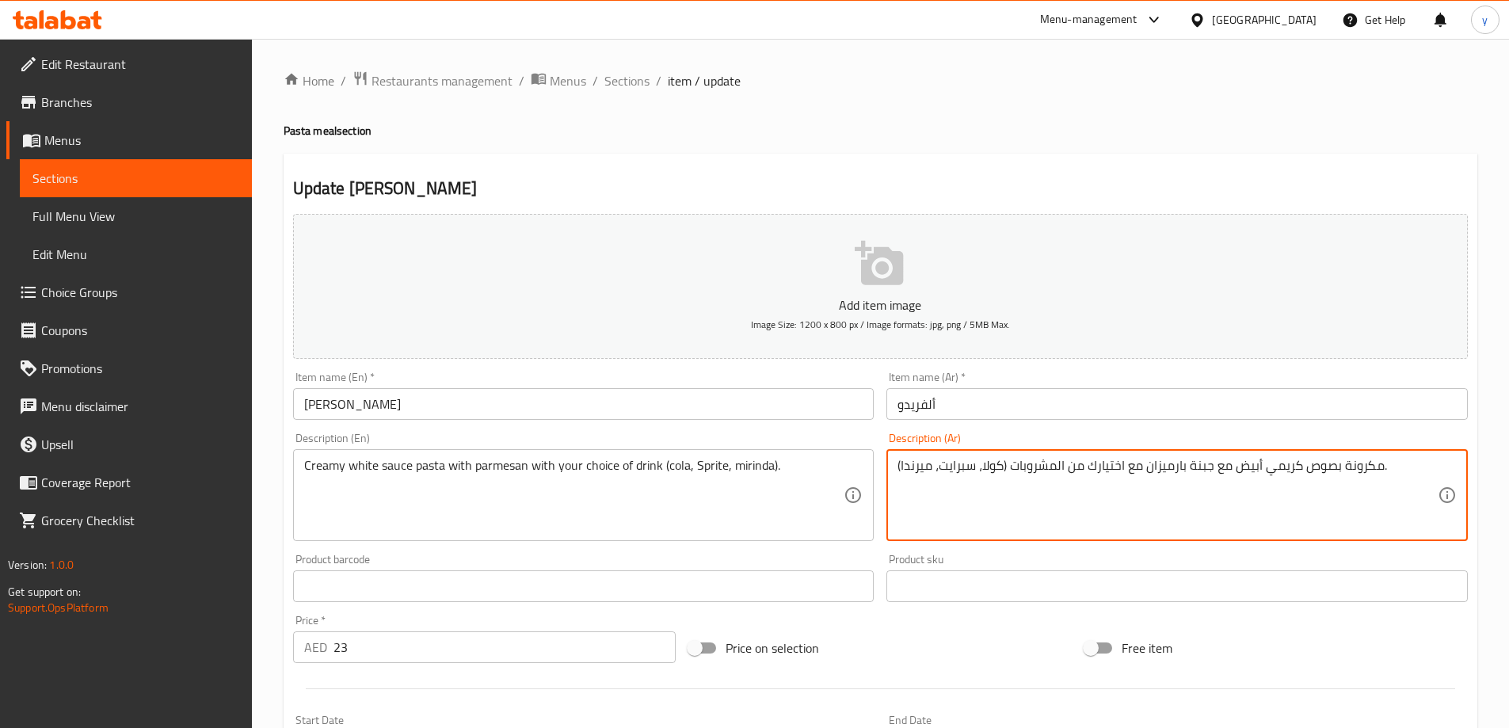
drag, startPoint x: 1187, startPoint y: 465, endPoint x: 1217, endPoint y: 468, distance: 30.3
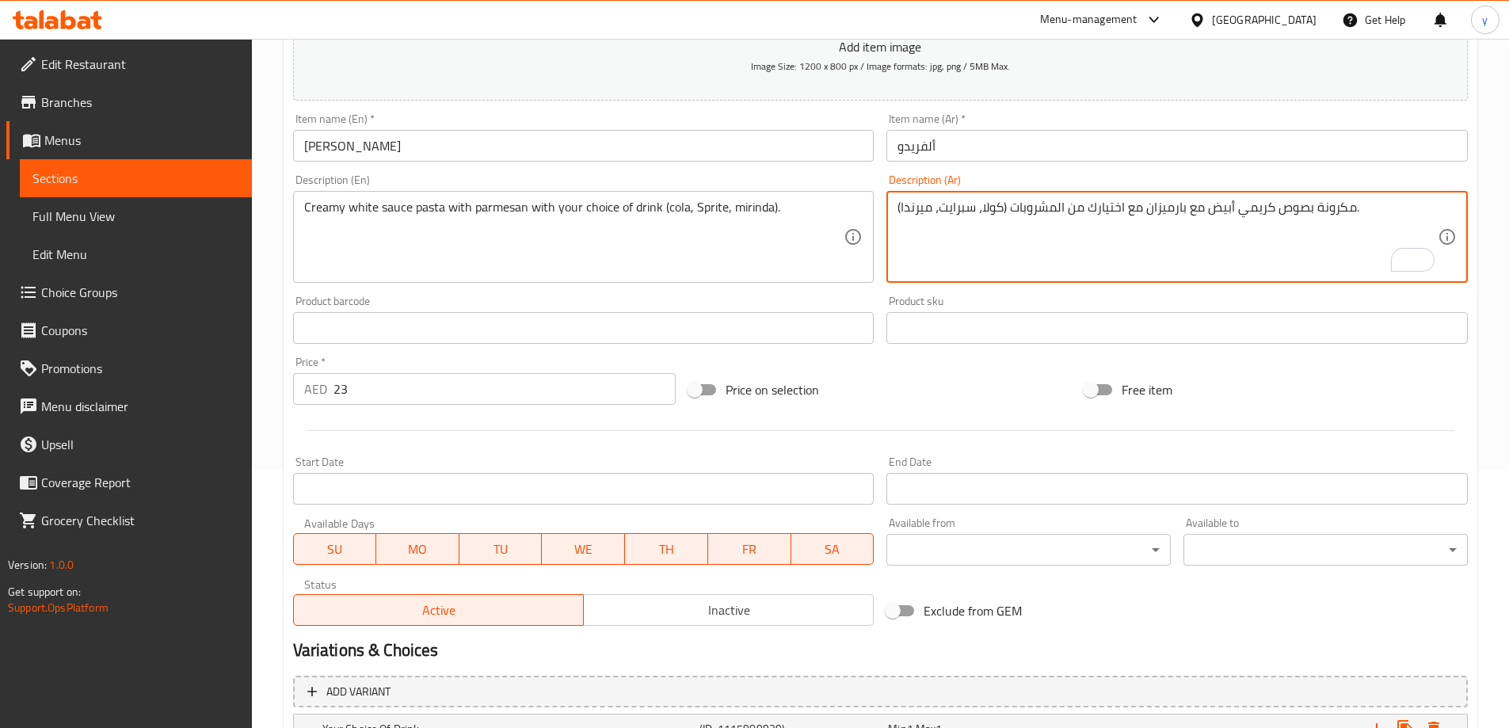
scroll to position [482, 0]
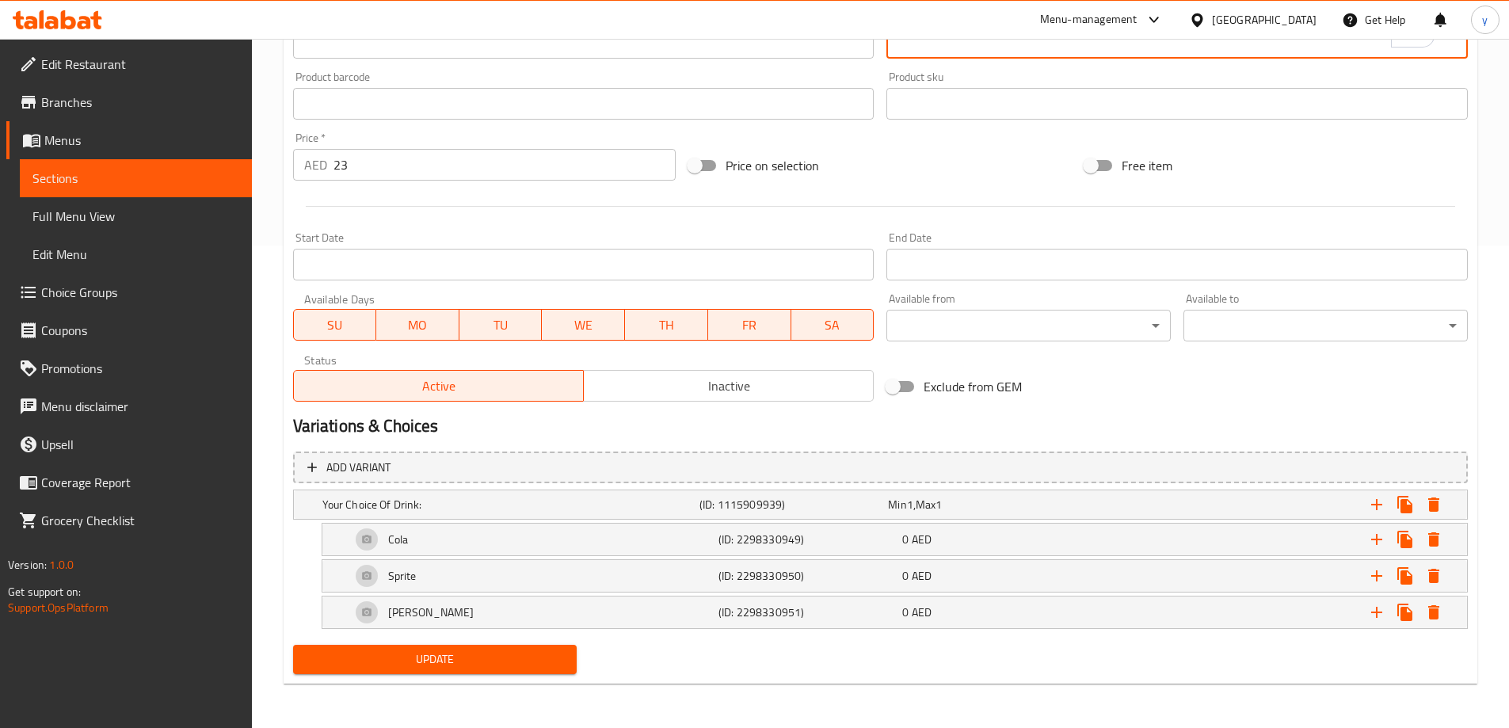
type textarea "مكرونة بصوص كريمي أبيض مع بارميزان مع اختيارك من المشروبات (كولا، سبرايت، ميرند…"
click at [562, 659] on span "Update" at bounding box center [435, 659] width 259 height 20
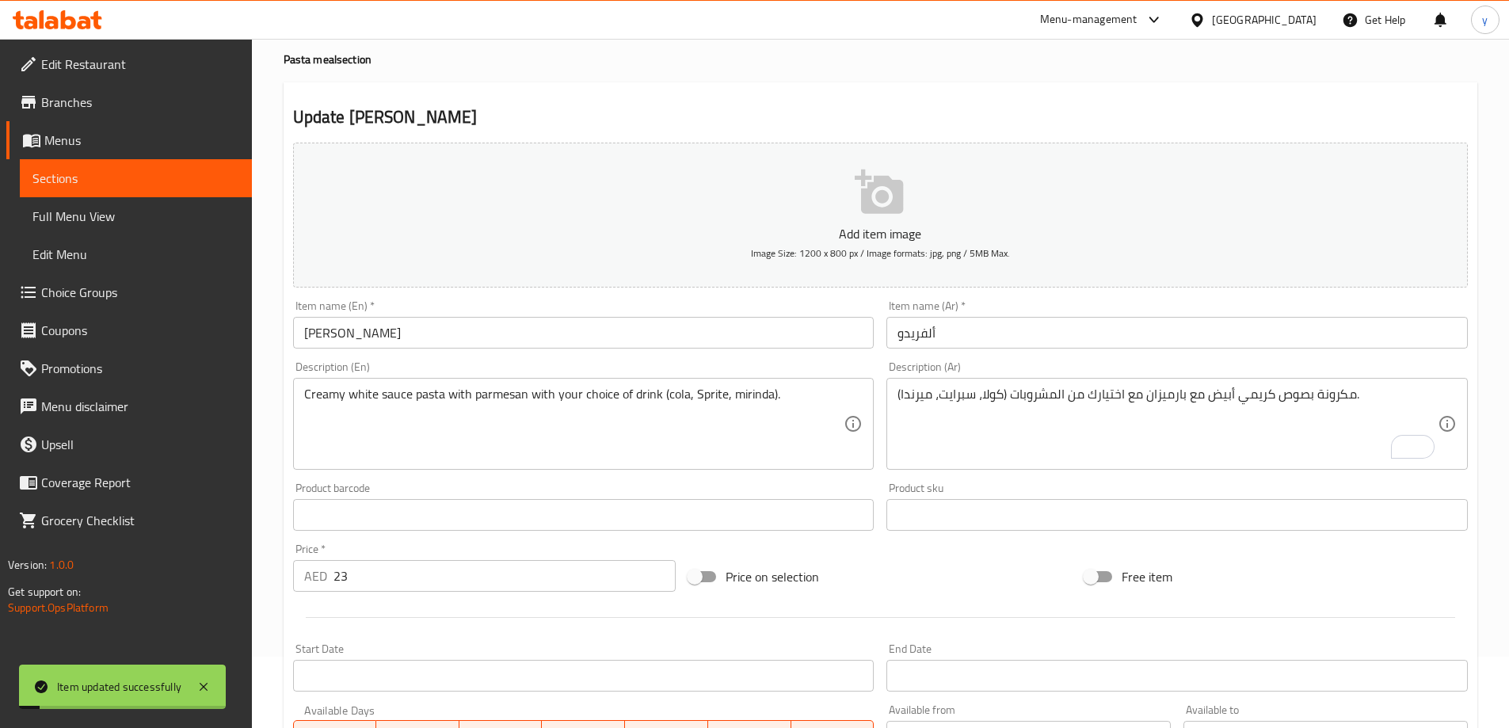
scroll to position [0, 0]
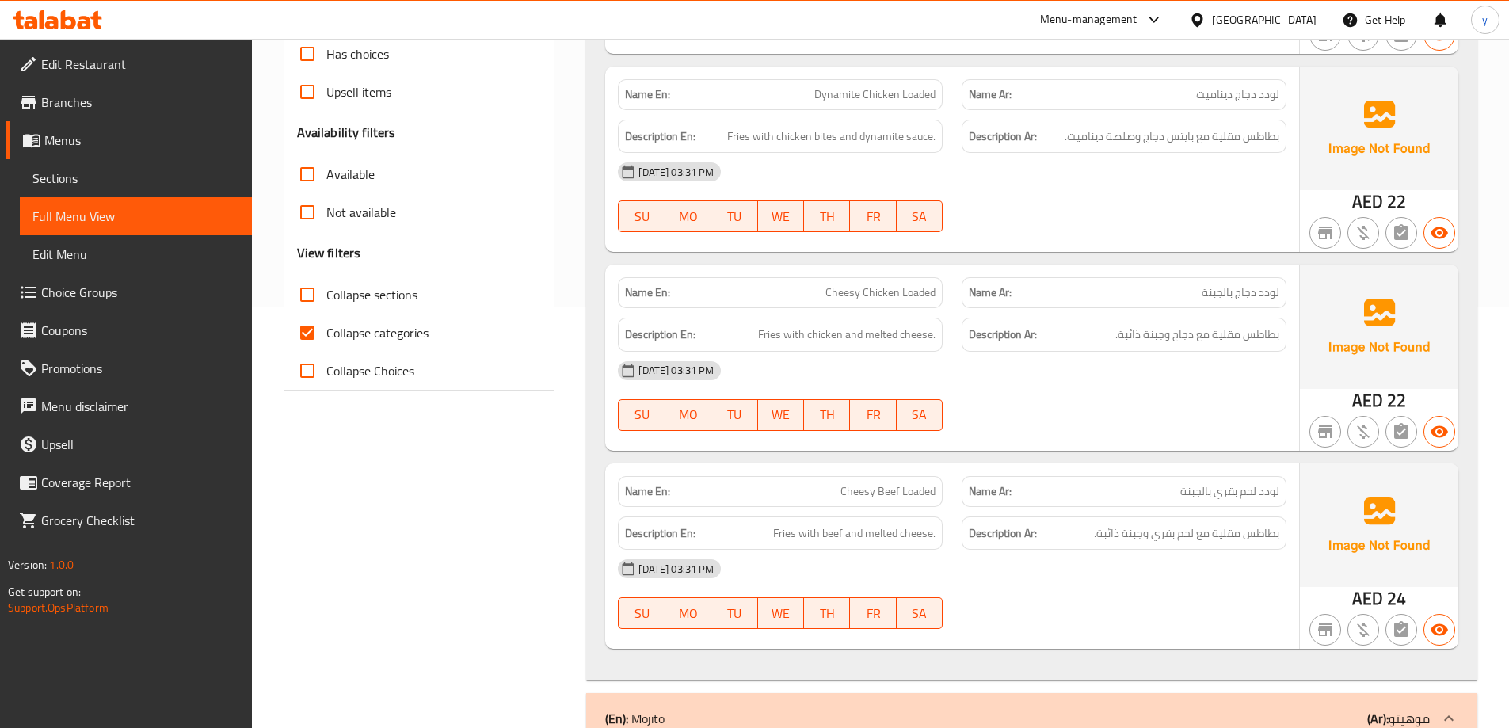
scroll to position [258, 0]
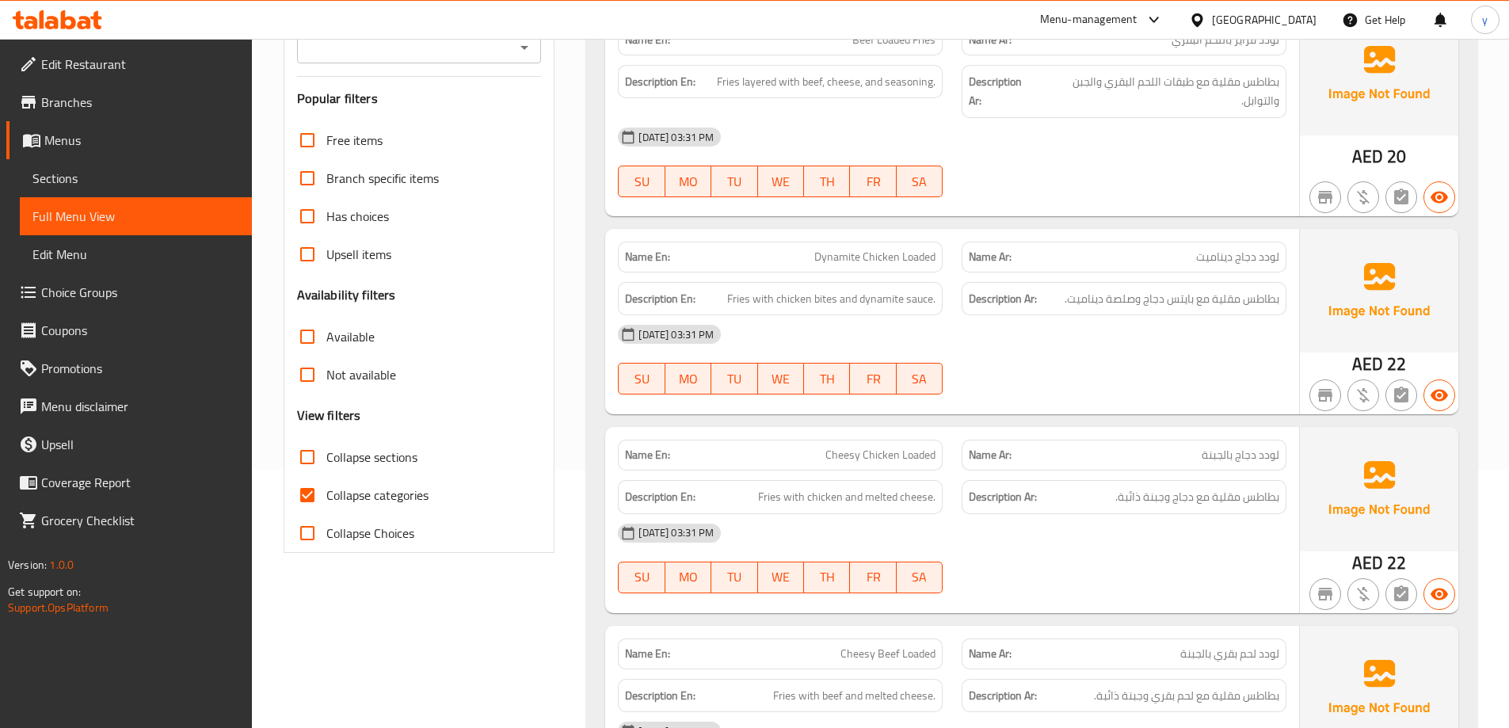
click at [328, 505] on span "Collapse categories" at bounding box center [377, 495] width 102 height 19
click at [326, 505] on input "Collapse categories" at bounding box center [307, 495] width 38 height 38
checkbox input "false"
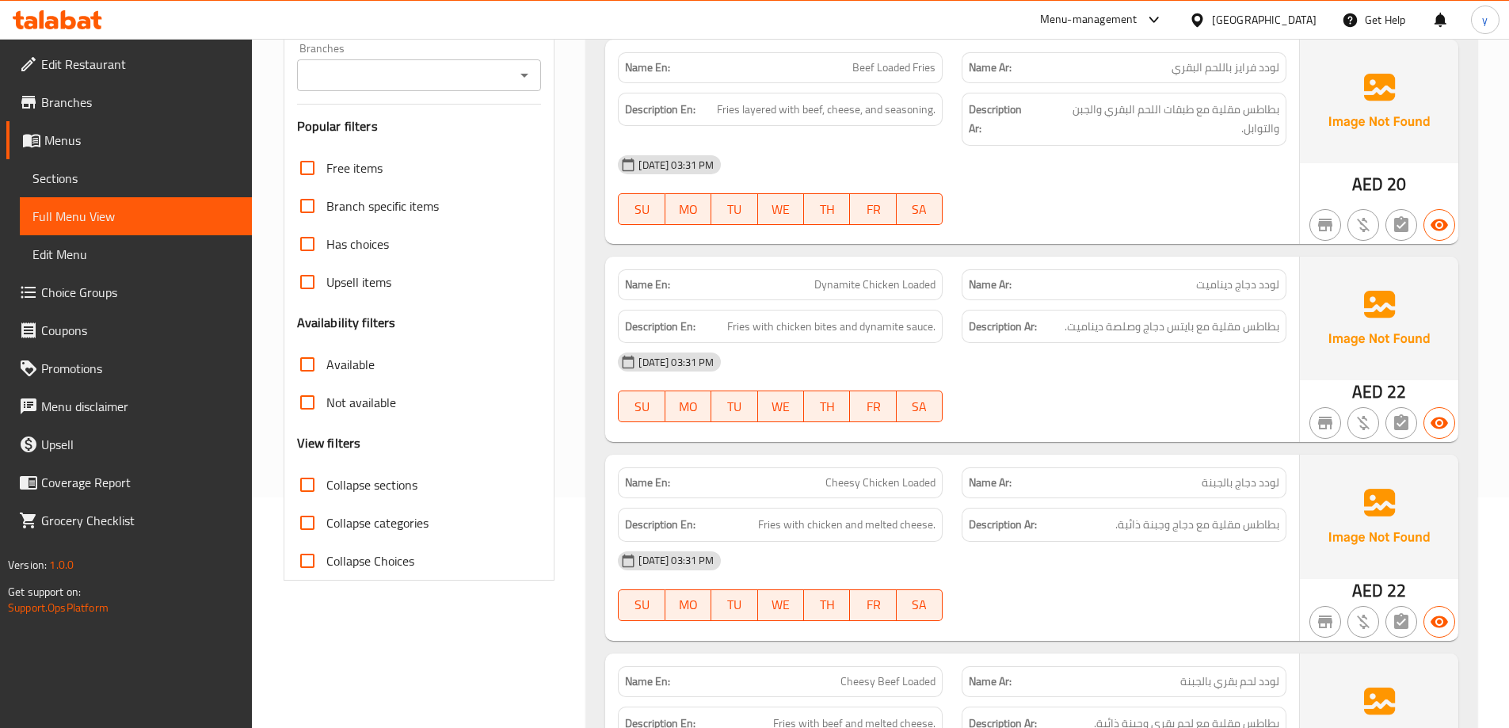
scroll to position [0, 0]
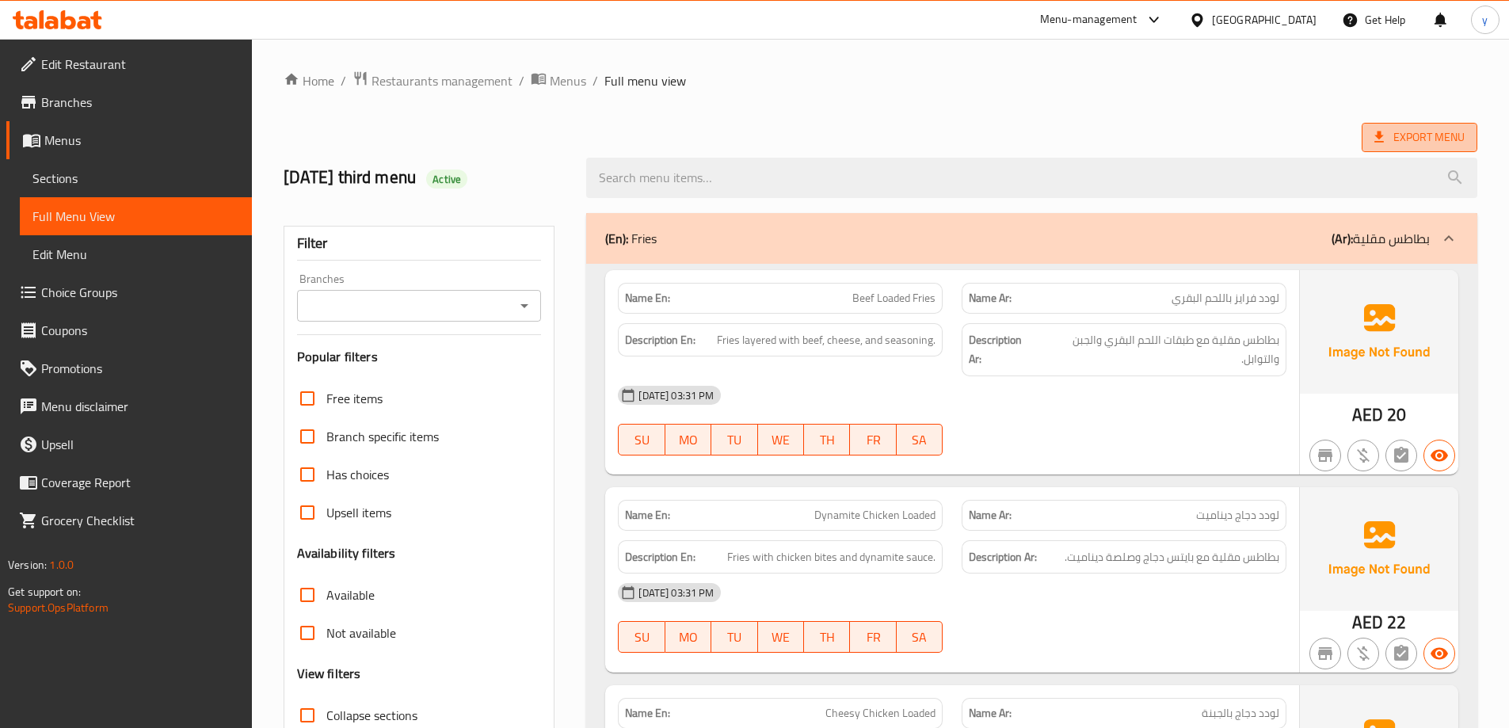
click at [1381, 135] on icon at bounding box center [1379, 136] width 10 height 11
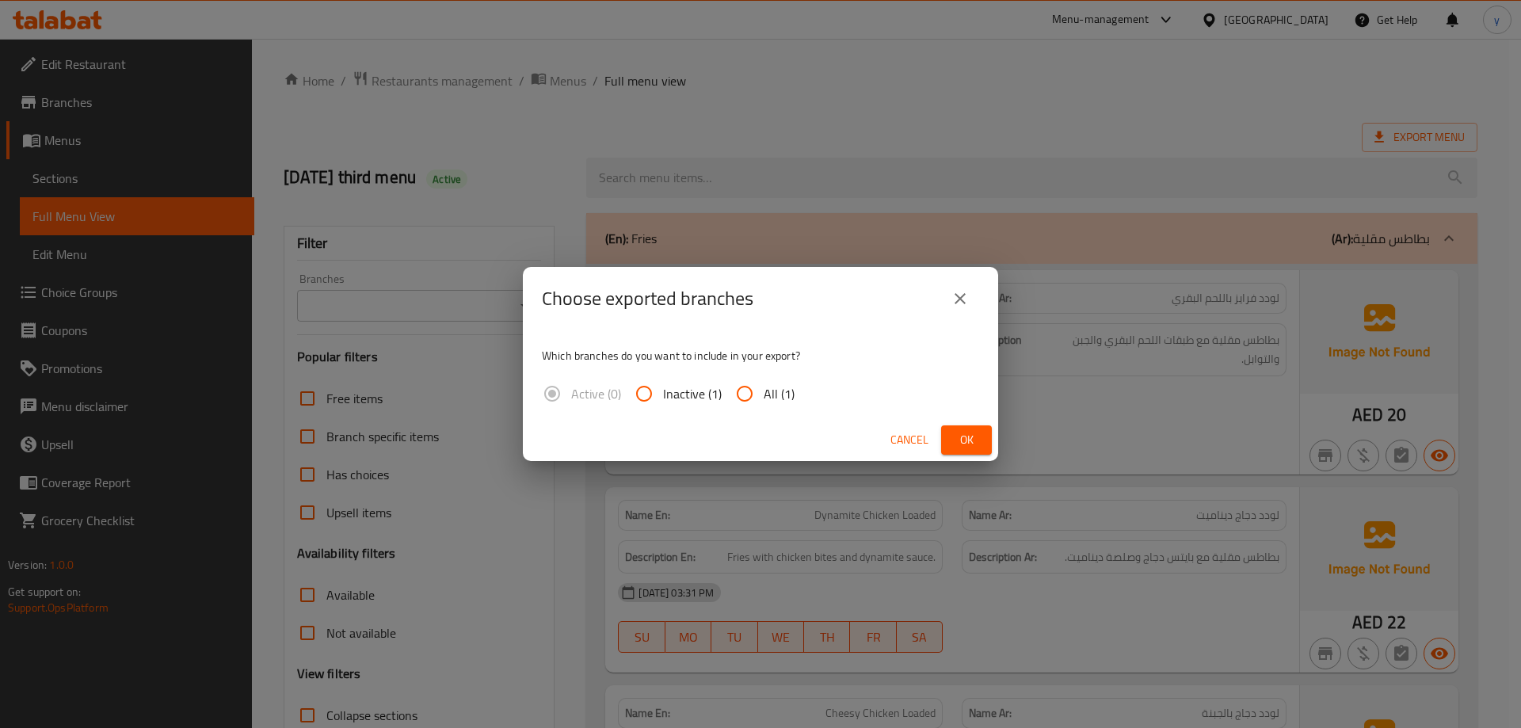
click at [773, 393] on span "All (1)" at bounding box center [779, 393] width 31 height 19
click at [764, 393] on input "All (1)" at bounding box center [745, 394] width 38 height 38
radio input "true"
click at [976, 441] on span "Ok" at bounding box center [966, 440] width 25 height 20
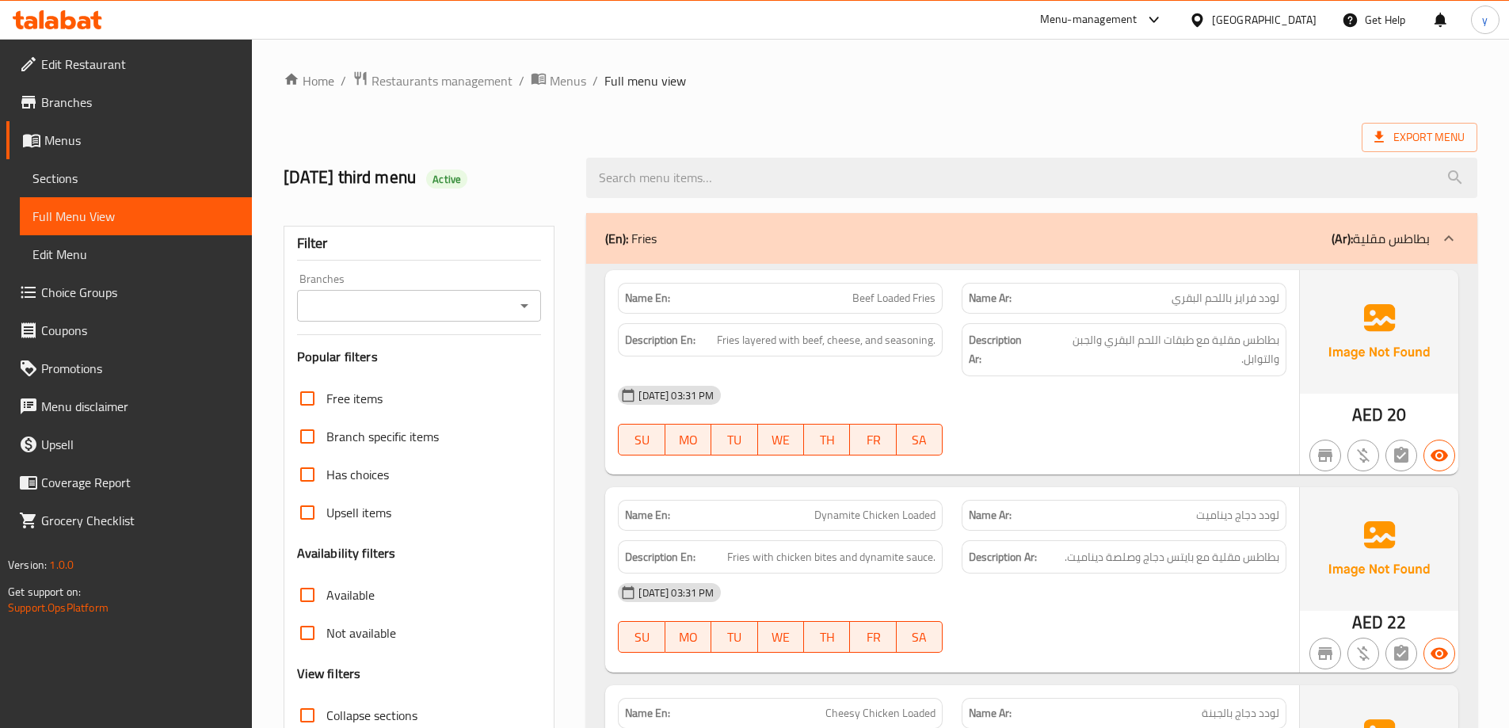
click at [1084, 137] on div "Export Menu" at bounding box center [881, 137] width 1194 height 29
click at [85, 14] on icon at bounding box center [58, 19] width 90 height 19
